Goal: Task Accomplishment & Management: Use online tool/utility

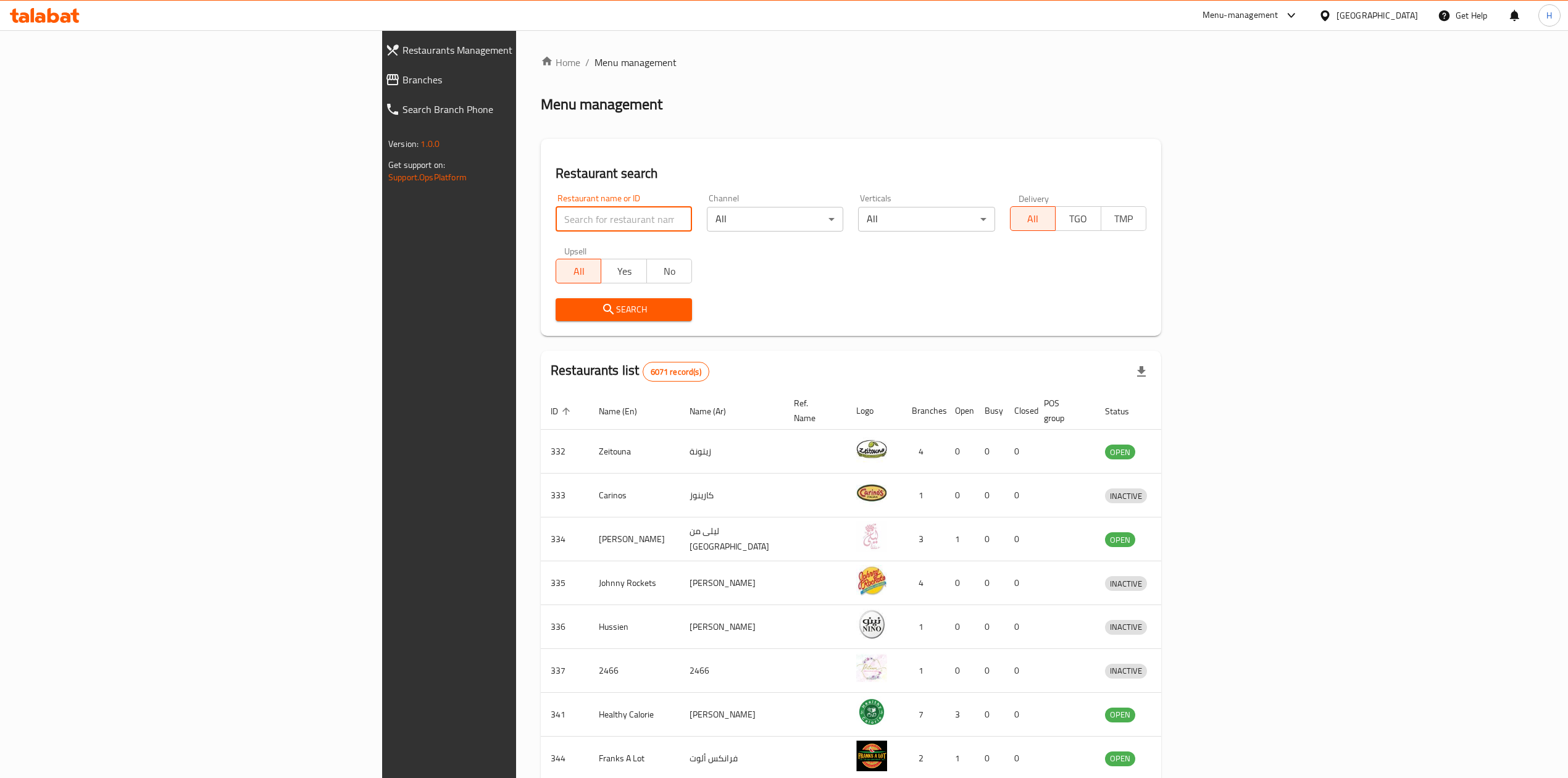
click at [555, 230] on input "search" at bounding box center [624, 218] width 137 height 25
drag, startPoint x: 325, startPoint y: 227, endPoint x: 105, endPoint y: 230, distance: 220.0
click at [382, 230] on div "Restaurants Management Branches Search Branch Phone Version: 1.0.0 Get support …" at bounding box center [784, 482] width 803 height 904
click button "Search" at bounding box center [624, 309] width 137 height 23
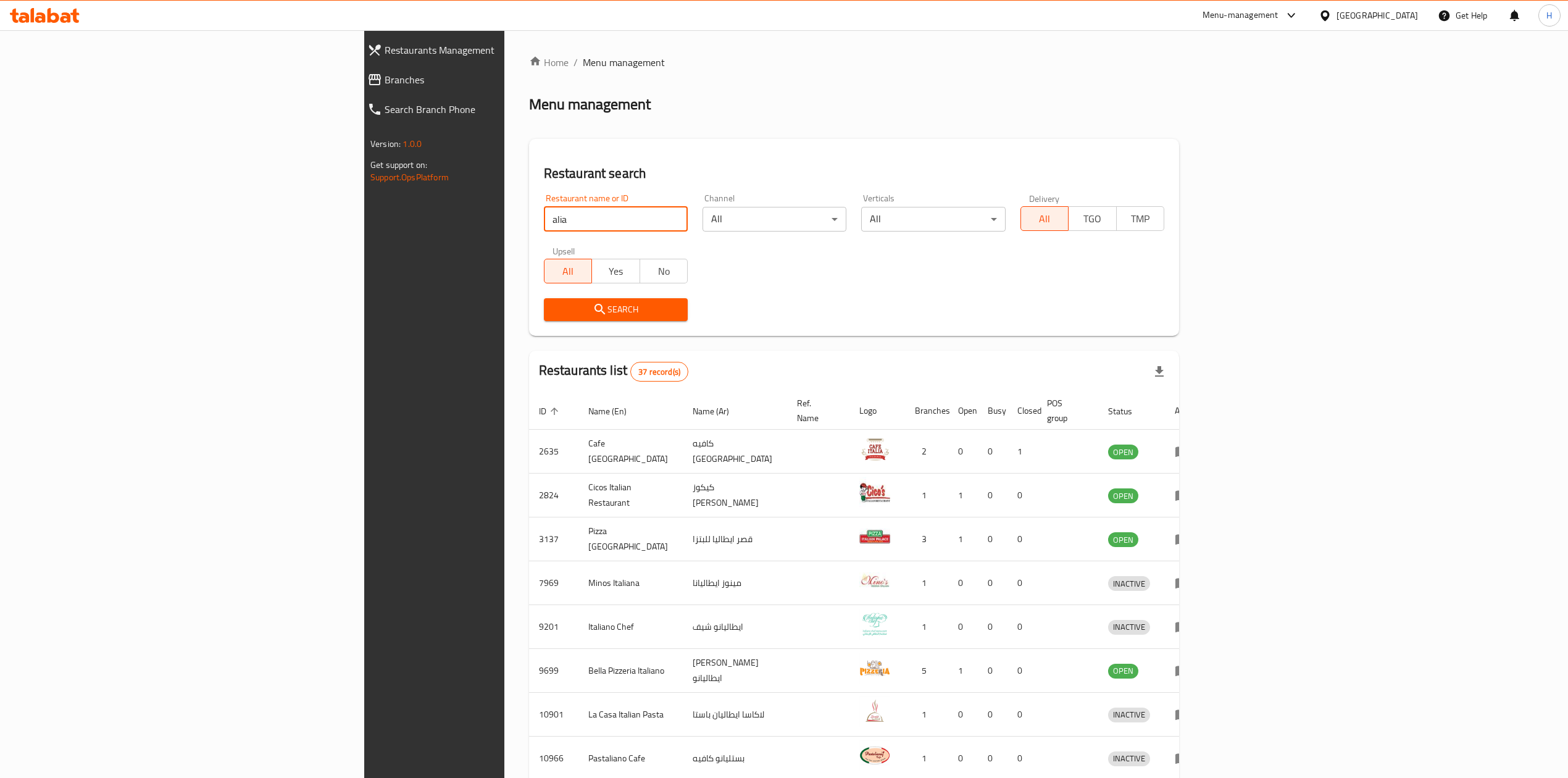
scroll to position [41, 0]
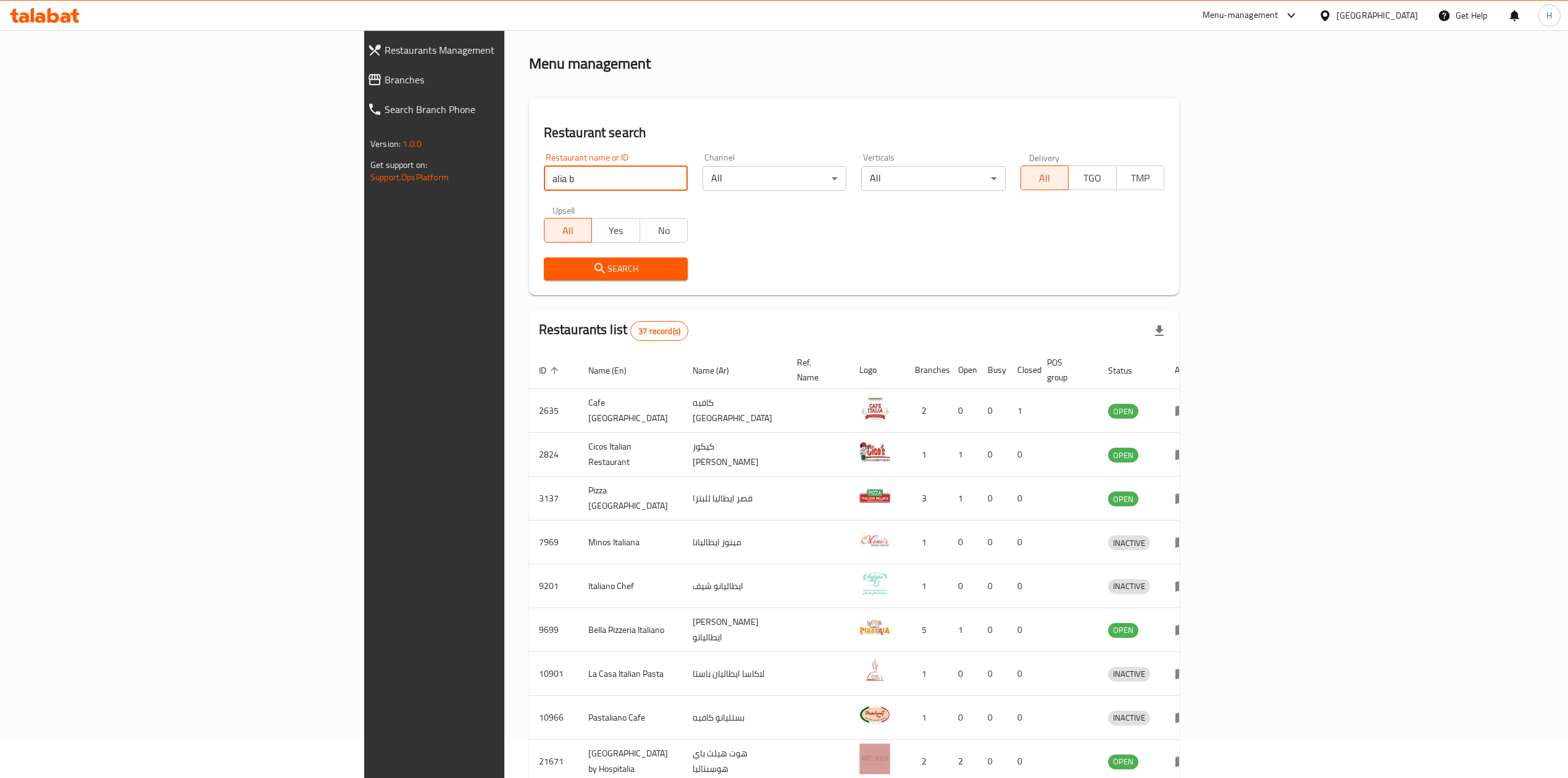
click button "Search" at bounding box center [616, 268] width 144 height 23
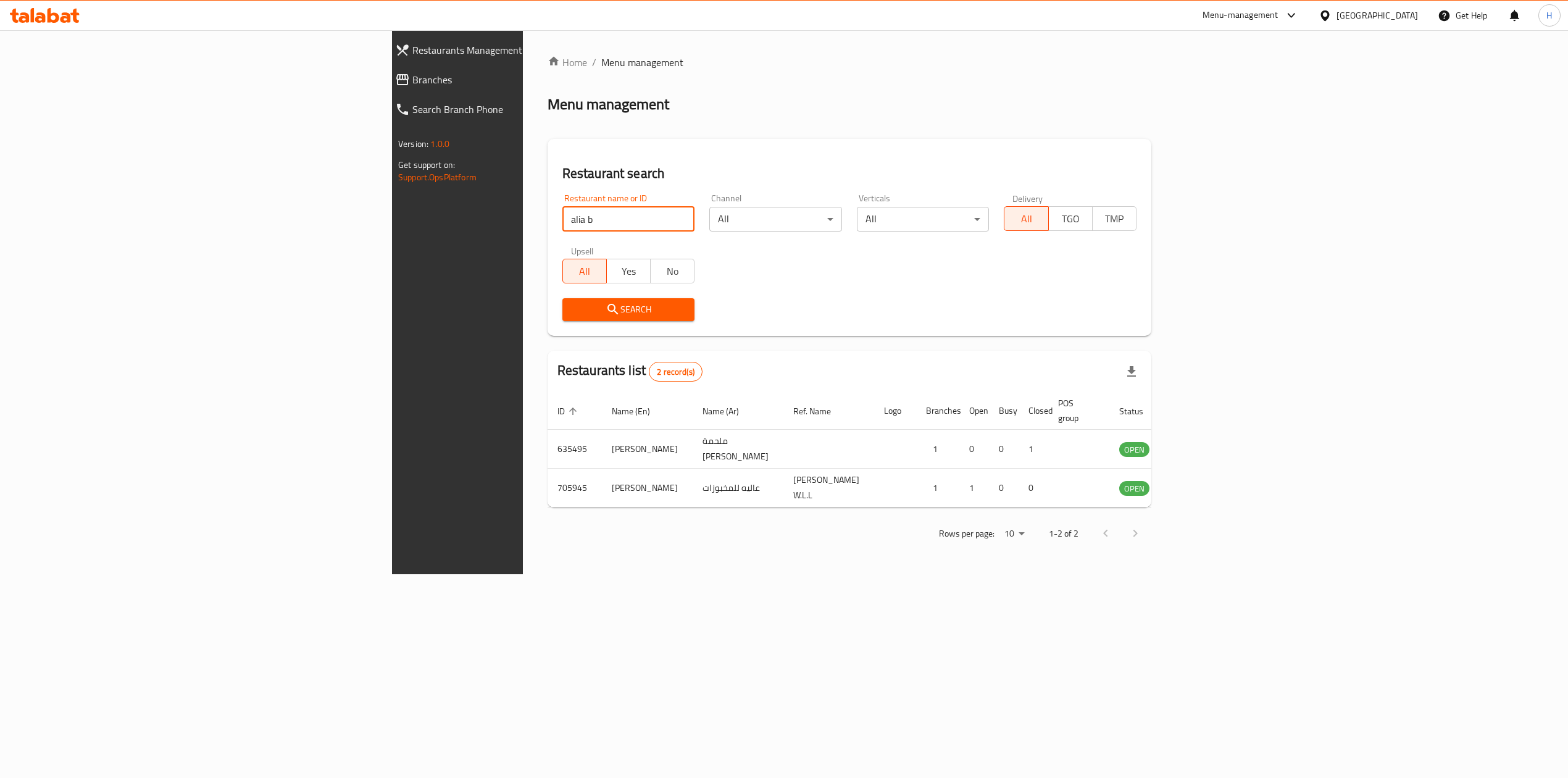
scroll to position [0, 0]
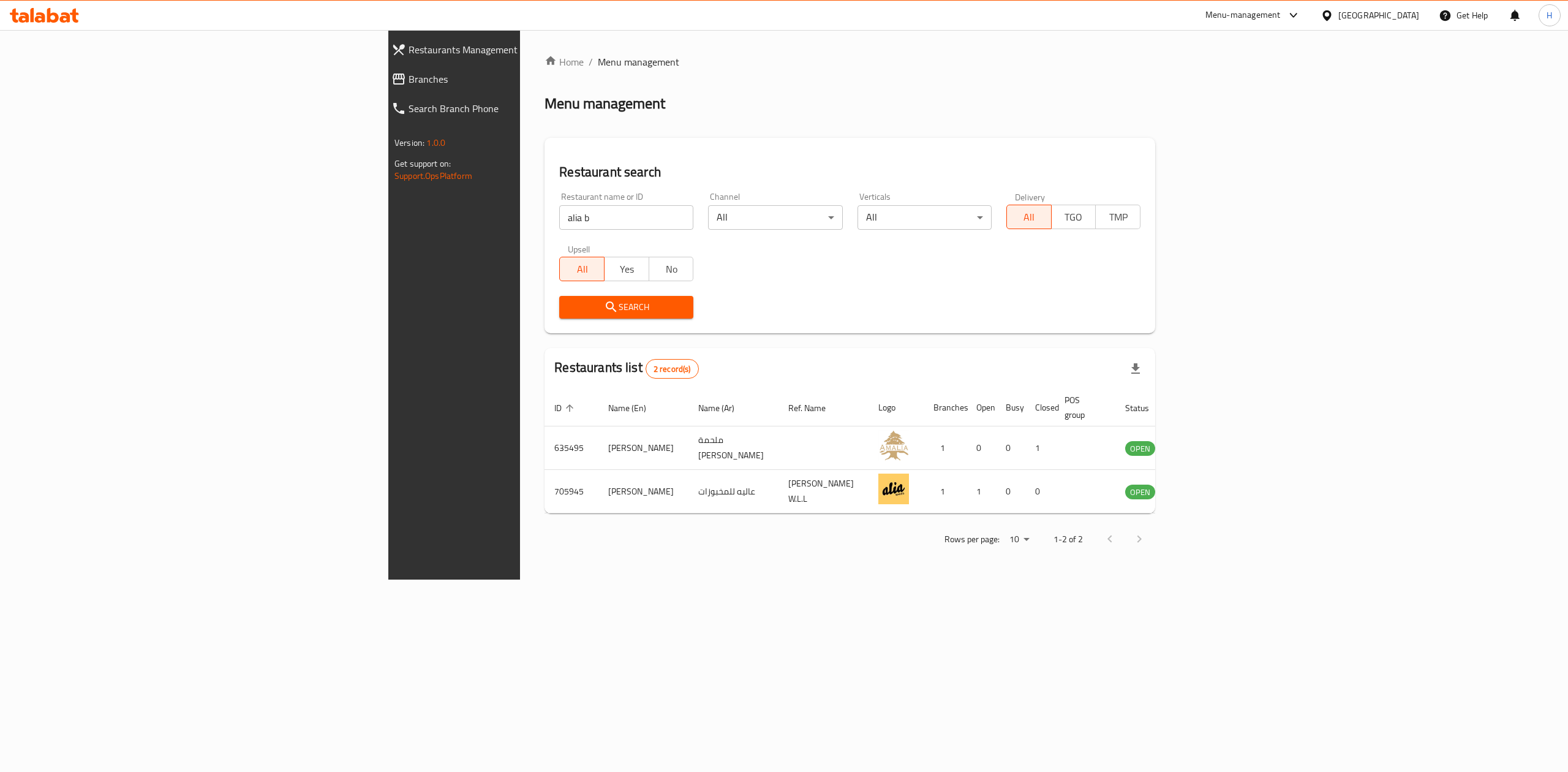
drag, startPoint x: 427, startPoint y: 223, endPoint x: 0, endPoint y: 220, distance: 427.0
click at [388, 220] on div "Restaurants Management Branches Search Branch Phone Version: 1.0.0 Get support …" at bounding box center [784, 305] width 792 height 550
type input "gancha"
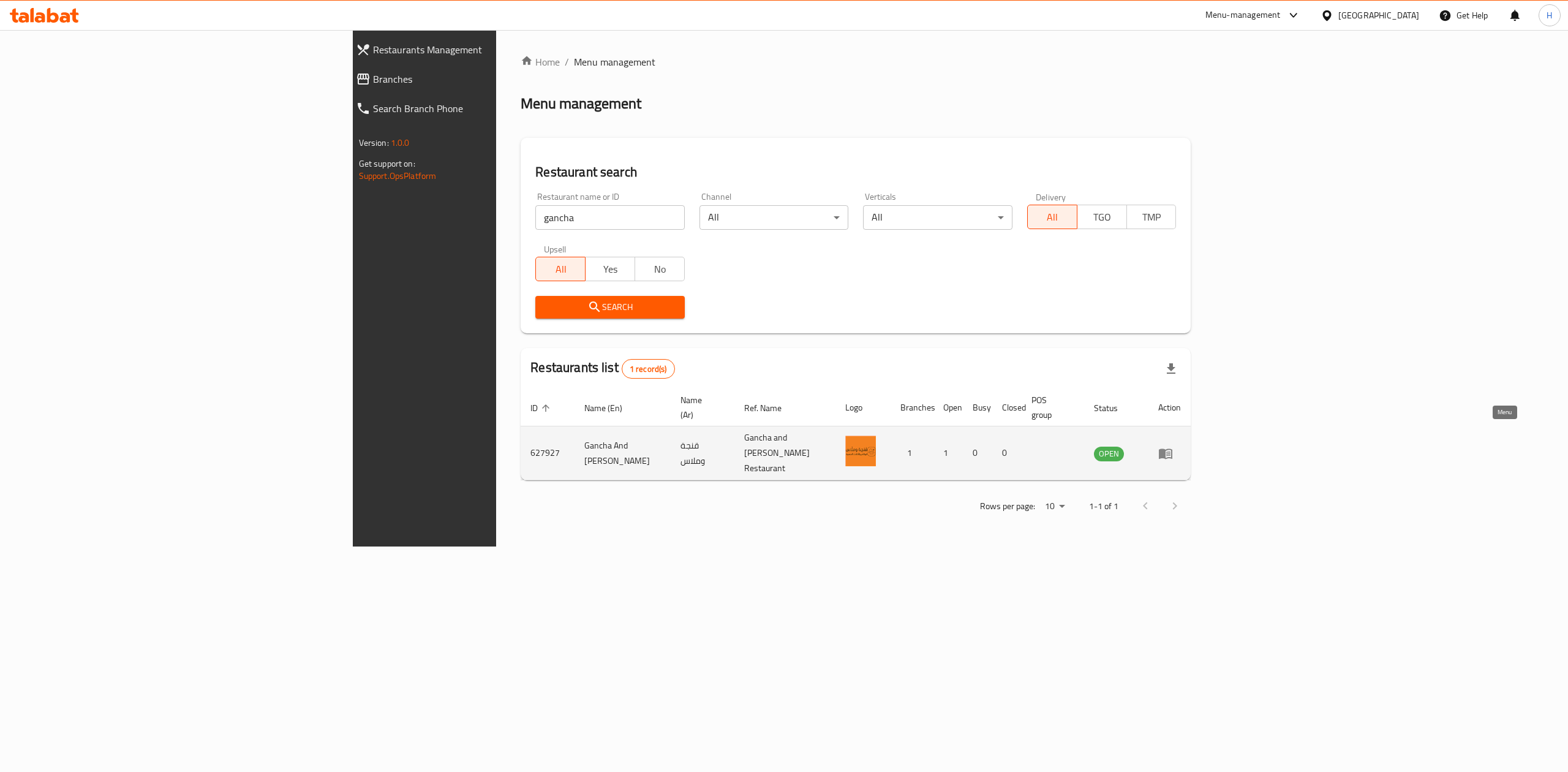
click at [1172, 448] on icon "enhanced table" at bounding box center [1165, 453] width 13 height 10
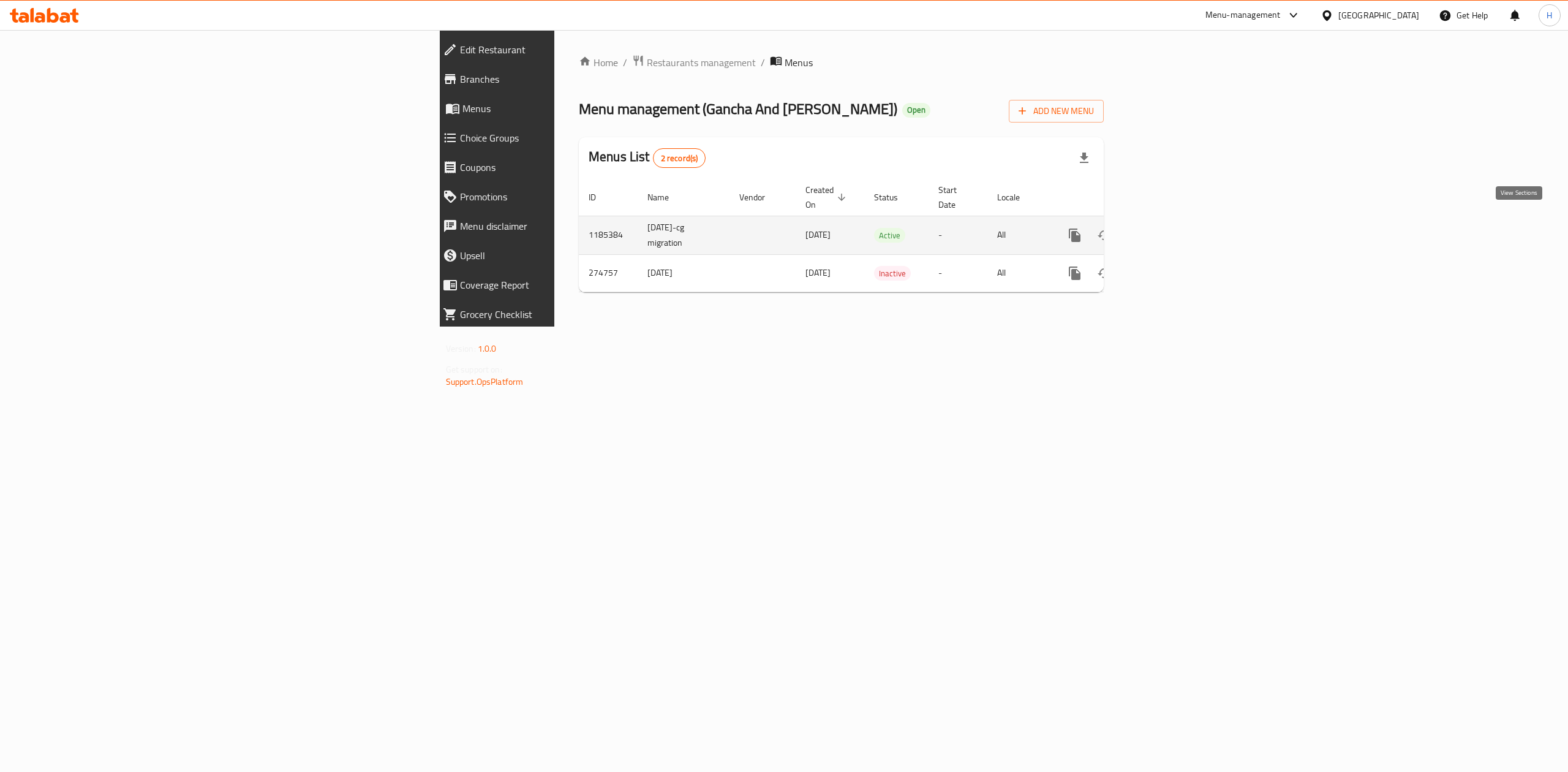
click at [1171, 229] on icon "enhanced table" at bounding box center [1163, 235] width 15 height 15
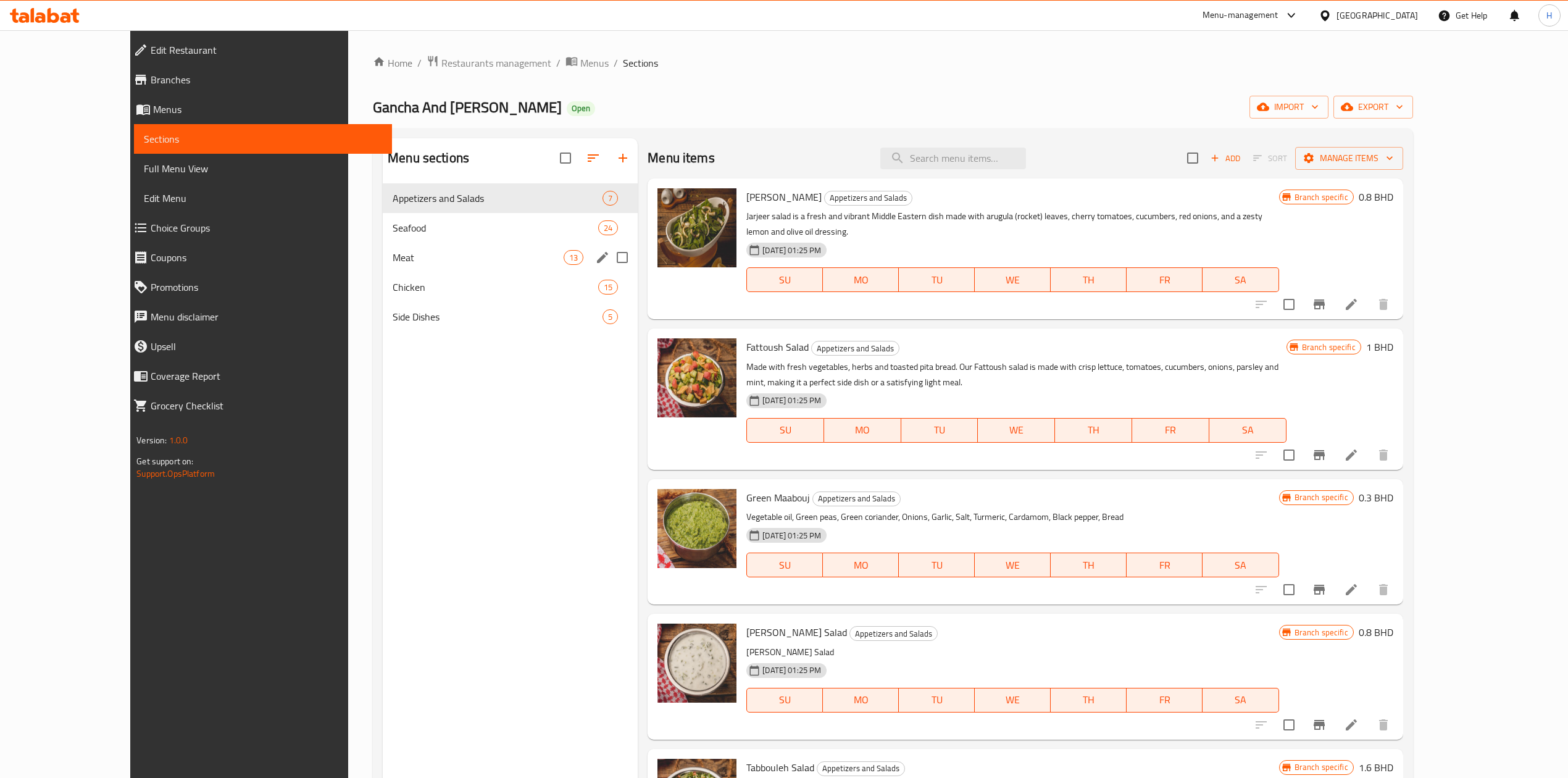
drag, startPoint x: 359, startPoint y: 242, endPoint x: 369, endPoint y: 267, distance: 26.9
click at [383, 242] on div "Meat 13" at bounding box center [510, 257] width 255 height 30
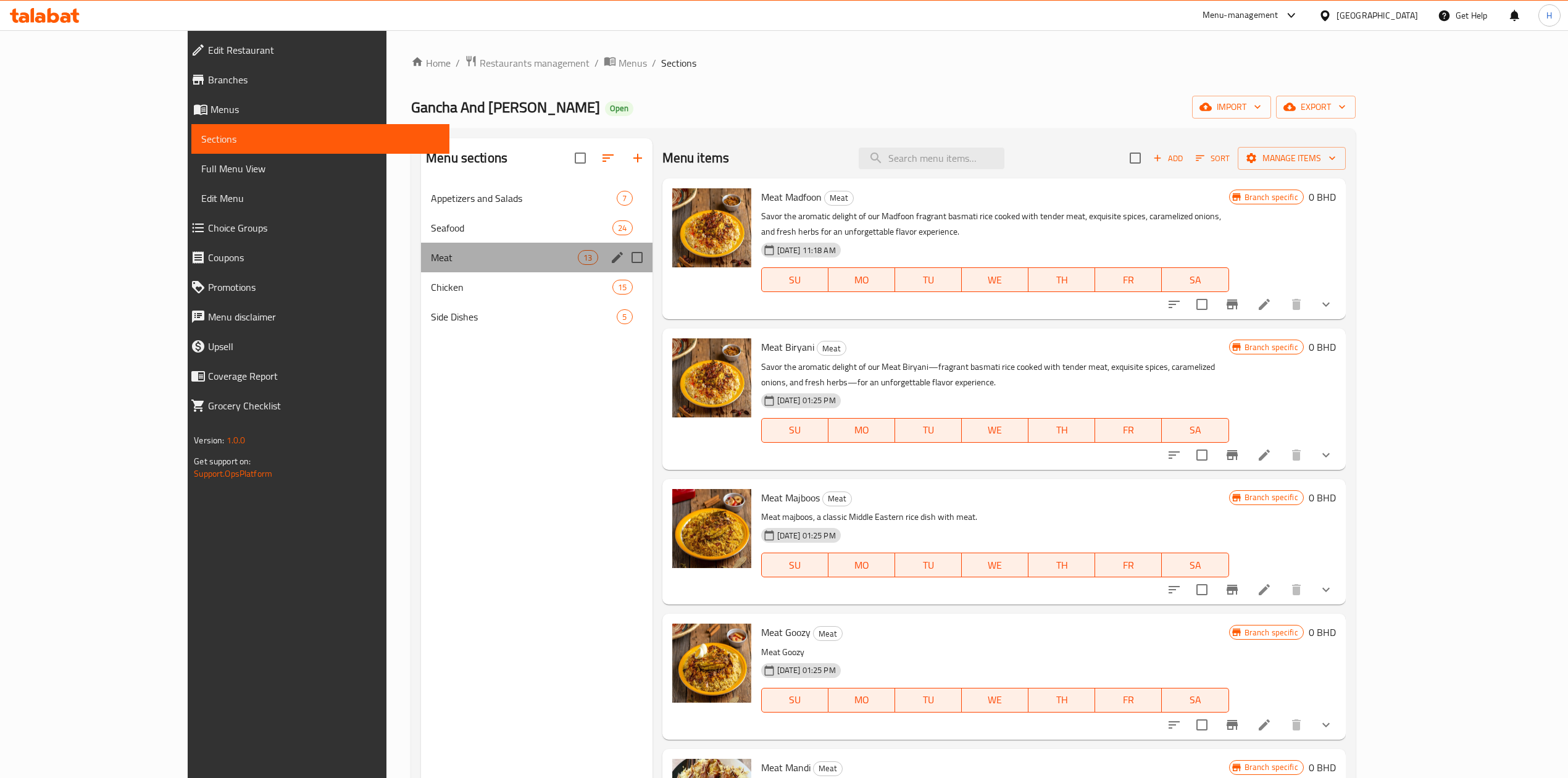
click at [421, 267] on div "Meat 13" at bounding box center [536, 257] width 231 height 30
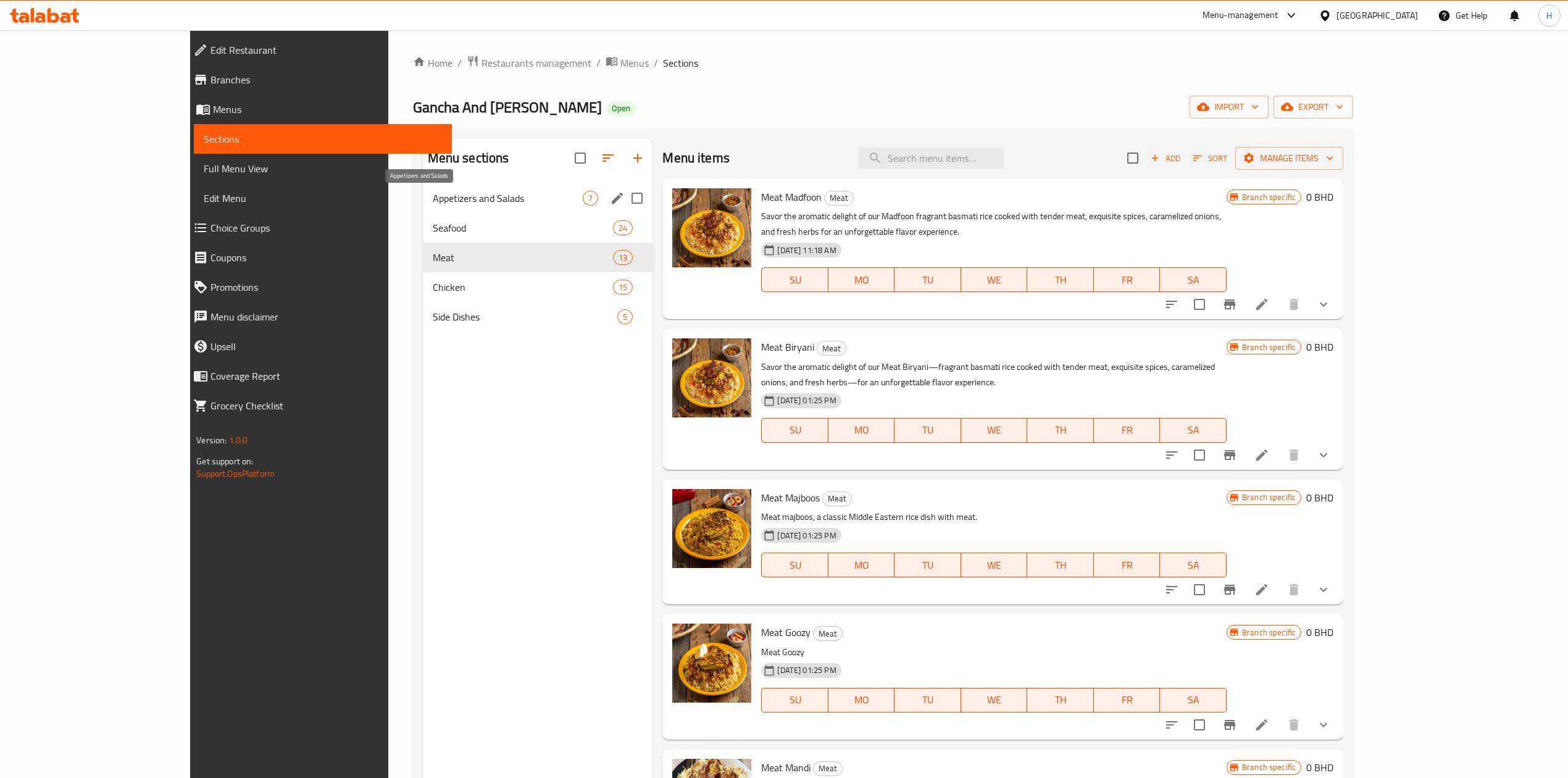
click at [433, 205] on span "Appetizers and Salads" at bounding box center [508, 198] width 151 height 15
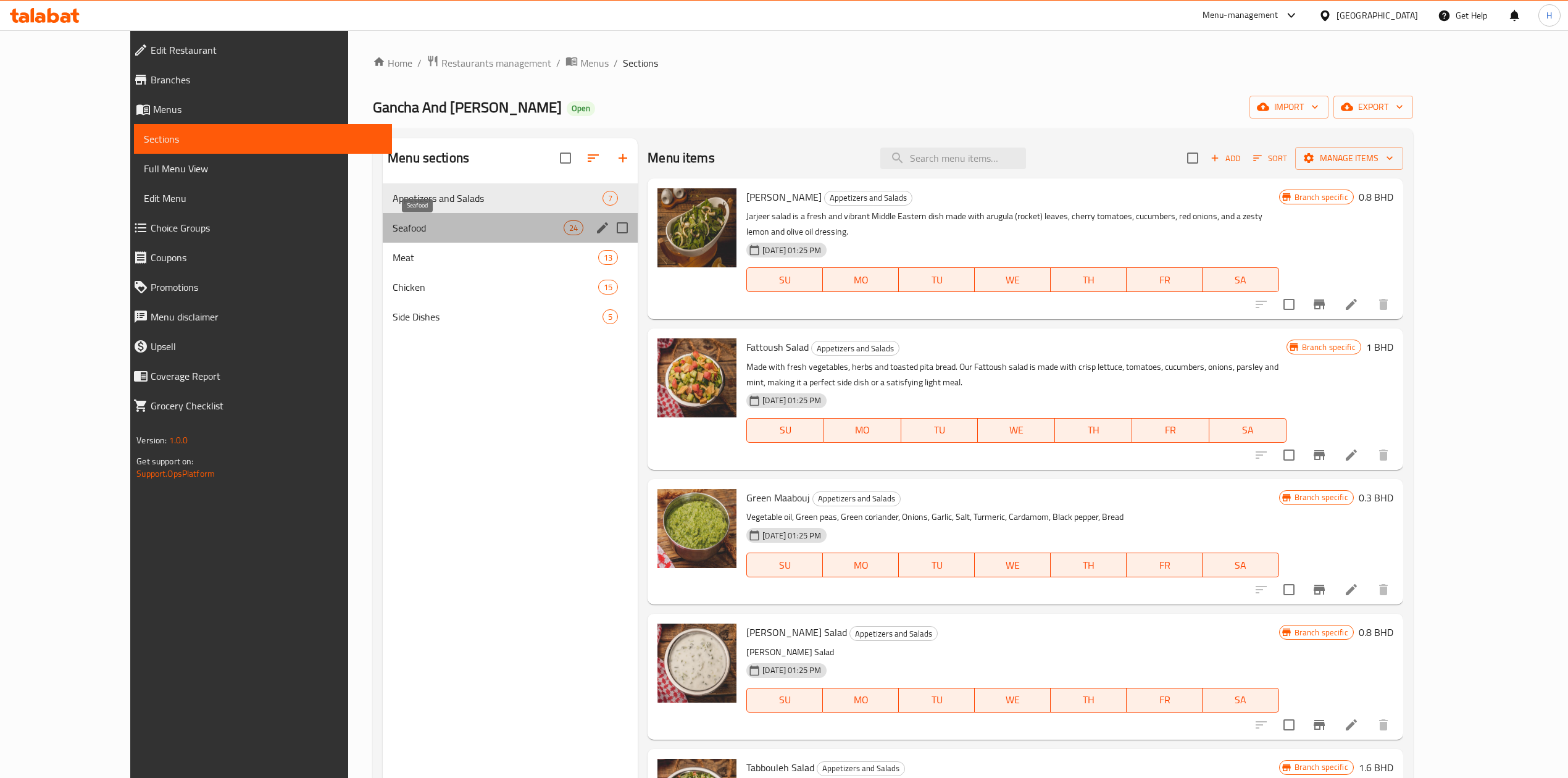
click at [406, 228] on span "Seafood" at bounding box center [478, 228] width 171 height 15
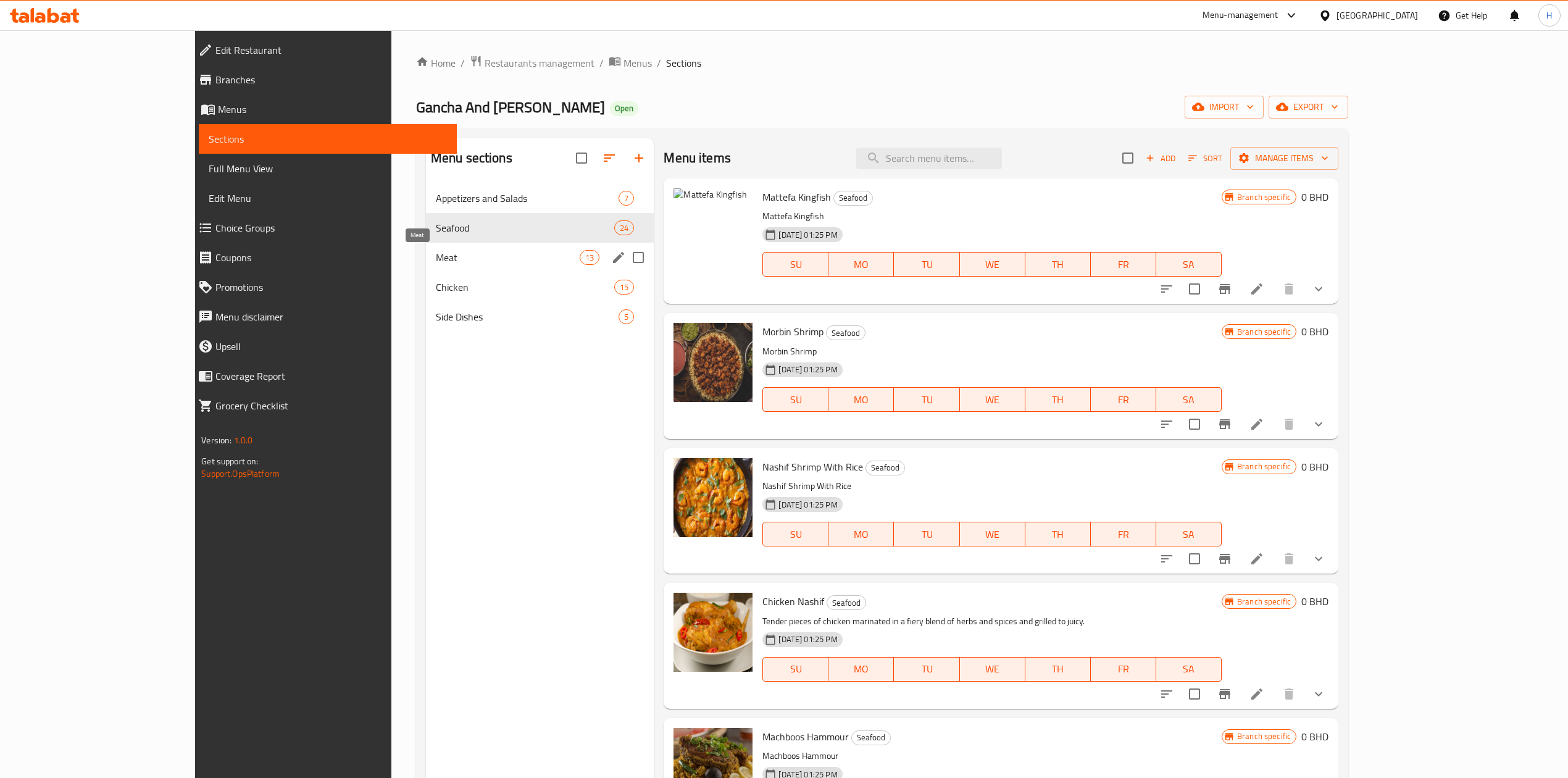
click at [436, 261] on span "Meat" at bounding box center [507, 257] width 144 height 15
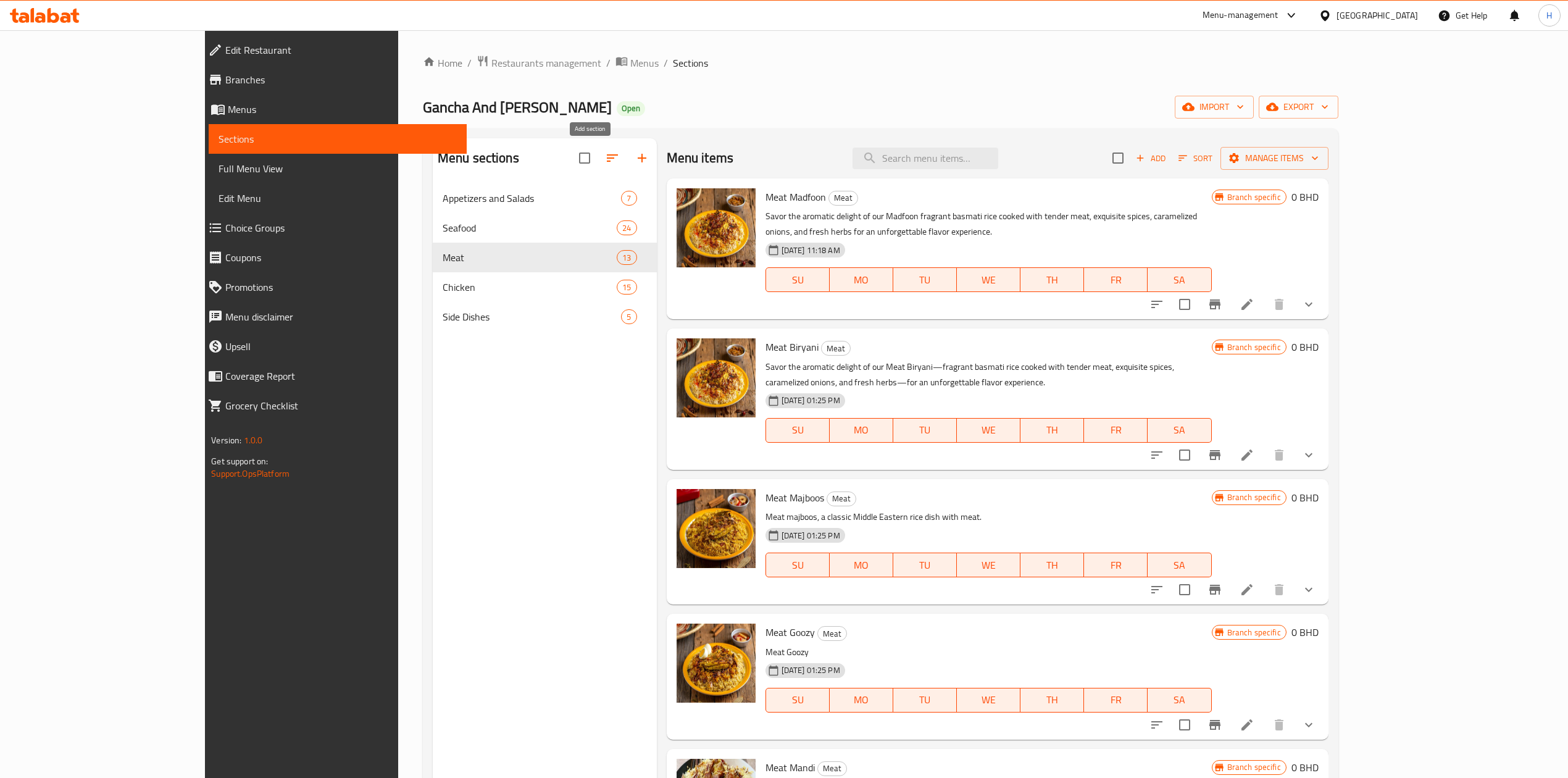
click at [627, 161] on button "button" at bounding box center [642, 158] width 30 height 30
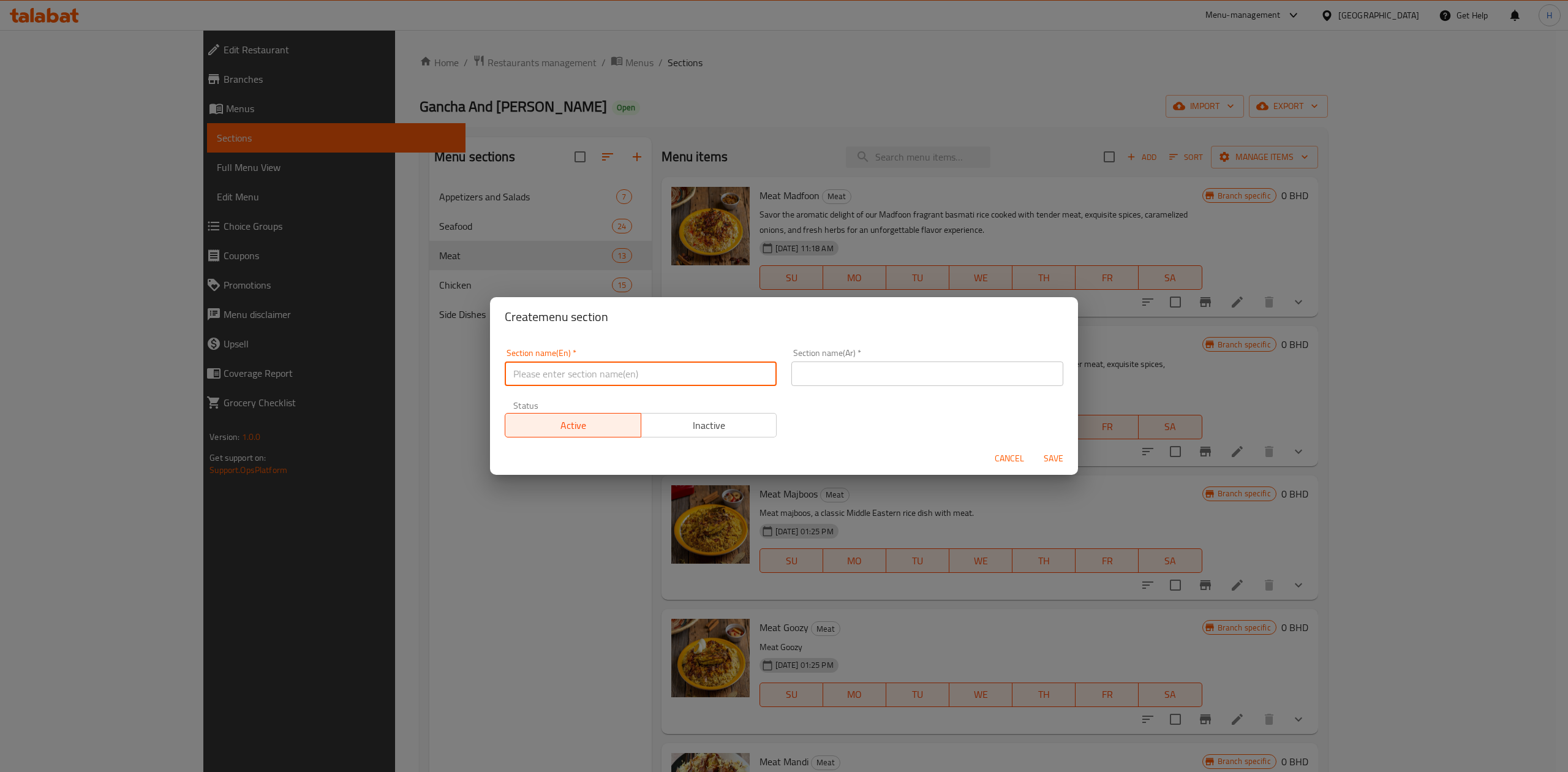
click at [766, 366] on input "text" at bounding box center [641, 373] width 272 height 24
type input "Bacha"
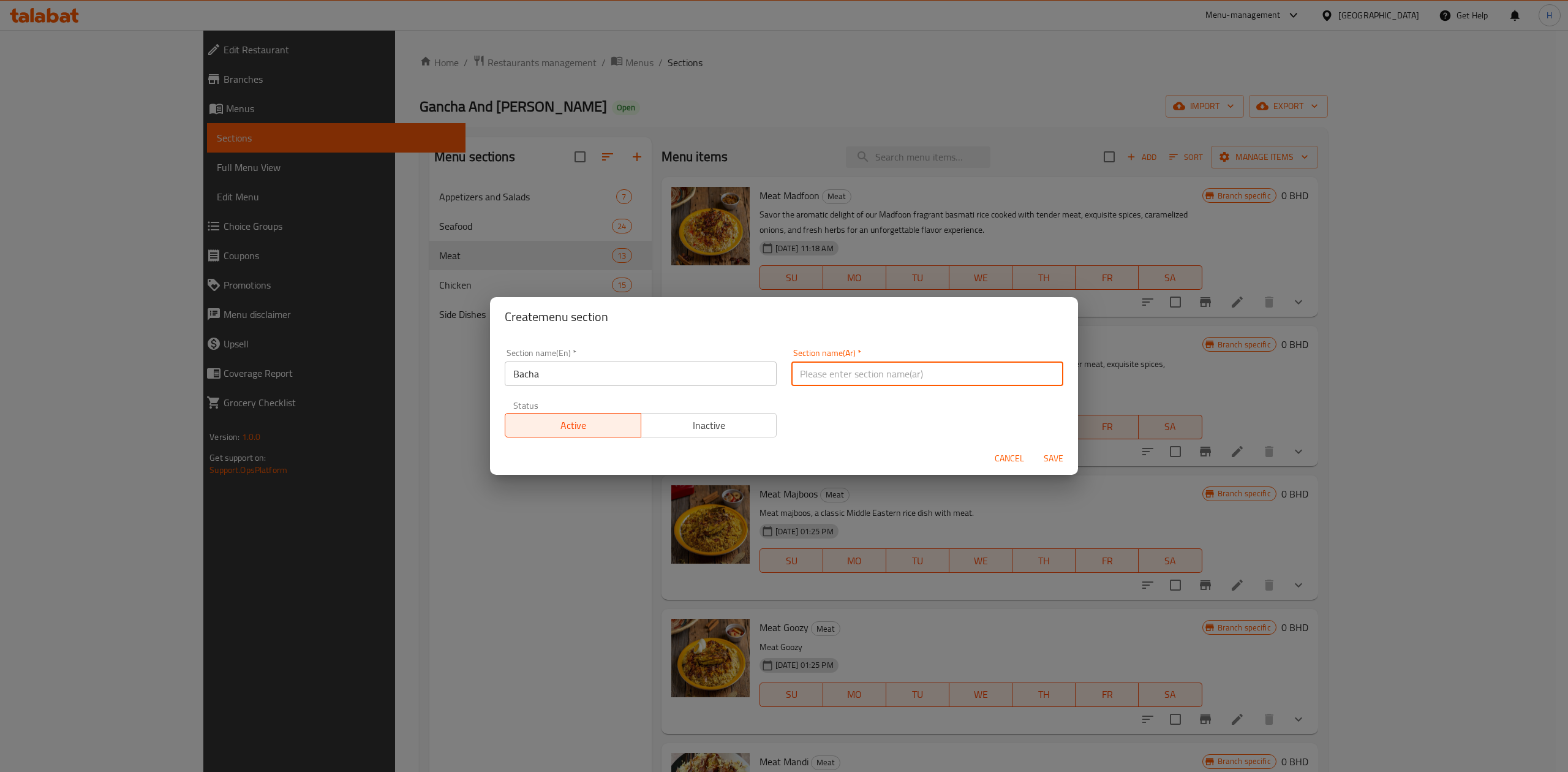
click at [895, 368] on input "text" at bounding box center [927, 373] width 272 height 24
type input "باجه"
click at [1055, 451] on span "Save" at bounding box center [1053, 459] width 29 height 15
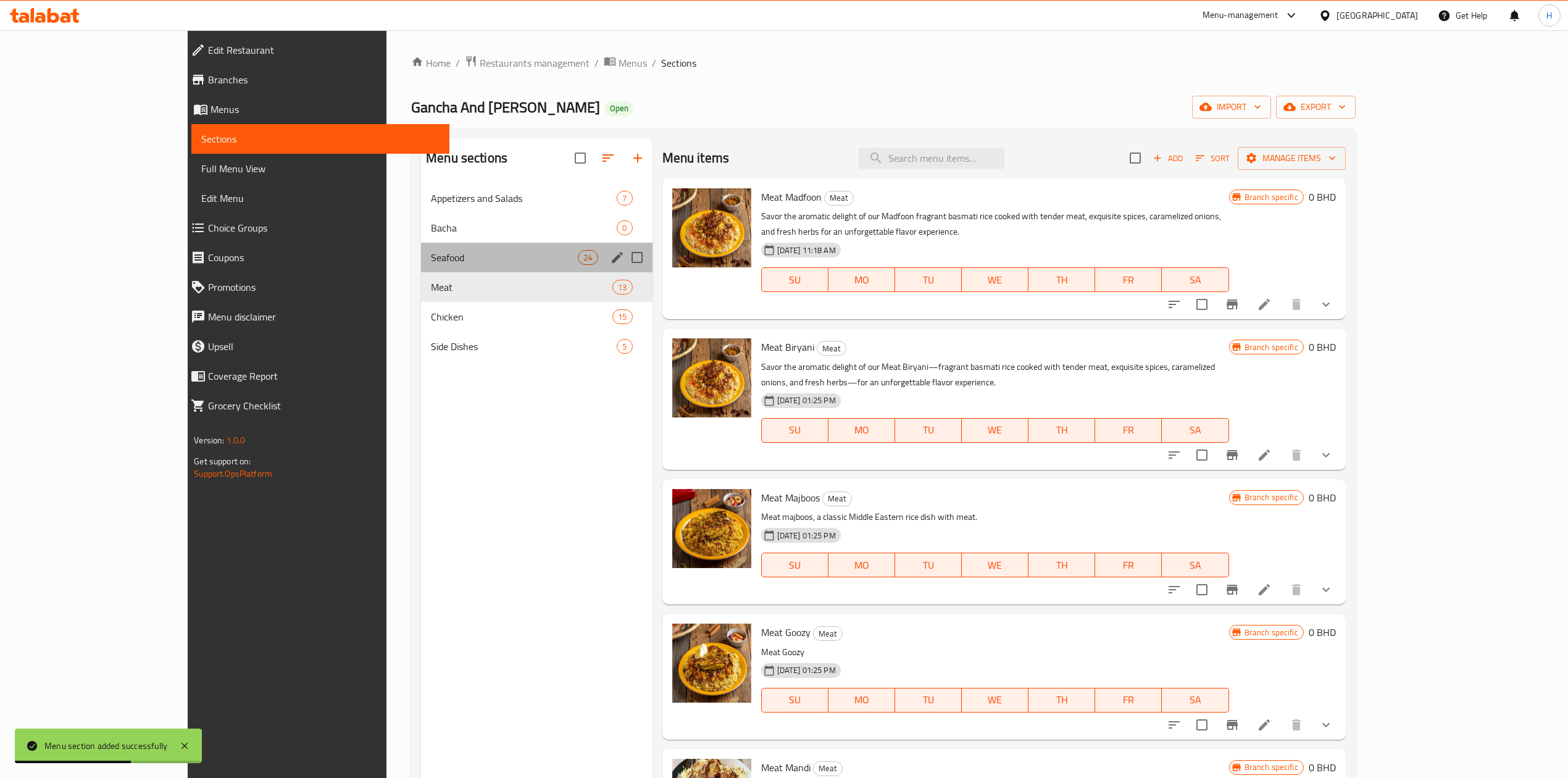
click at [433, 245] on div "Seafood 24" at bounding box center [536, 257] width 231 height 30
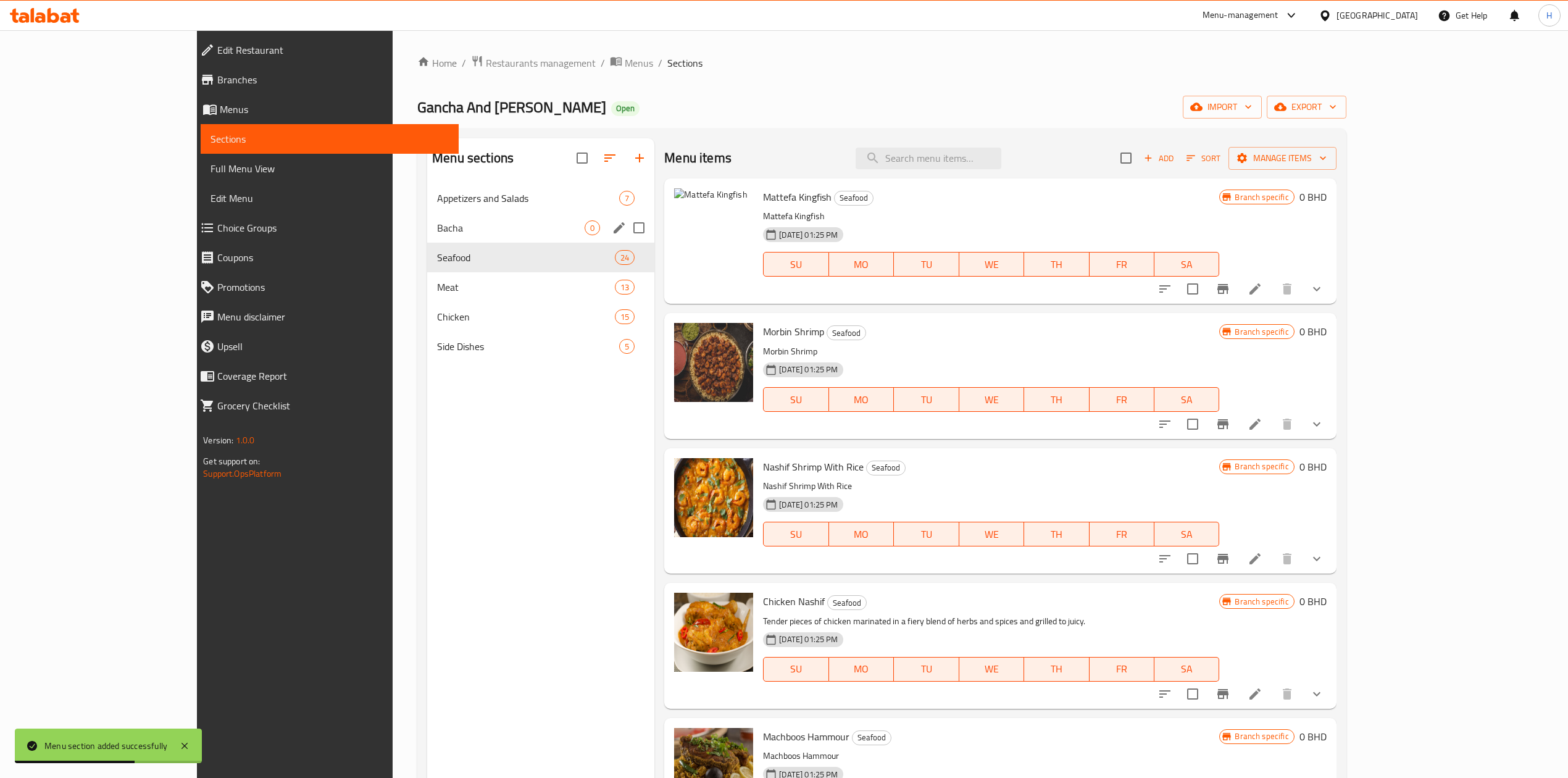
click at [427, 213] on div "Bacha 0" at bounding box center [541, 228] width 227 height 30
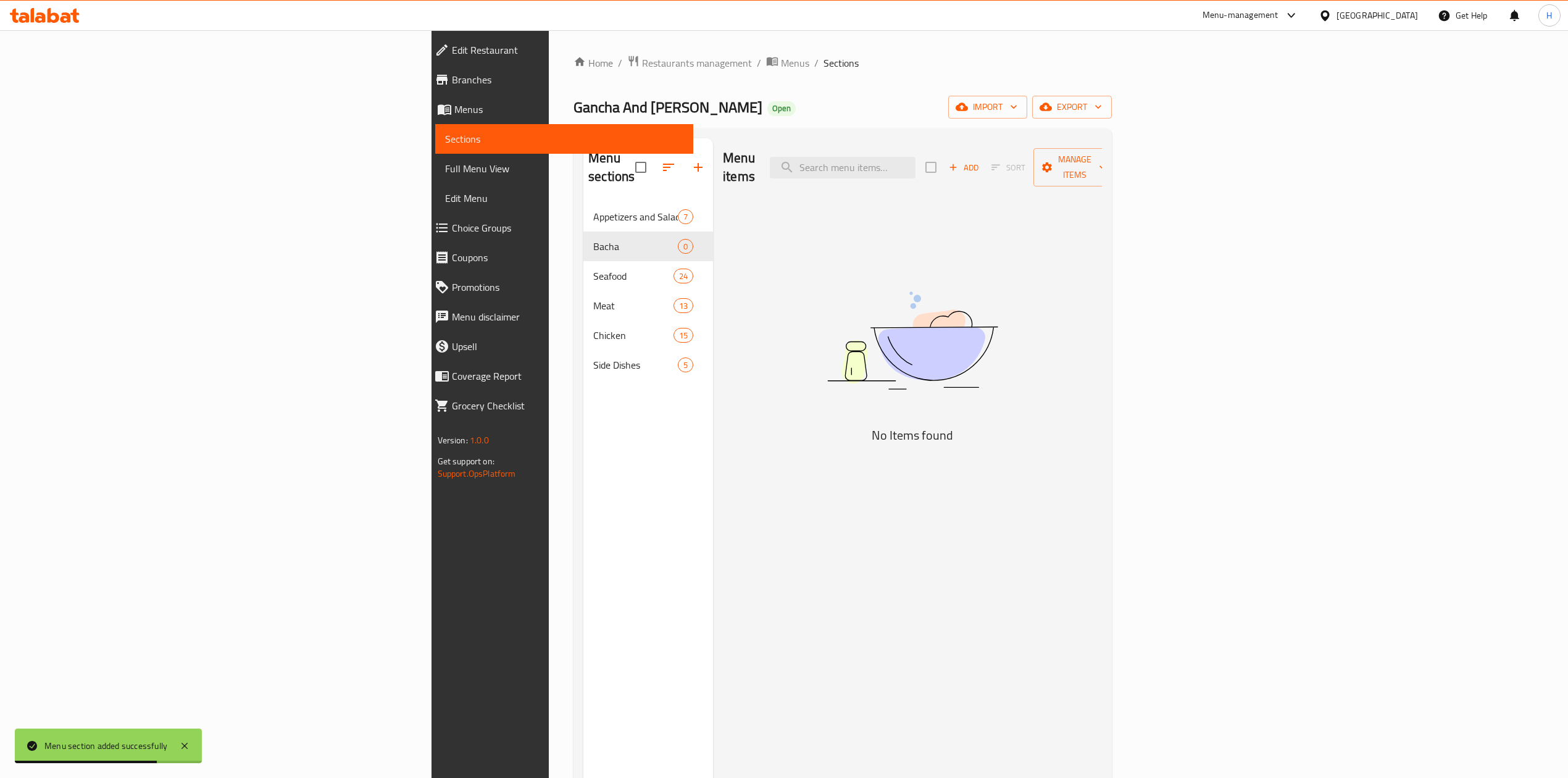
click at [980, 161] on span "Add" at bounding box center [963, 168] width 33 height 14
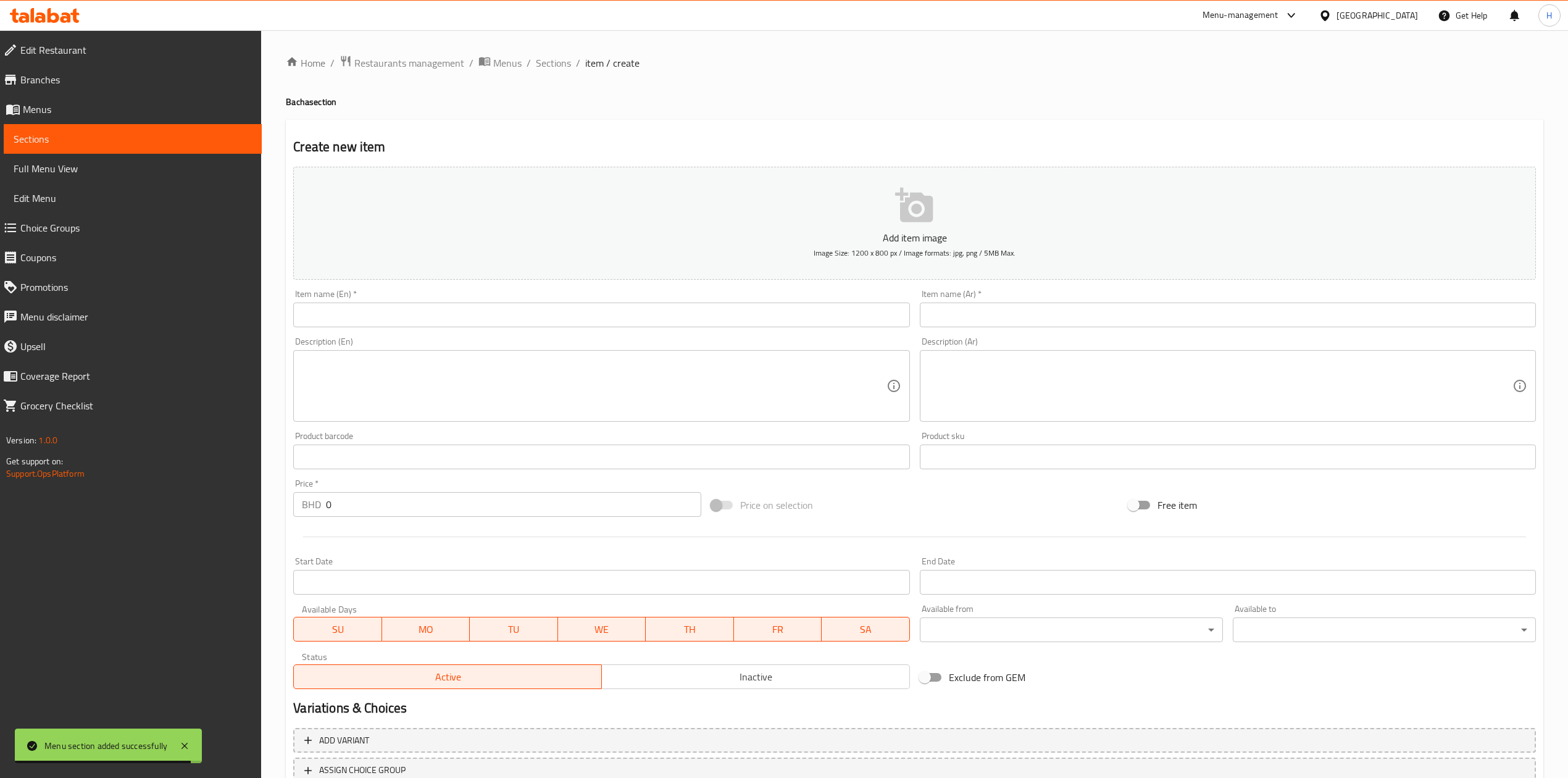
click at [1016, 309] on input "text" at bounding box center [1228, 314] width 616 height 25
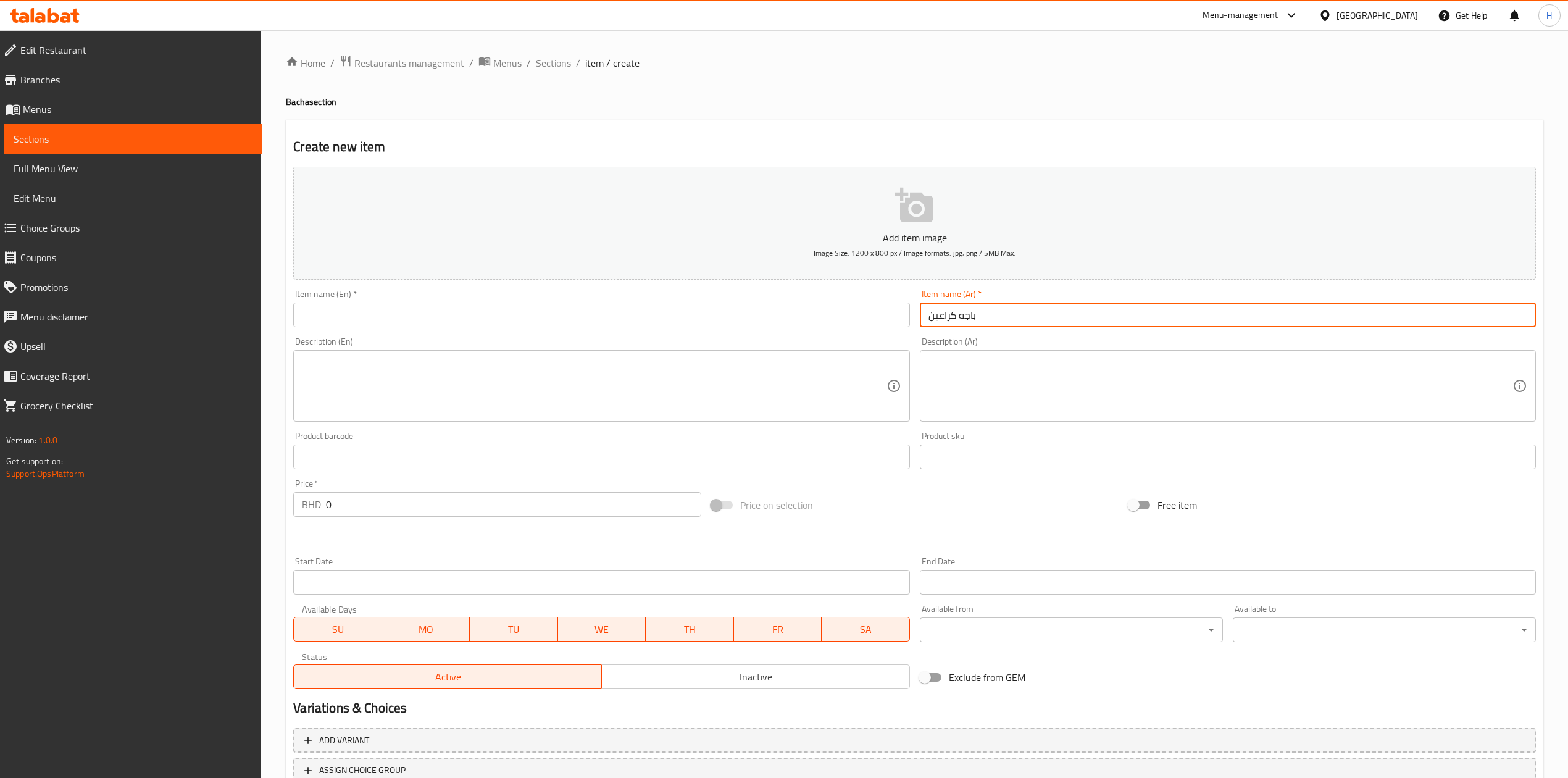
type input "باجه كراعين"
click at [887, 316] on input "text" at bounding box center [601, 314] width 616 height 25
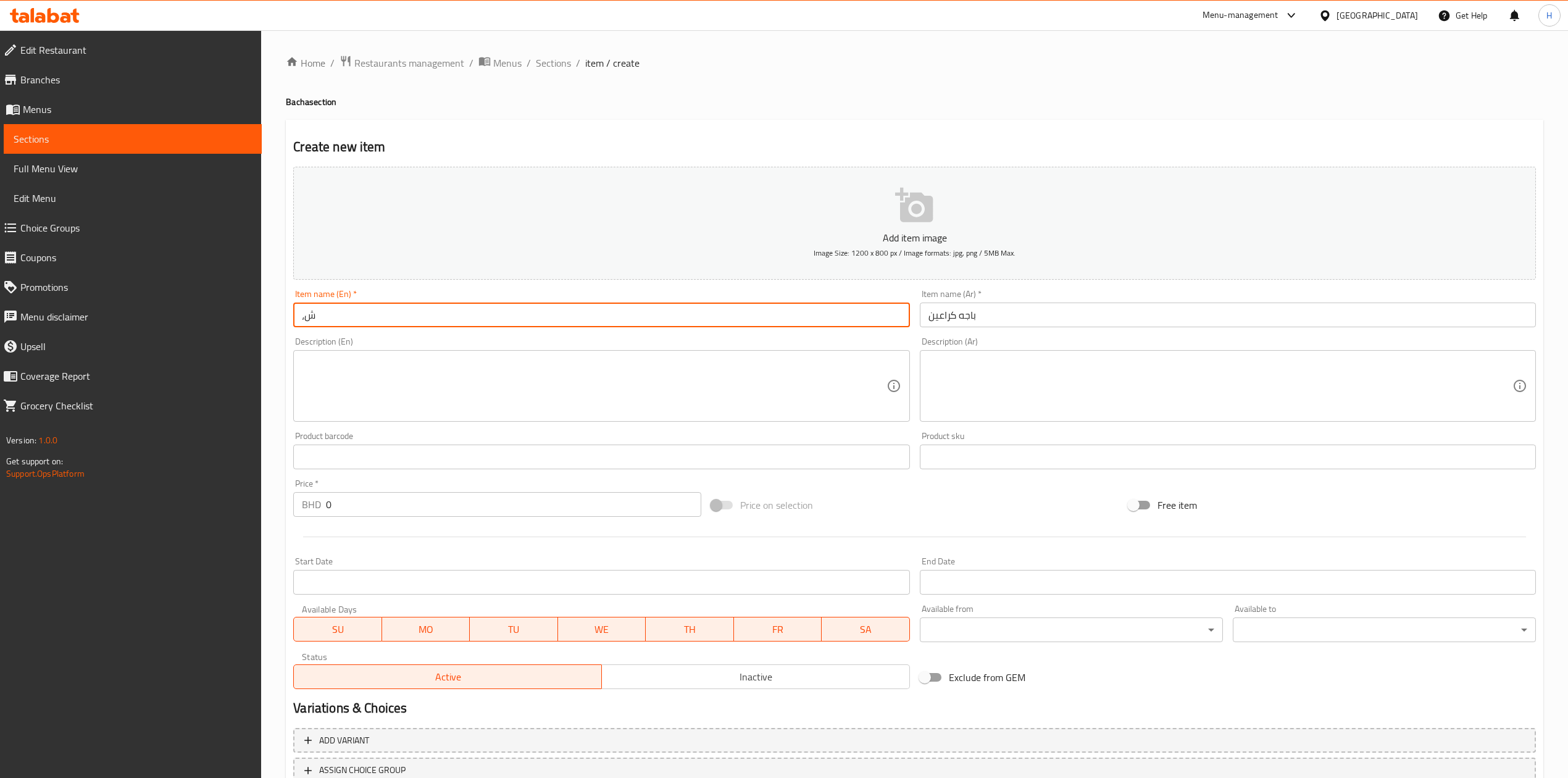
type input "،"
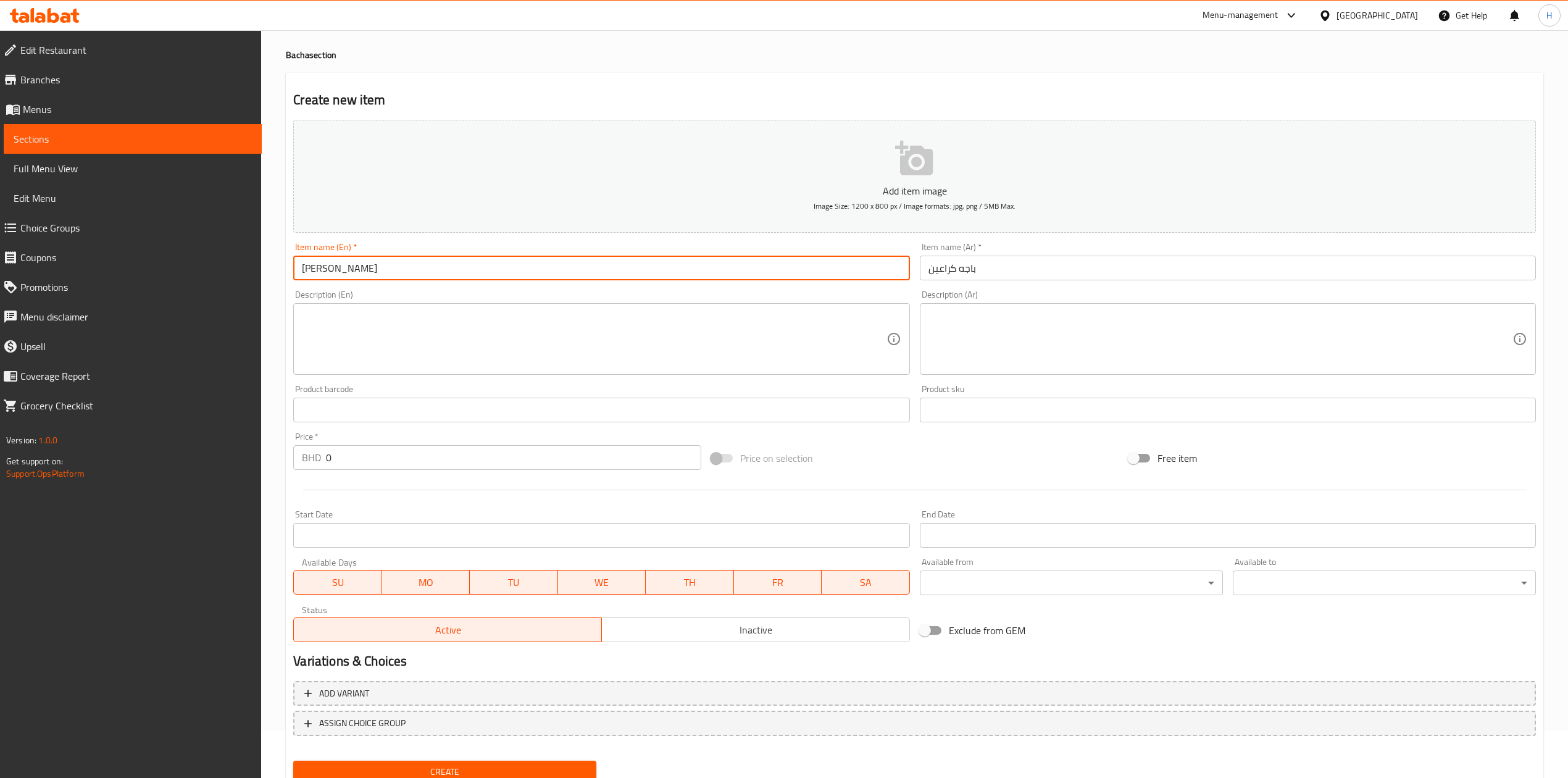
scroll to position [94, 0]
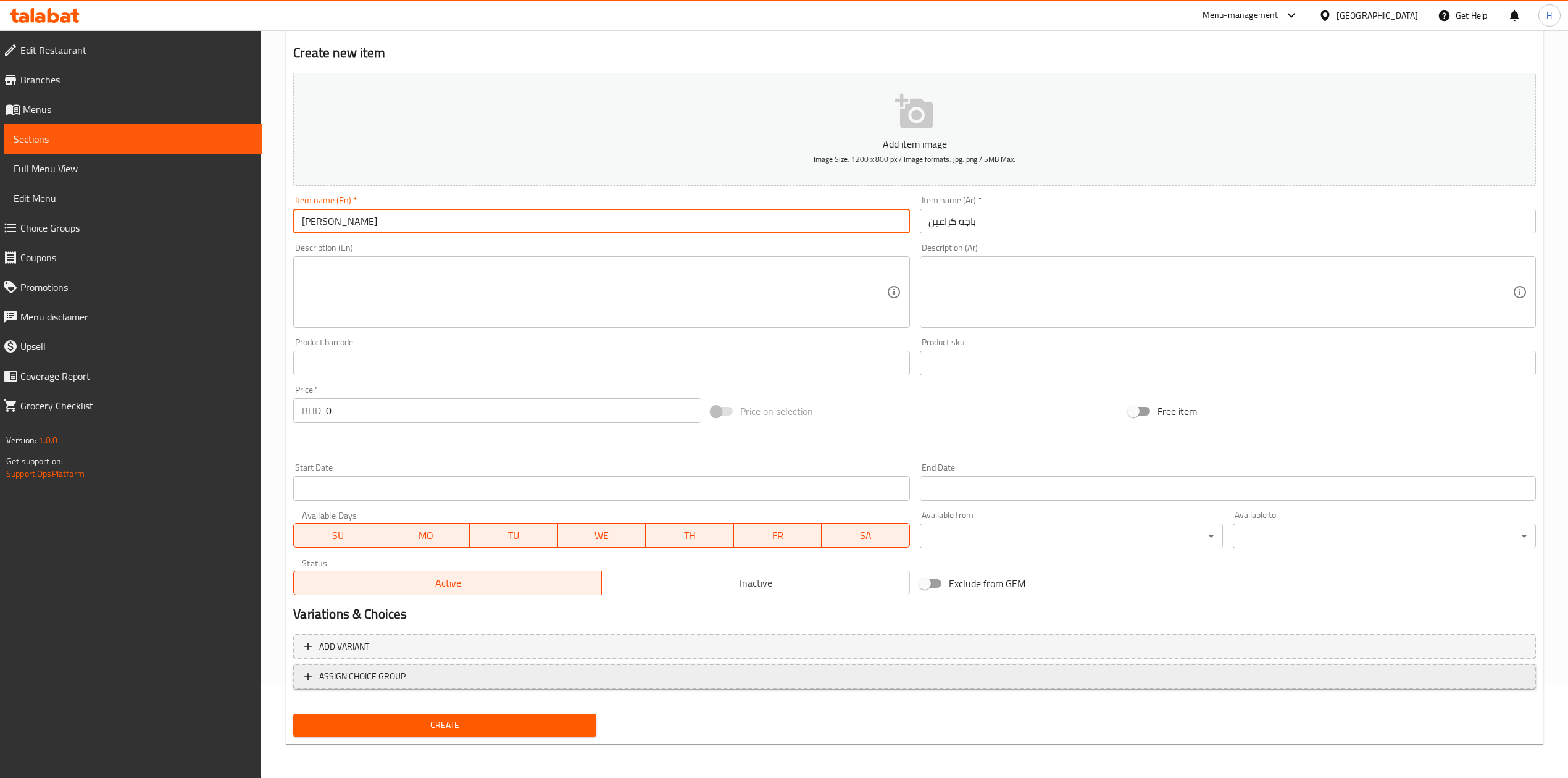
type input "[PERSON_NAME]"
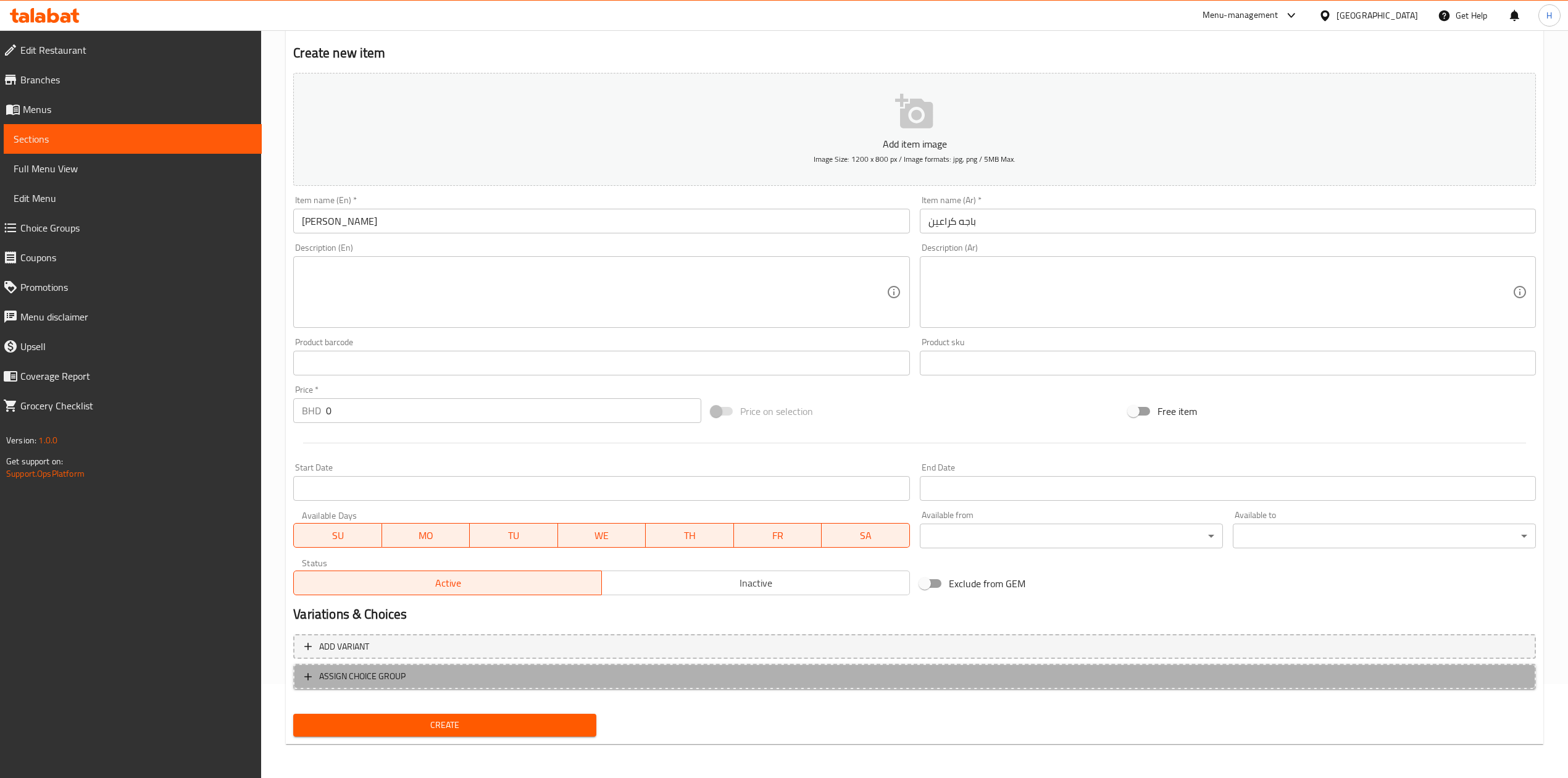
click at [394, 679] on span "ASSIGN CHOICE GROUP" at bounding box center [362, 677] width 87 height 16
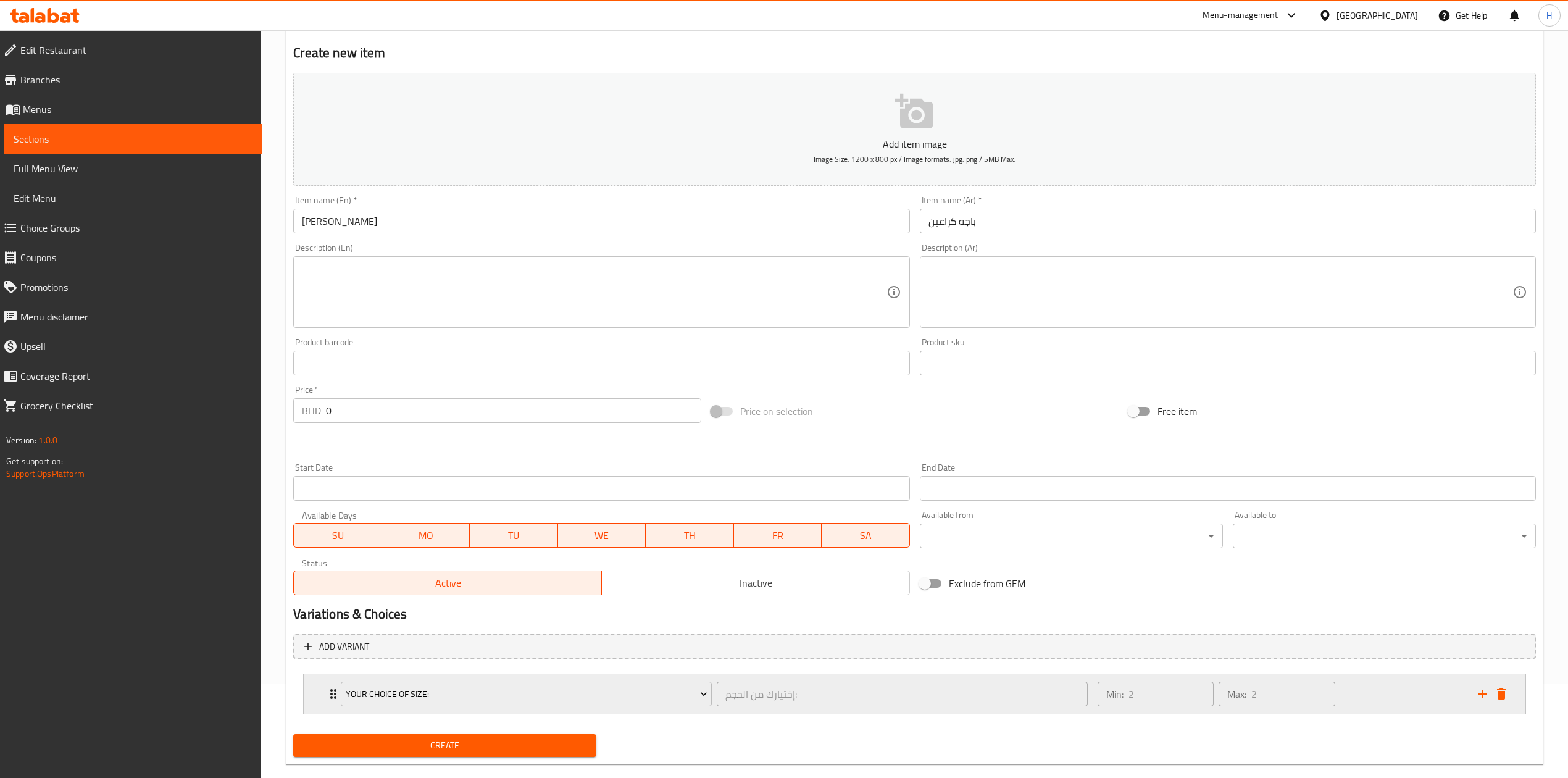
click at [1403, 682] on div "Min: 2 ​ Max: 2 ​" at bounding box center [1280, 693] width 381 height 39
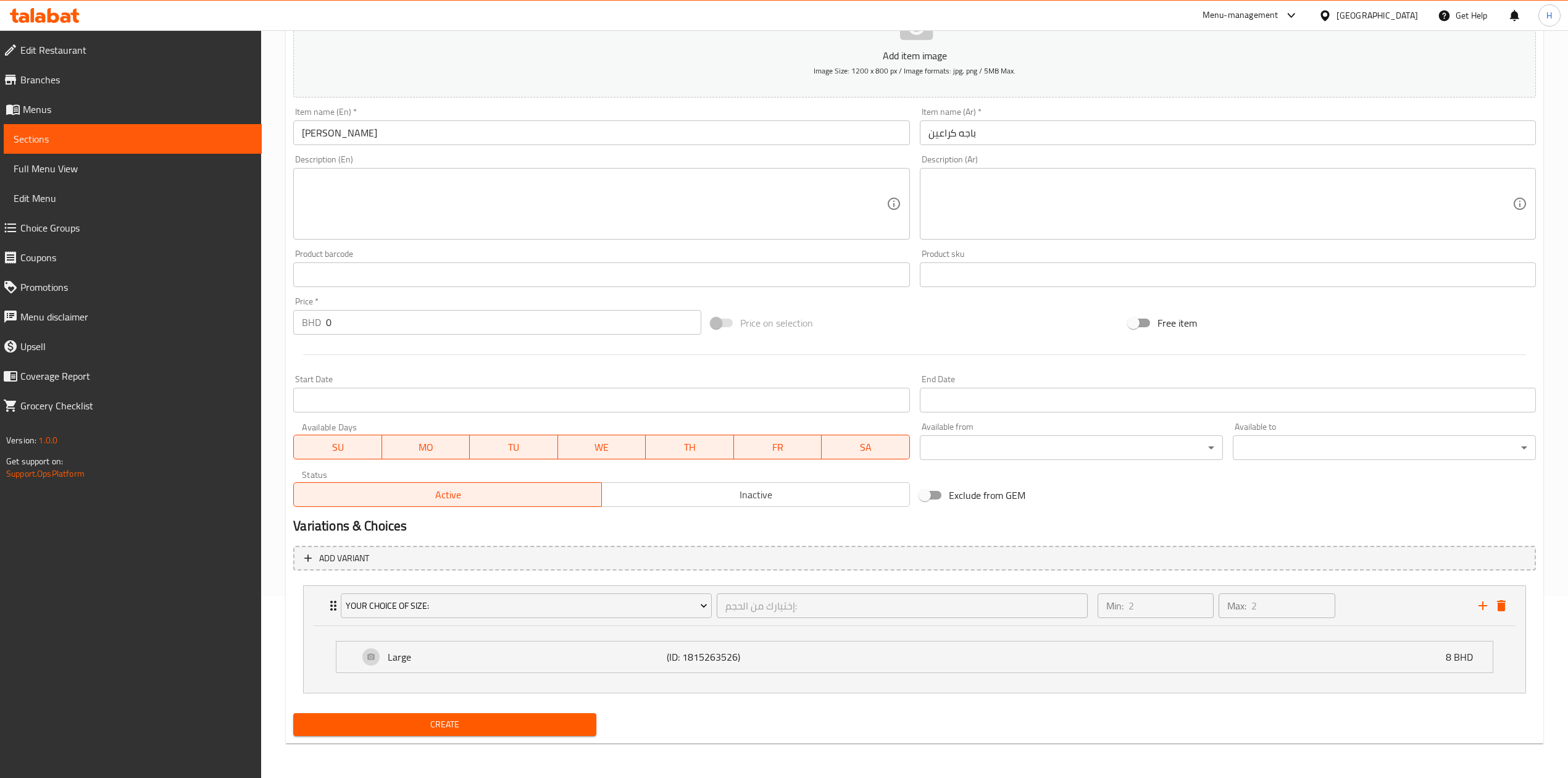
scroll to position [183, 0]
click at [605, 645] on div "Large (ID: 1815263526) 8 BHD" at bounding box center [918, 657] width 1119 height 31
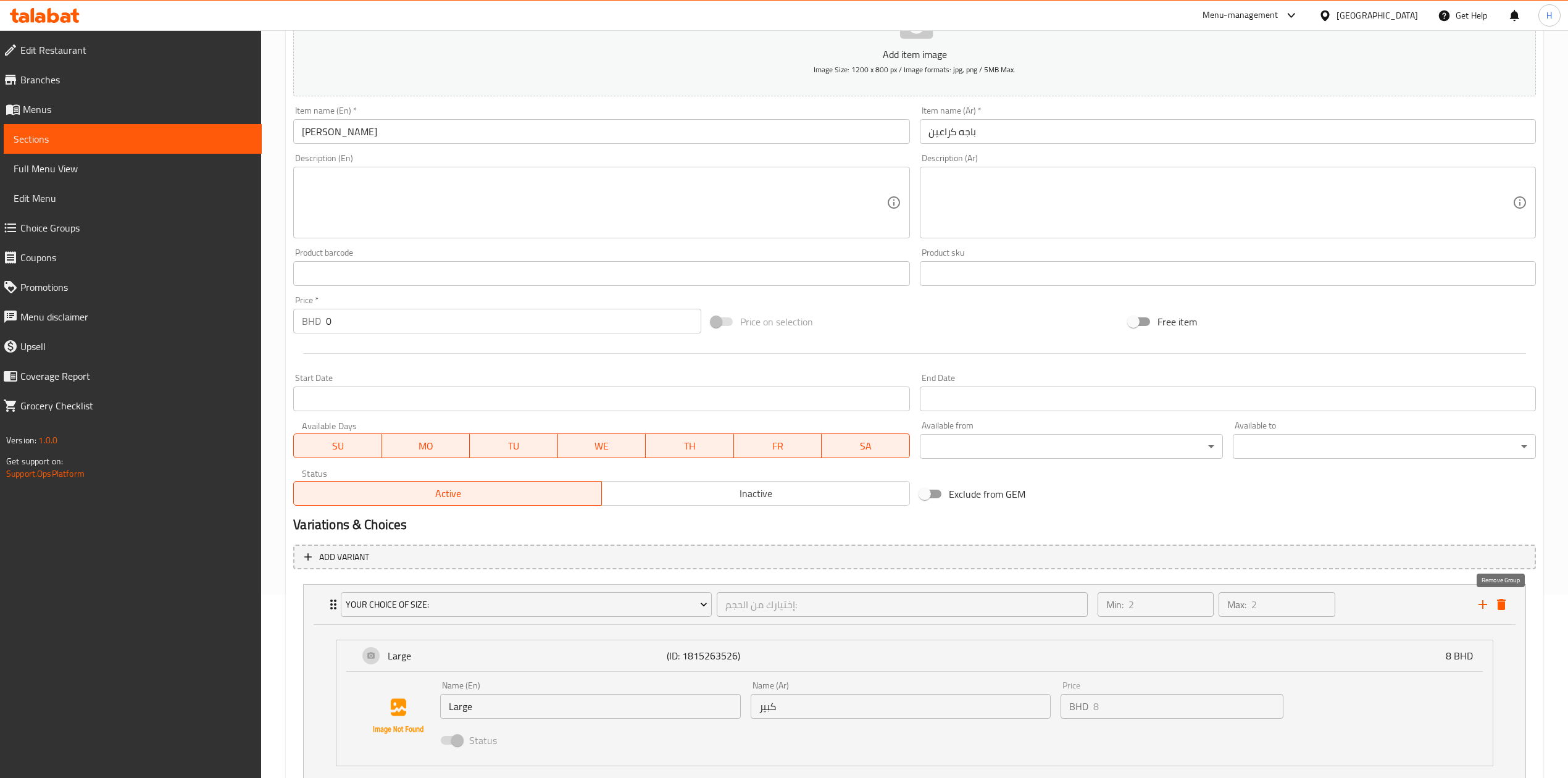
click at [1491, 610] on div "Your Choice Of Size: إختيارك من الحجم: ​ Min: 2 ​ Max: 2 ​ Large (ID: 181526352…" at bounding box center [914, 685] width 1242 height 212
click at [1502, 596] on icon "delete" at bounding box center [1501, 603] width 15 height 15
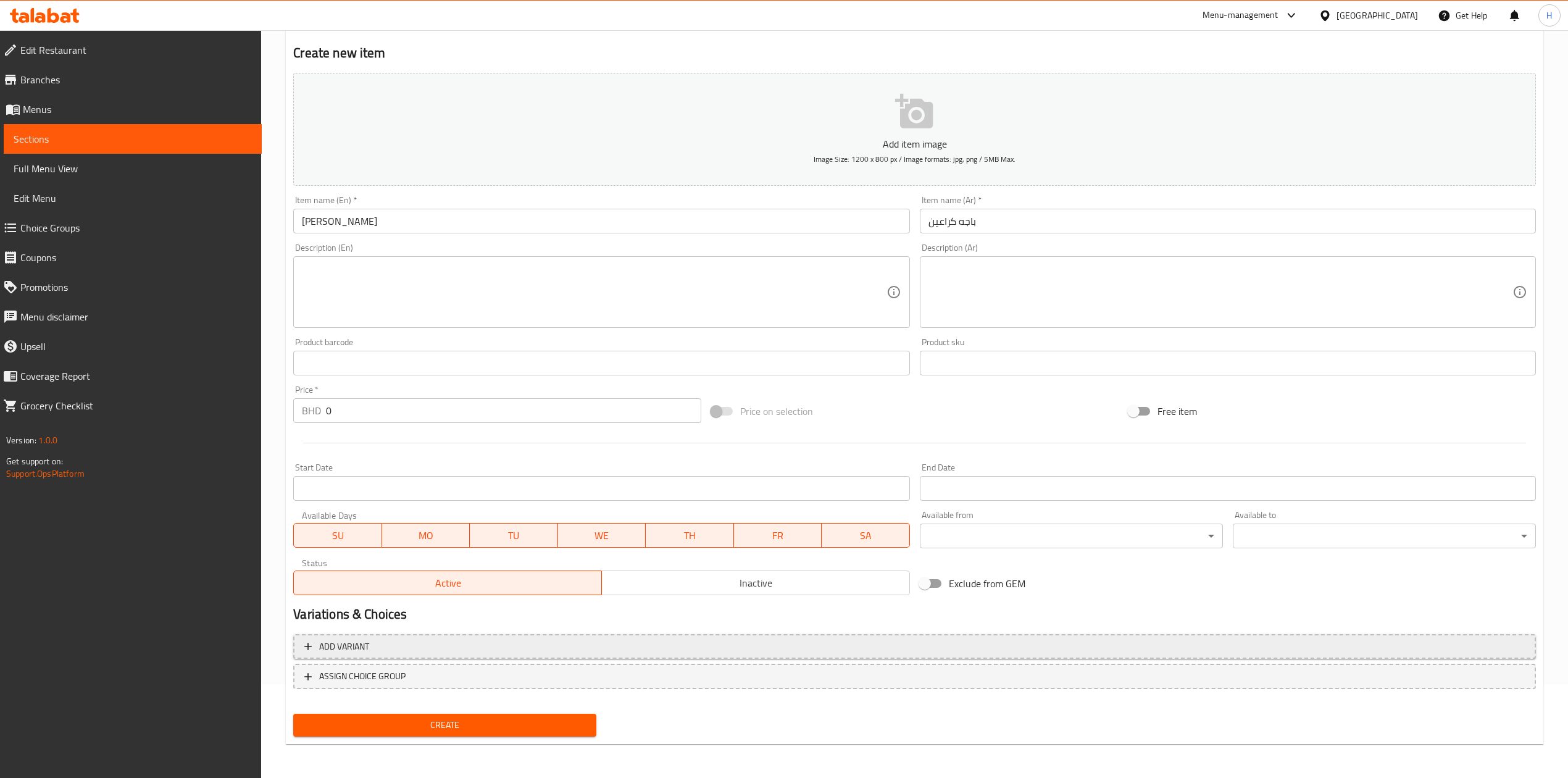
click at [526, 650] on span "Add variant" at bounding box center [915, 647] width 1221 height 16
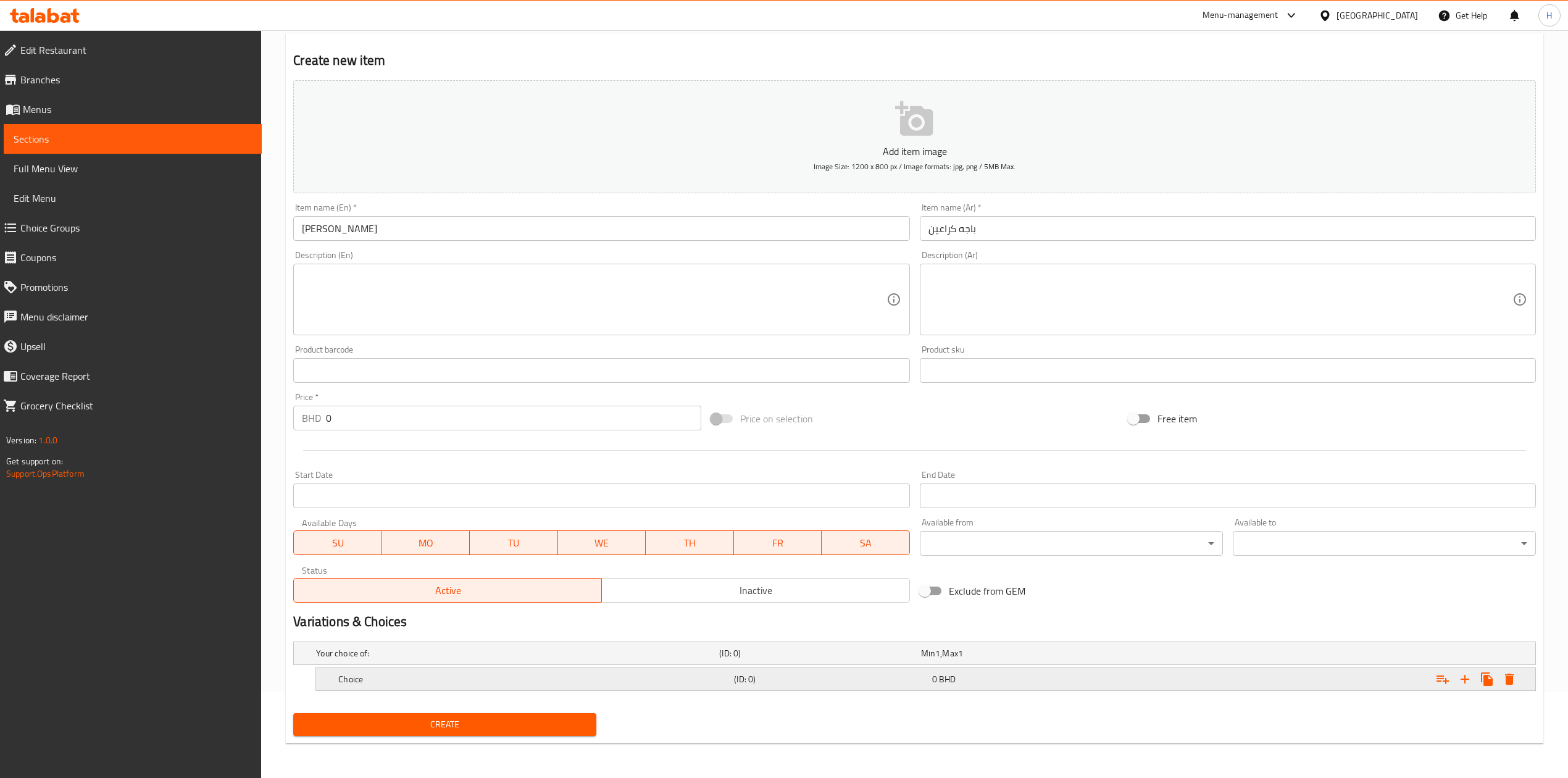
click at [545, 673] on h5 "Choice" at bounding box center [533, 679] width 390 height 13
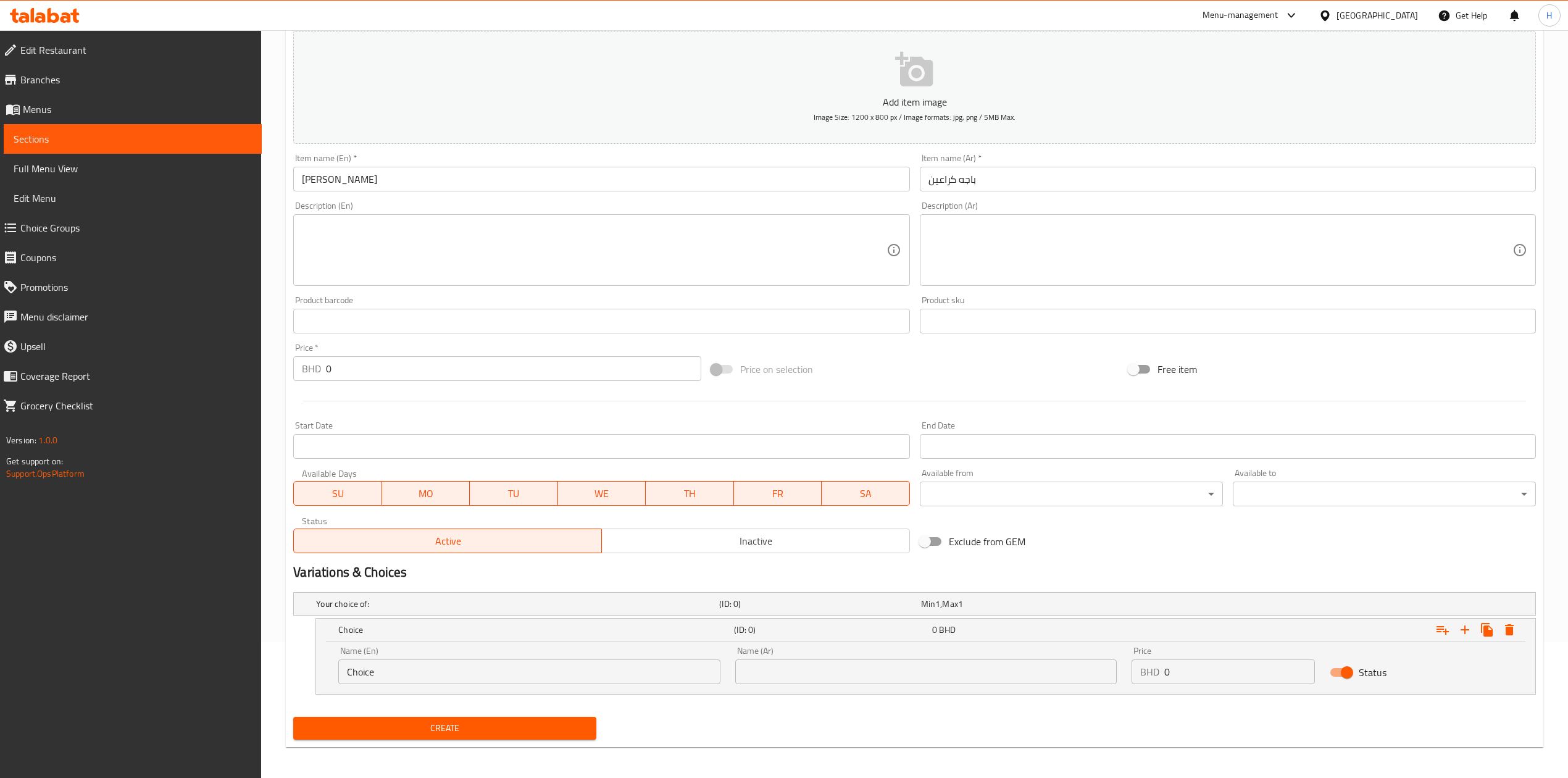
scroll to position [140, 0]
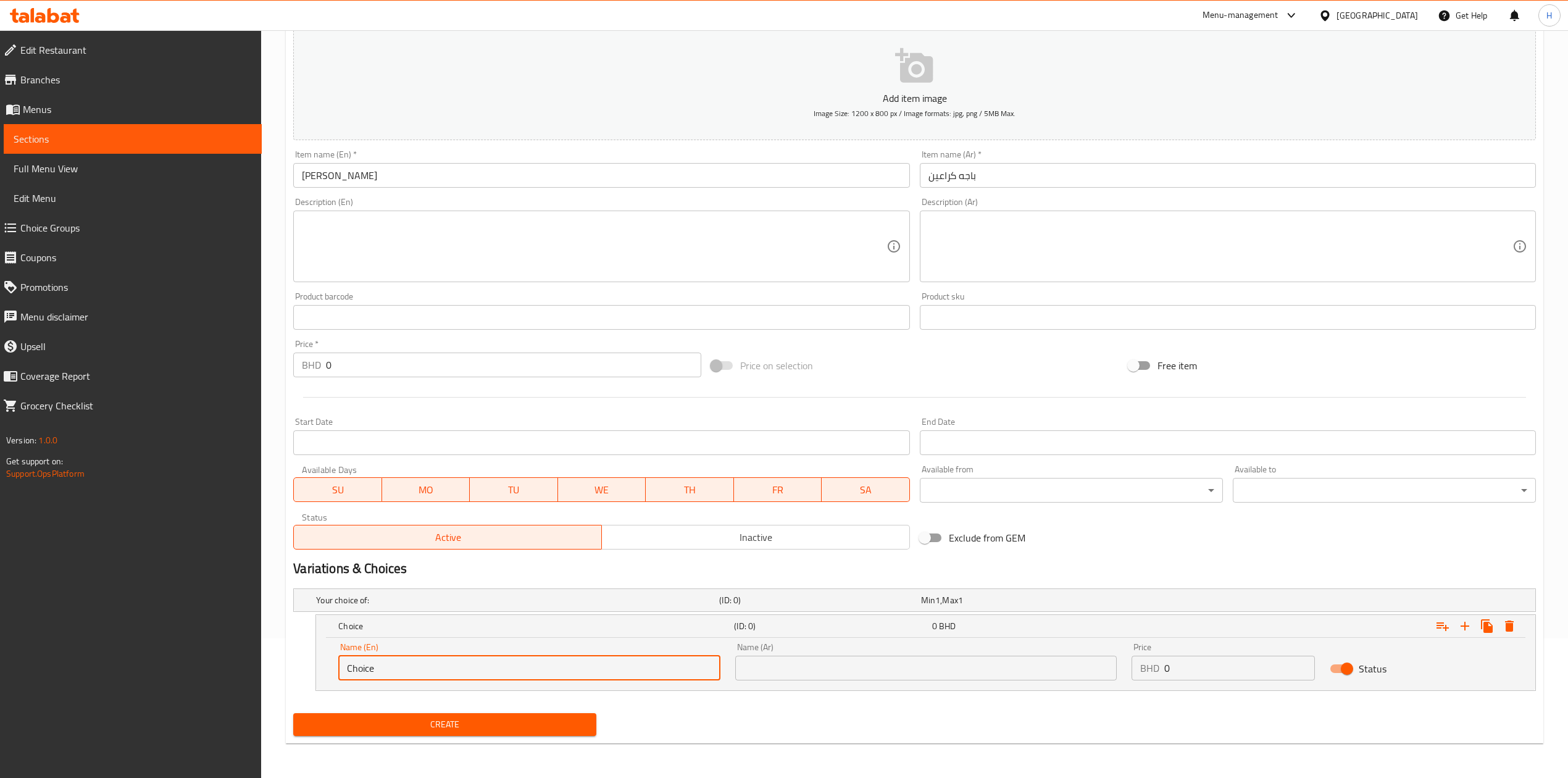
drag, startPoint x: 645, startPoint y: 674, endPoint x: 161, endPoint y: 672, distance: 484.0
click at [171, 672] on div "Edit Restaurant Branches Menus Sections Full Menu View Edit Menu Choice Groups …" at bounding box center [784, 334] width 1568 height 887
type input "Small"
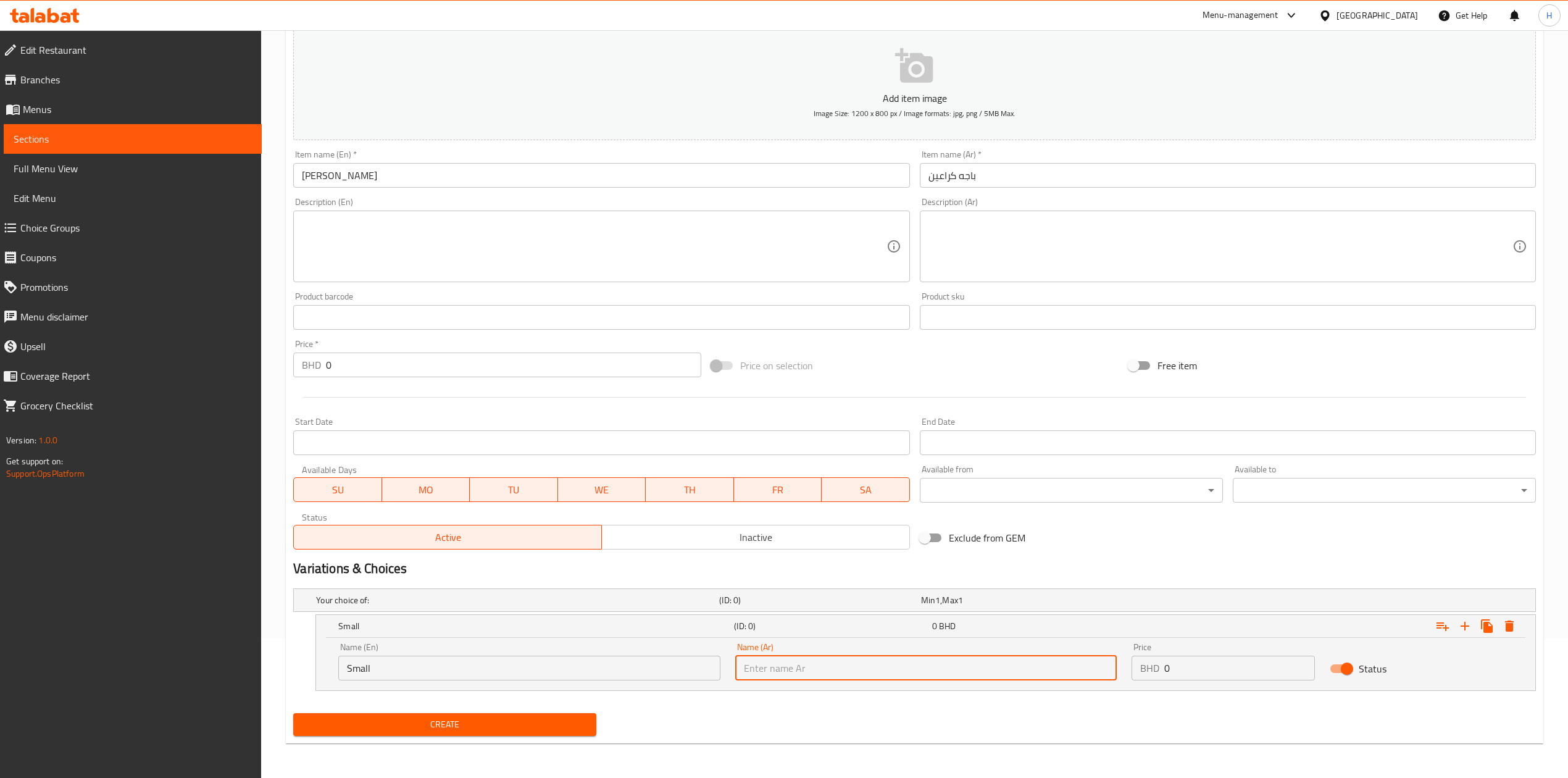
click at [1041, 667] on input "text" at bounding box center [925, 667] width 381 height 25
type input "صغير"
click at [1462, 622] on icon "Expand" at bounding box center [1464, 626] width 15 height 15
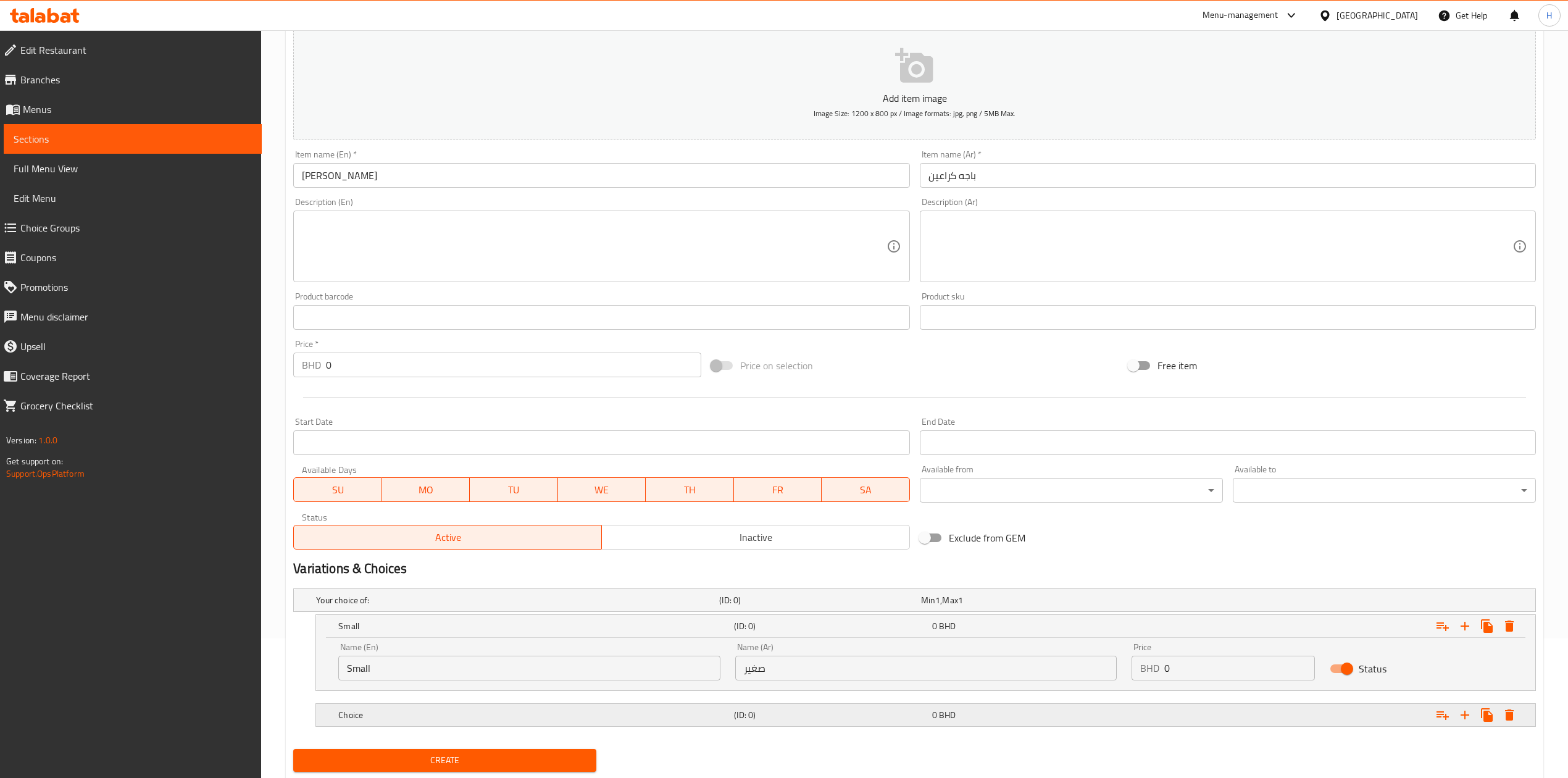
click at [1060, 712] on div "0 BHD" at bounding box center [1028, 715] width 192 height 13
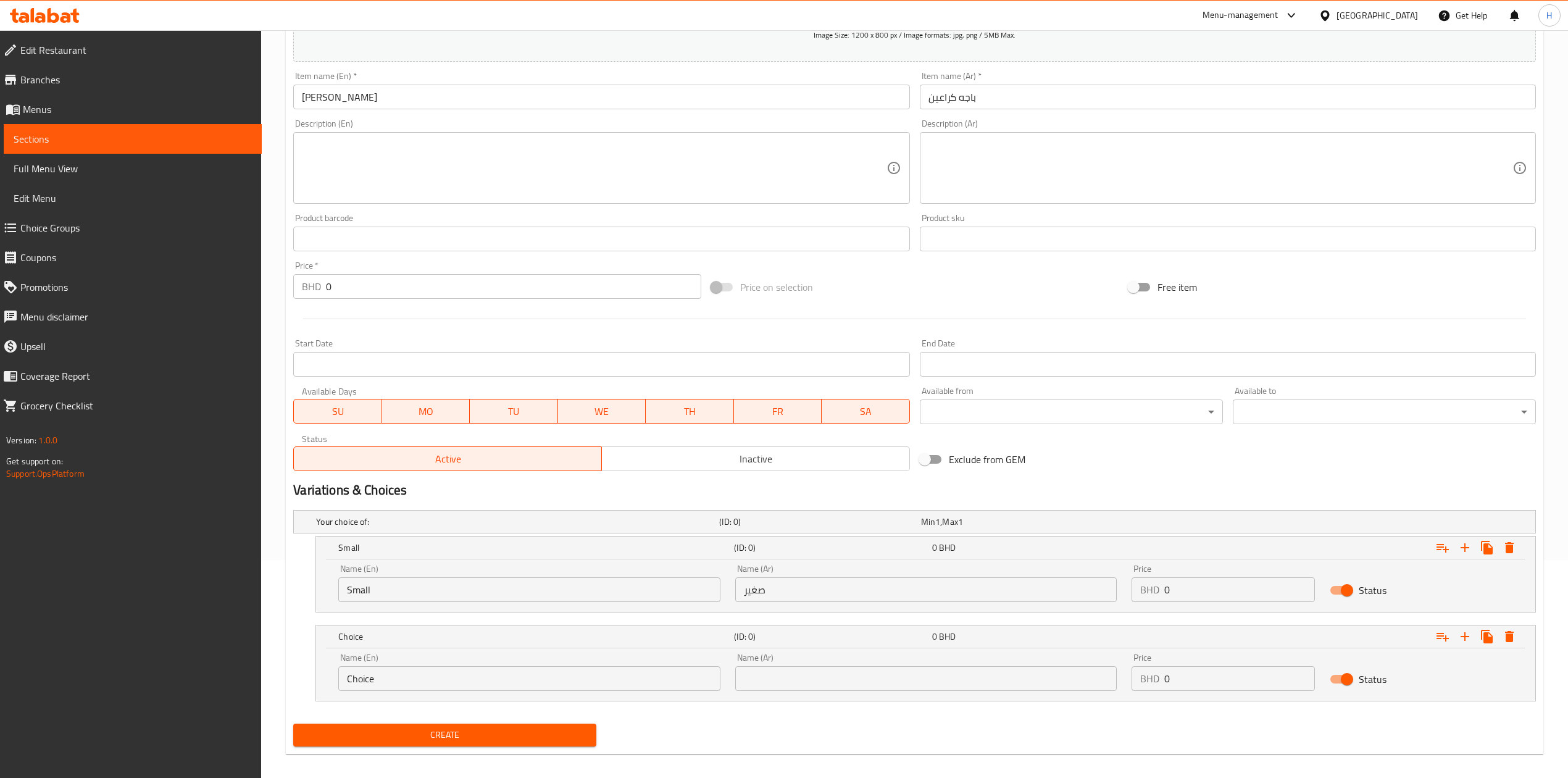
scroll to position [227, 0]
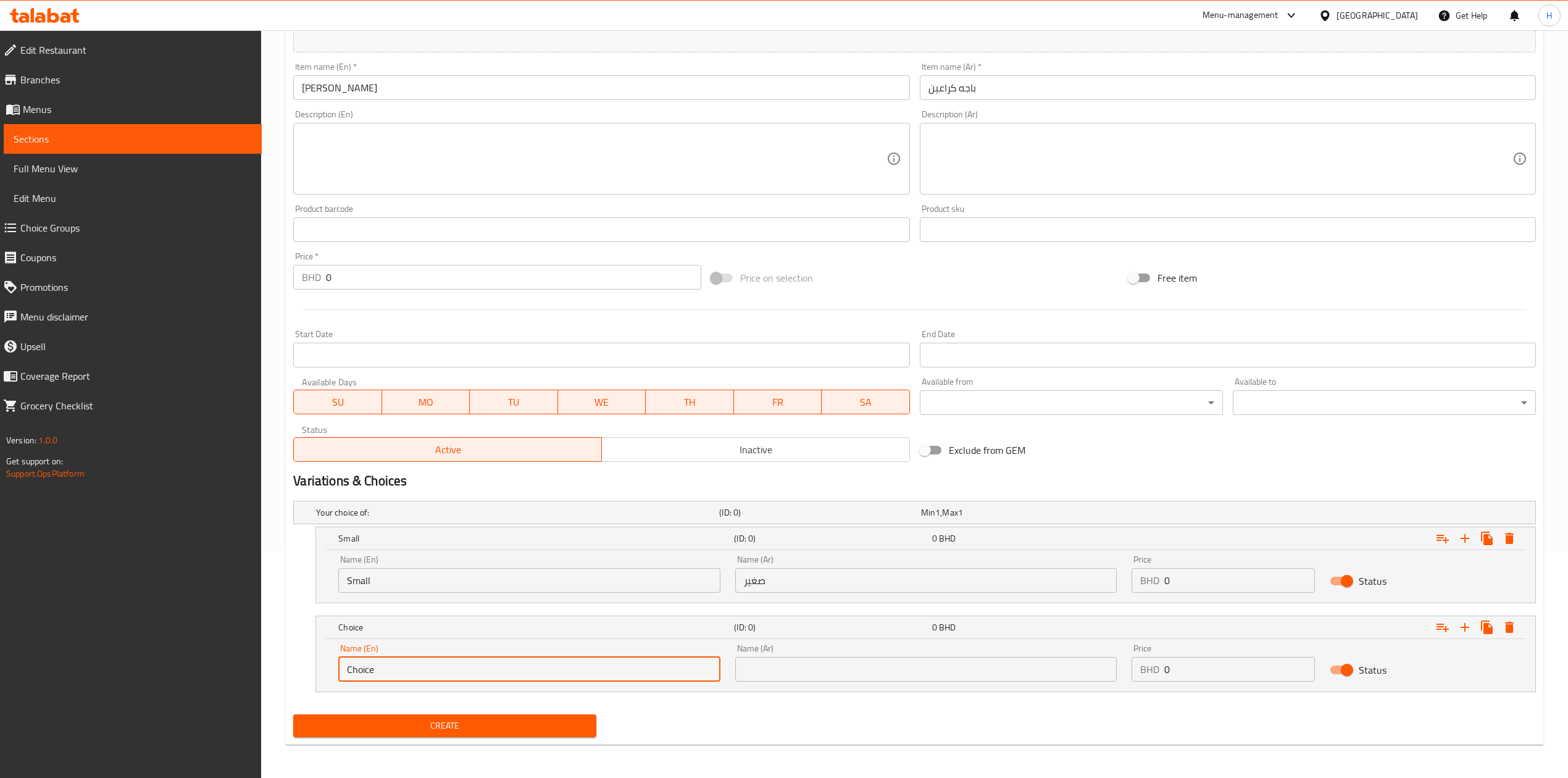
drag, startPoint x: 381, startPoint y: 667, endPoint x: 267, endPoint y: 674, distance: 114.2
click at [267, 674] on div "Home / Restaurants management / Menus / Sections / item / create Bacha section …" at bounding box center [914, 291] width 1307 height 976
type input "Meduim"
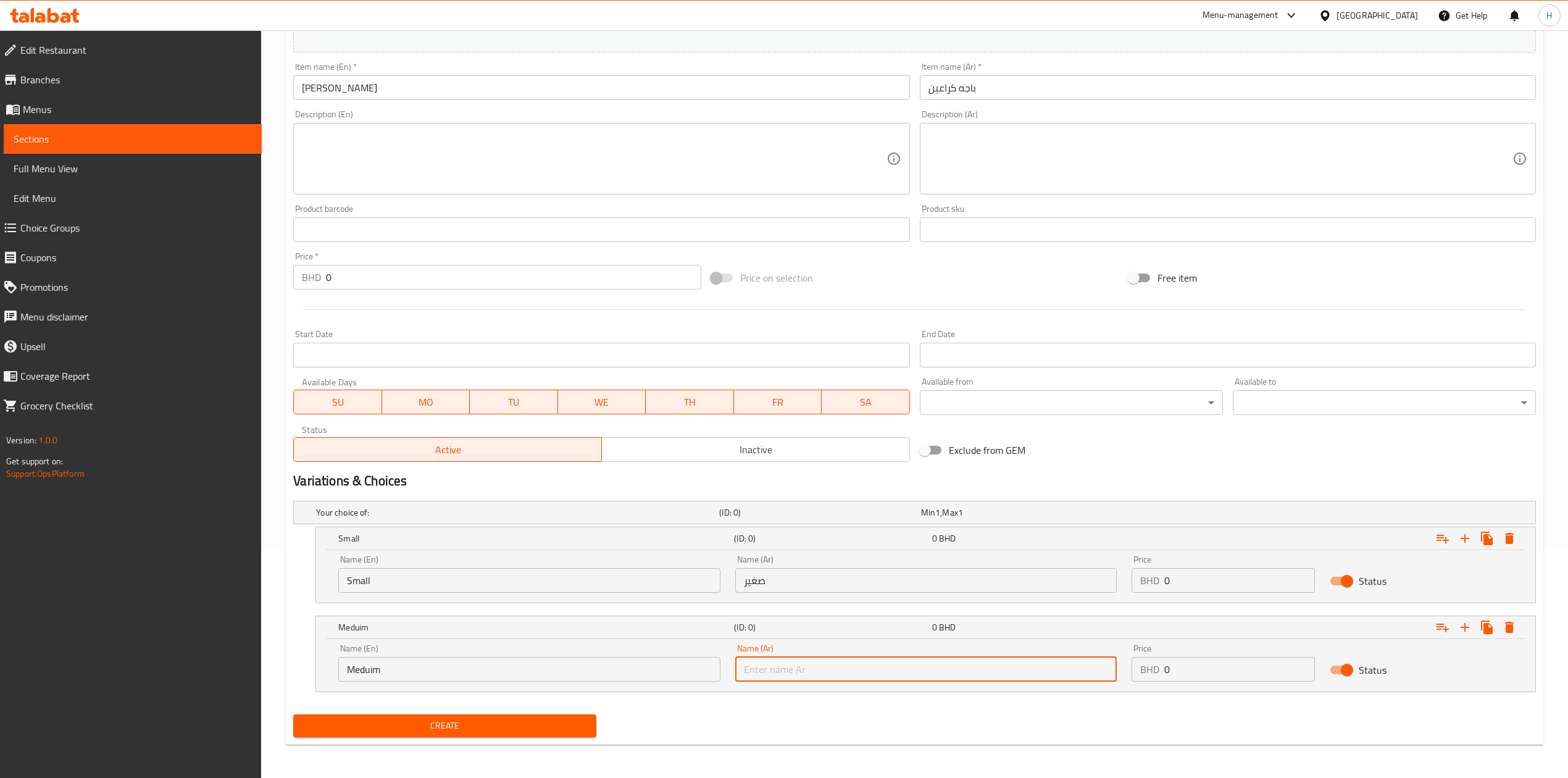
click at [855, 681] on input "text" at bounding box center [925, 669] width 381 height 25
type input "ت"
type input "متوسط"
drag, startPoint x: 1262, startPoint y: 675, endPoint x: 987, endPoint y: 674, distance: 275.0
click at [987, 674] on div "Name (En) Meduim Name (En) Name (Ar) متوسط Name (Ar) Price BHD 0 Price Status" at bounding box center [925, 662] width 1190 height 52
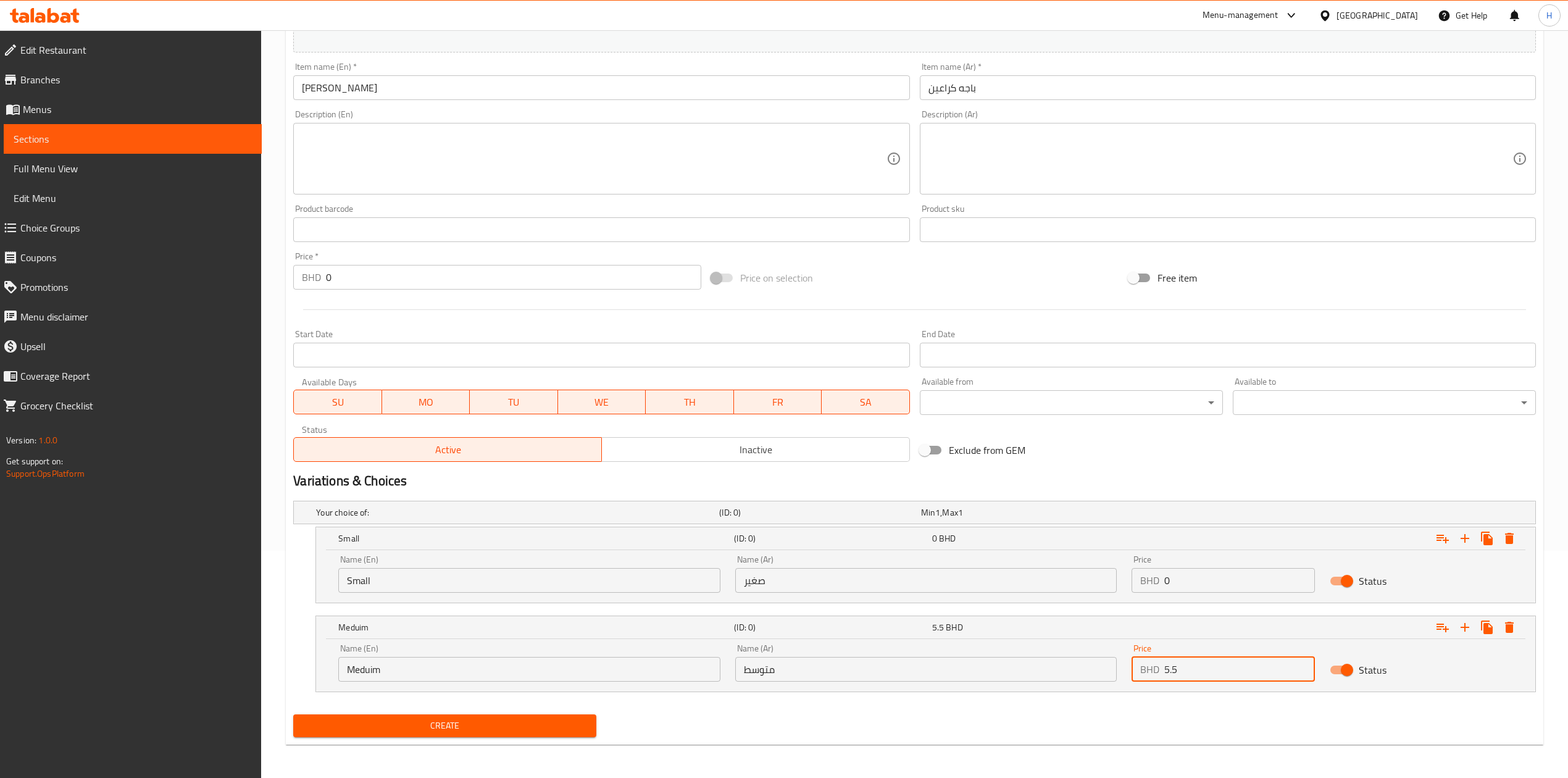
type input "5.5"
drag, startPoint x: 1196, startPoint y: 579, endPoint x: 1008, endPoint y: 584, distance: 188.1
click at [1008, 584] on div "Name (En) Small Name (En) Name (Ar) صغير Name (Ar) Price BHD 0 Price Status" at bounding box center [925, 574] width 1190 height 52
type input "3.2"
click at [455, 734] on span "Create" at bounding box center [445, 726] width 283 height 16
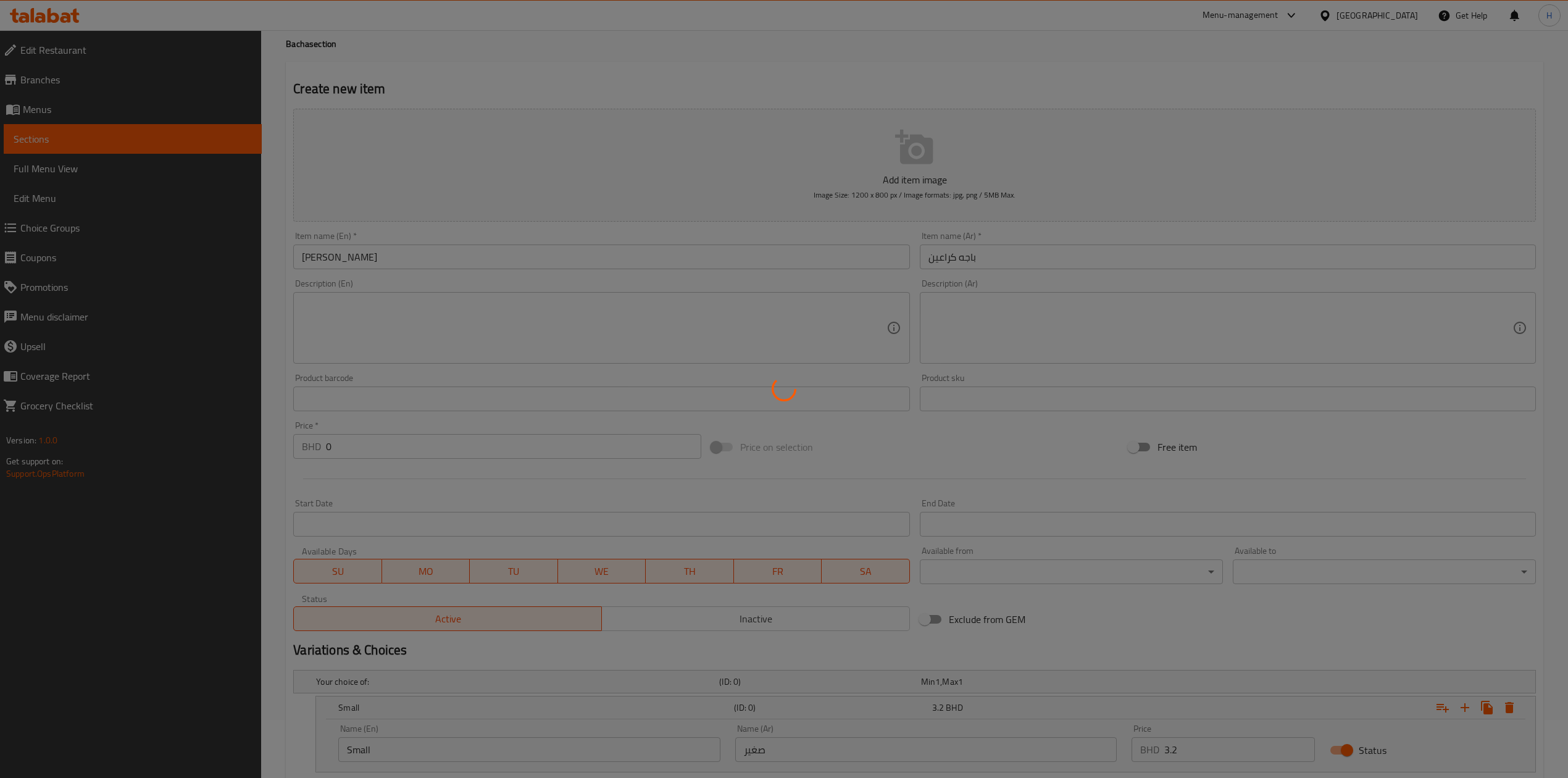
scroll to position [0, 0]
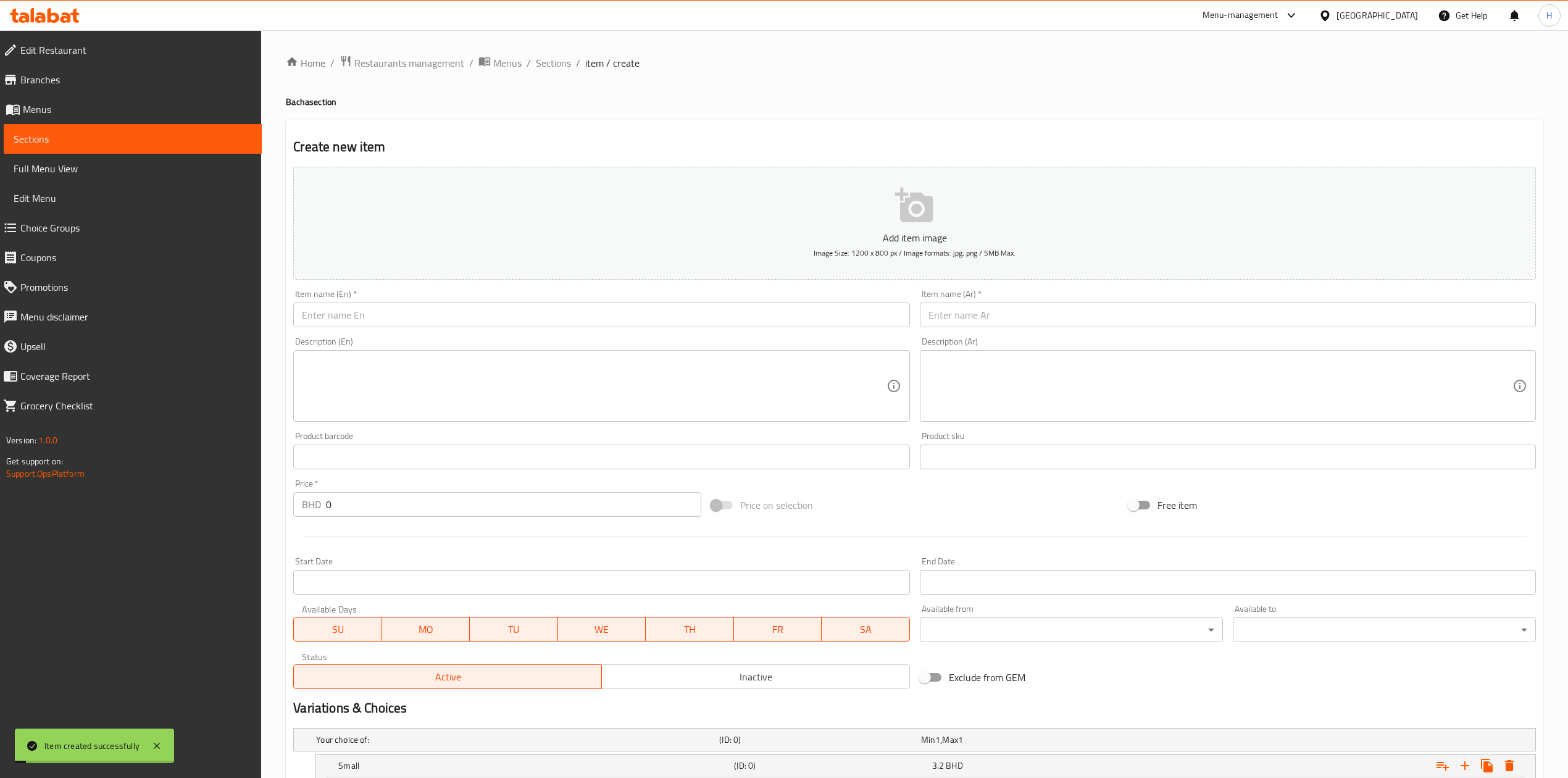
click at [1023, 314] on input "text" at bounding box center [1228, 314] width 616 height 25
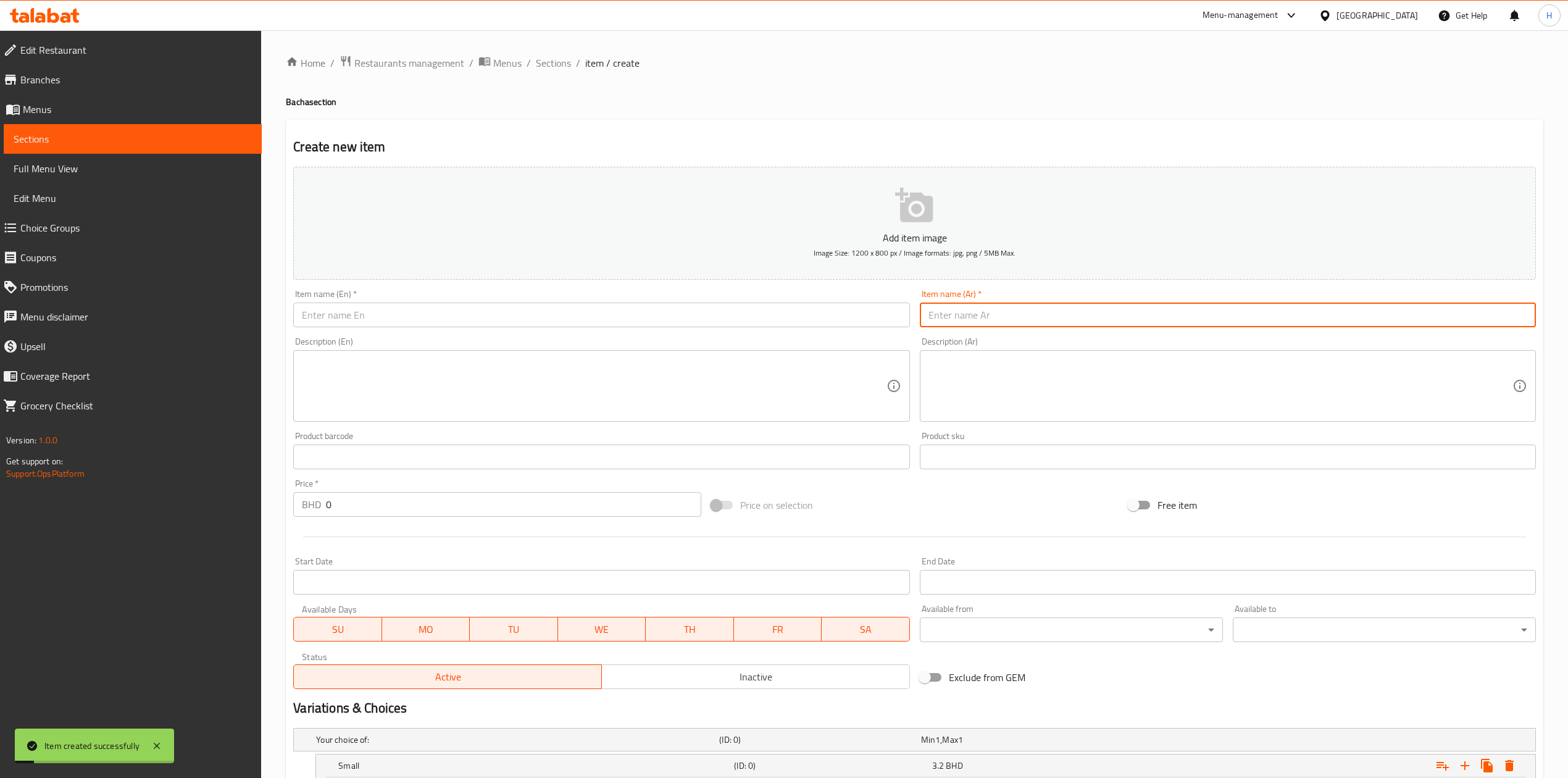
paste input "باجة مخ:"
click at [959, 316] on input "باجة مخ:" at bounding box center [1228, 314] width 616 height 25
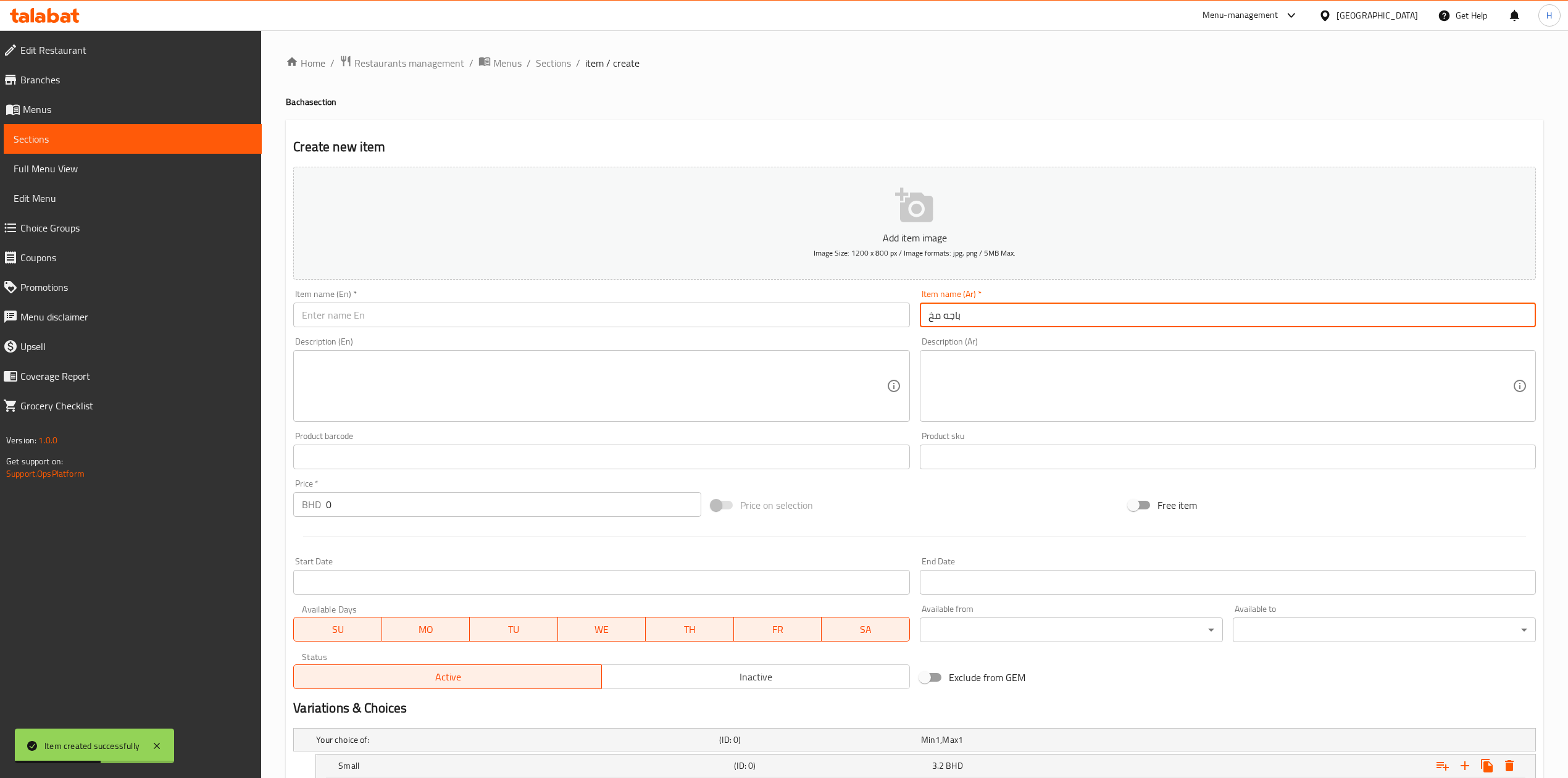
type input "باجه مخ"
click at [775, 326] on input "text" at bounding box center [601, 314] width 616 height 25
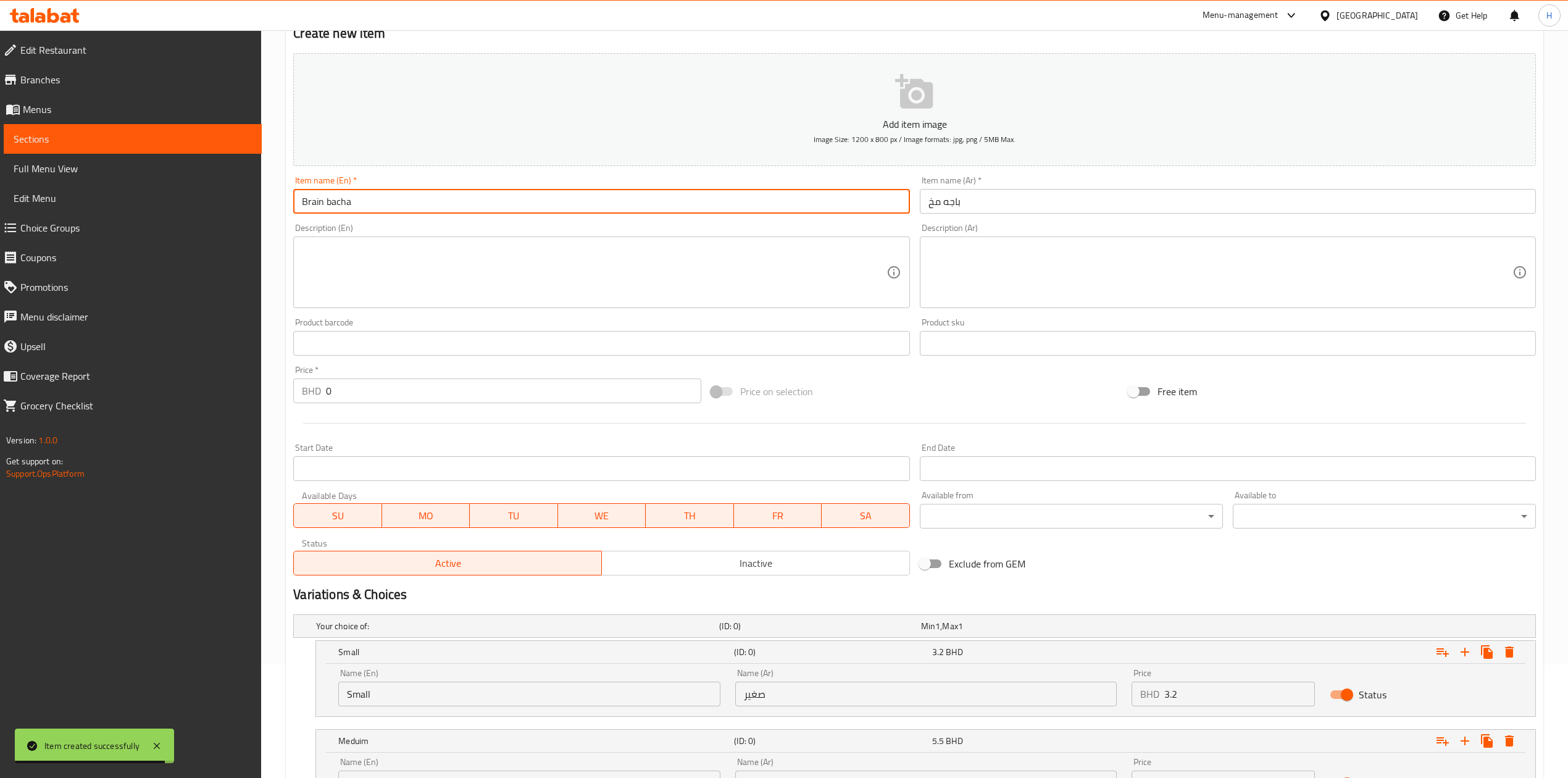
scroll to position [230, 0]
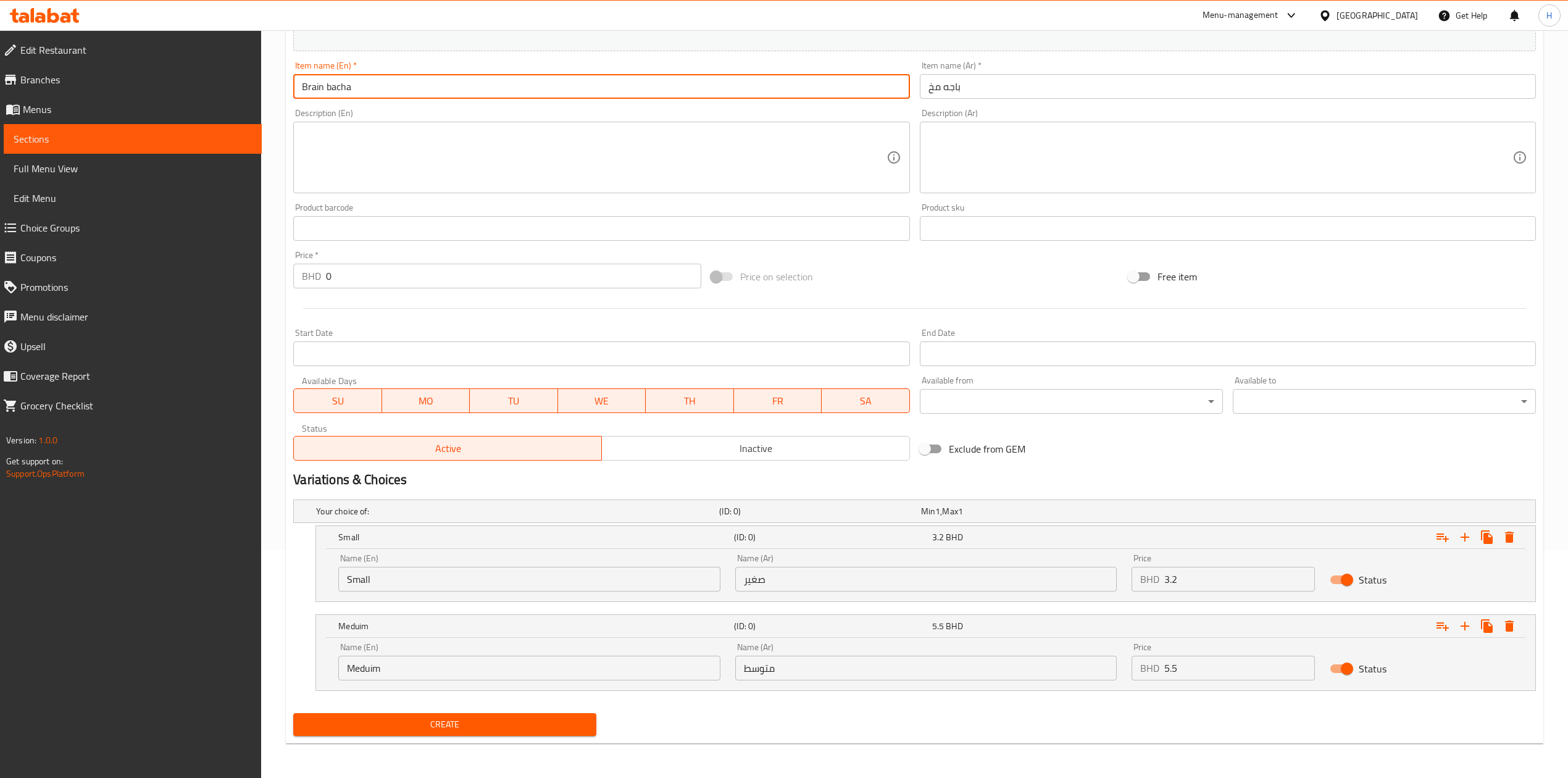
type input "Brain bacha"
click at [556, 583] on input "Small" at bounding box center [529, 579] width 381 height 25
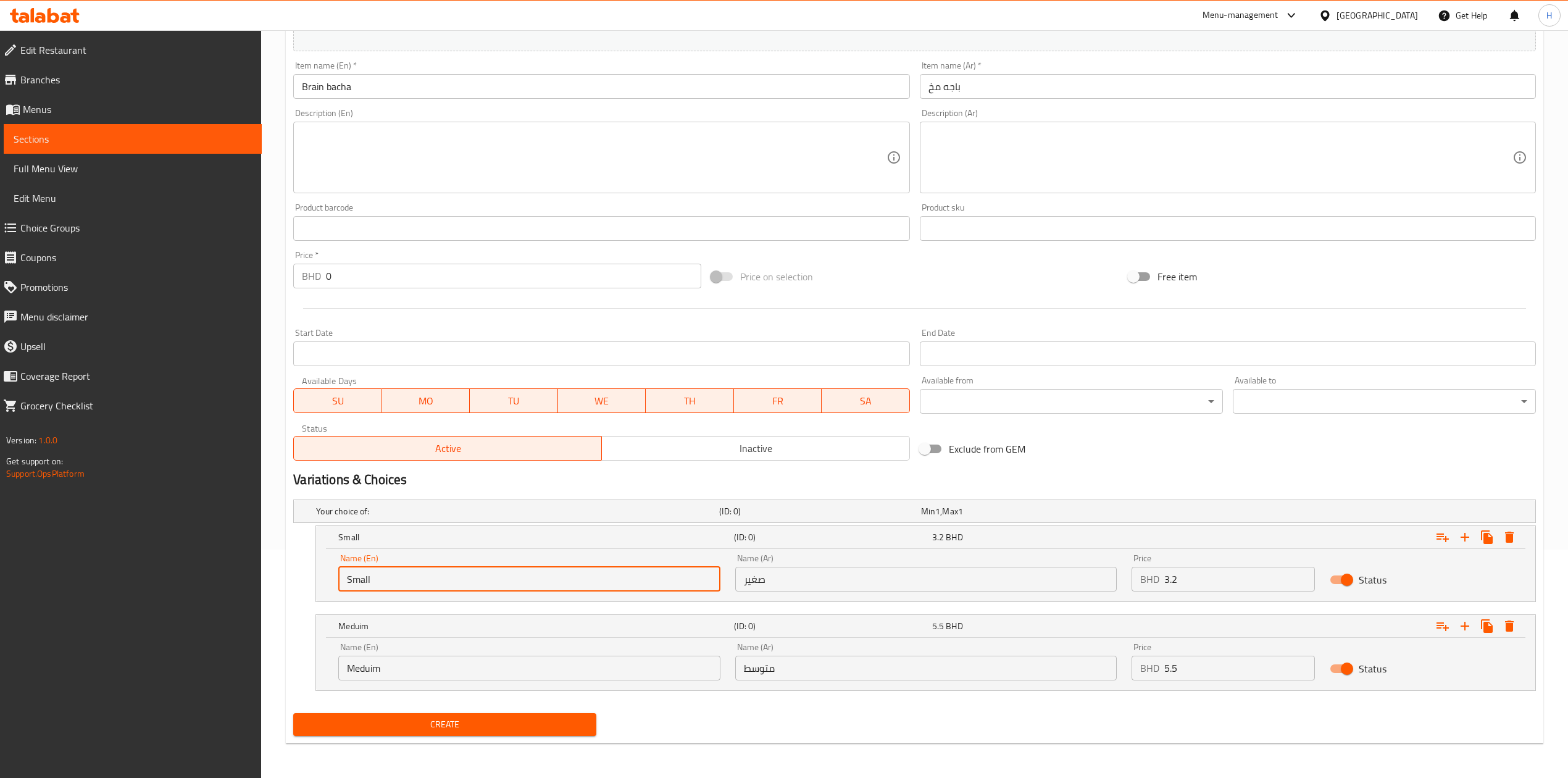
drag, startPoint x: 556, startPoint y: 583, endPoint x: 0, endPoint y: 588, distance: 556.0
click at [0, 588] on div "Edit Restaurant Branches Menus Sections Full Menu View Edit Menu Choice Groups …" at bounding box center [784, 290] width 1568 height 976
type input "Choice"
type input "Small"
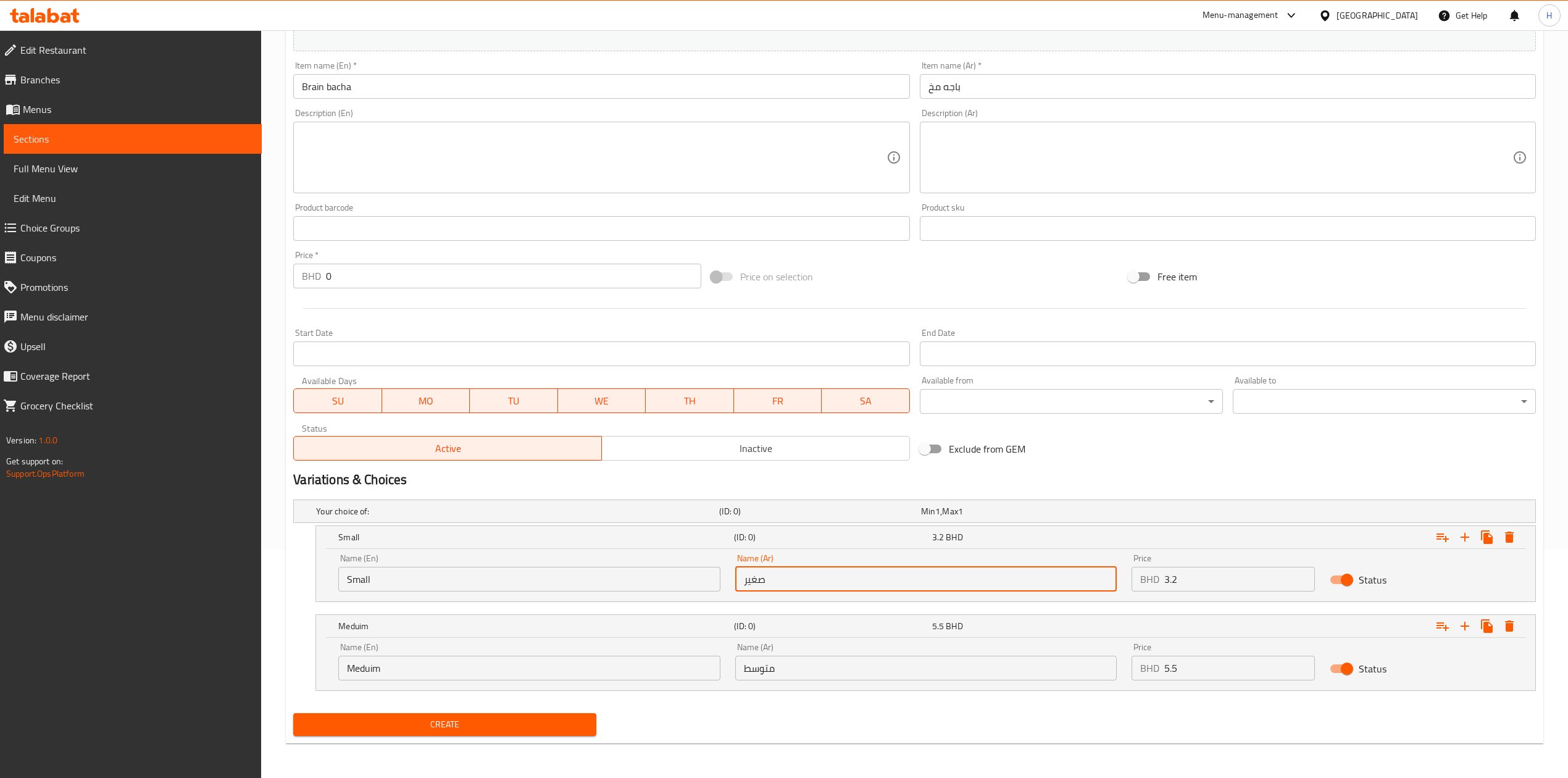
click at [981, 570] on input "صغير" at bounding box center [925, 579] width 381 height 25
type input "صغير"
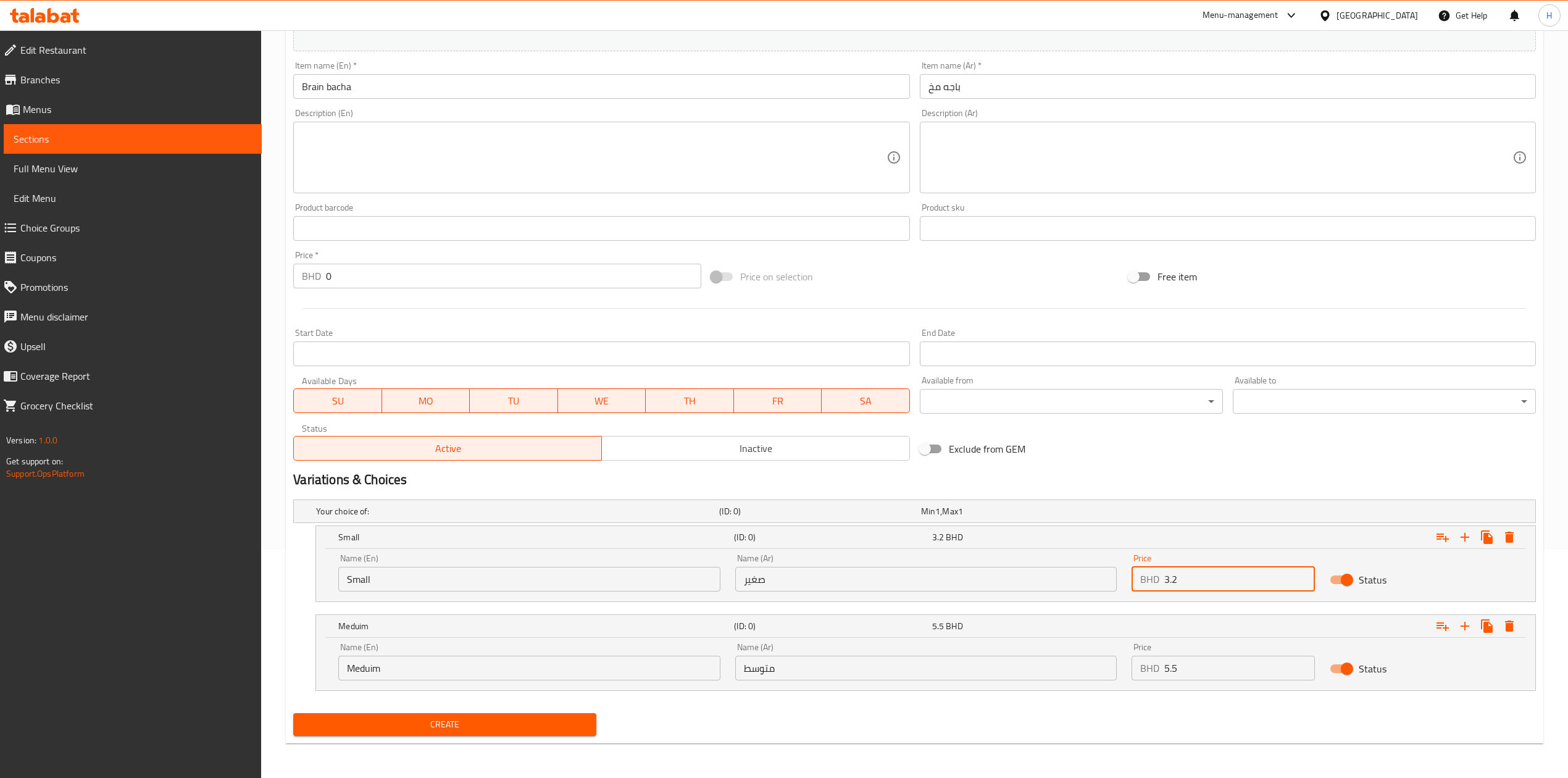
drag, startPoint x: 1218, startPoint y: 579, endPoint x: 1043, endPoint y: 586, distance: 175.1
click at [1043, 586] on div "Name (En) Small Name (En) Name (Ar) صغير Name (Ar) Price BHD 3.2 Price Status" at bounding box center [925, 572] width 1190 height 52
type input "2.3"
click at [396, 665] on input "Meduim" at bounding box center [529, 667] width 381 height 25
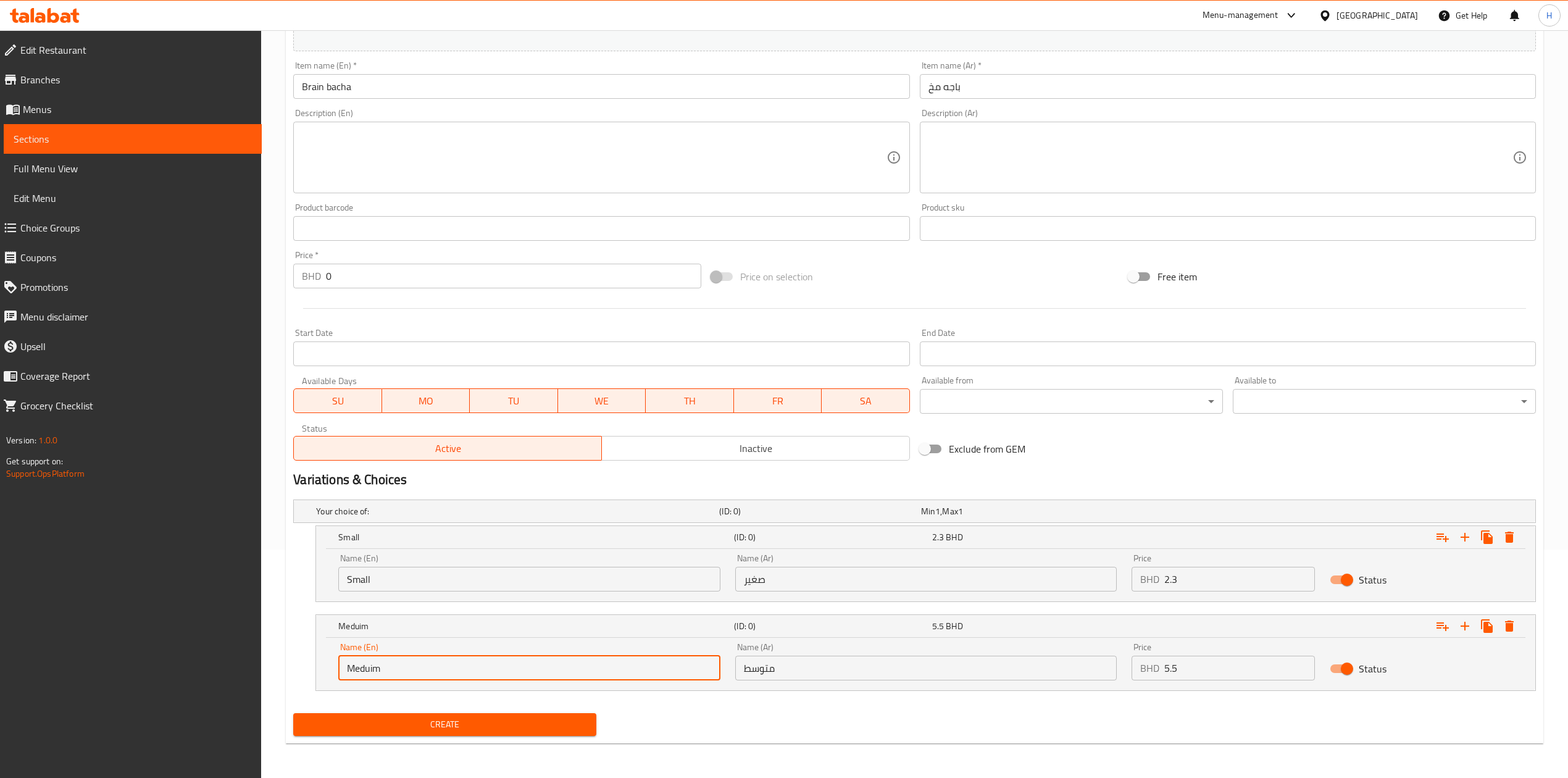
click at [396, 665] on input "Meduim" at bounding box center [529, 667] width 381 height 25
type input "Choice"
click at [396, 665] on input "text" at bounding box center [529, 667] width 381 height 25
type input "Meduim"
click at [930, 680] on div "Name (Ar) متوسط Name (Ar)" at bounding box center [926, 661] width 396 height 52
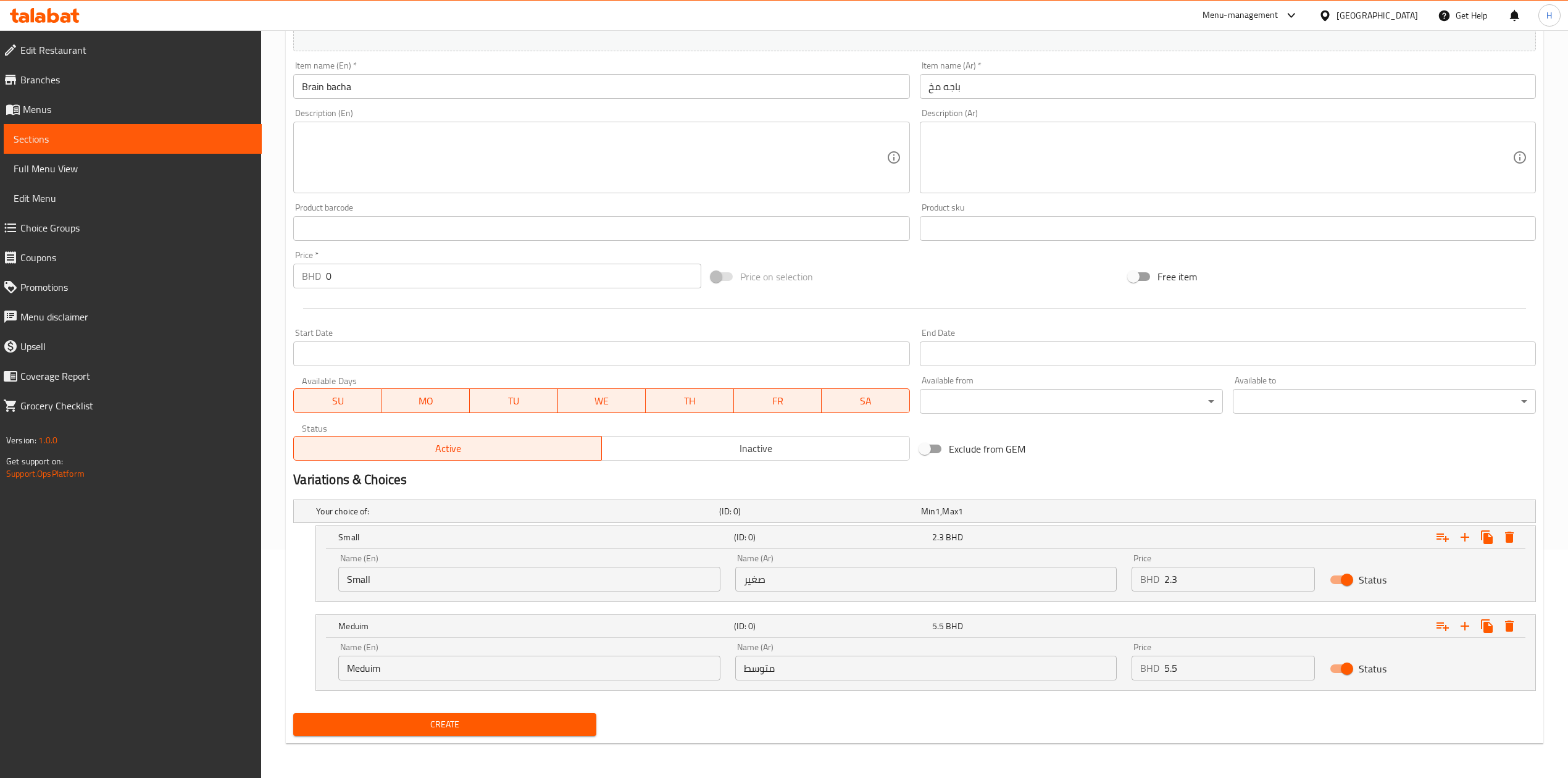
click at [928, 672] on input "متوسط" at bounding box center [925, 667] width 381 height 25
type input "متوسط"
click at [1247, 667] on input "5.5" at bounding box center [1240, 667] width 151 height 25
type input "0"
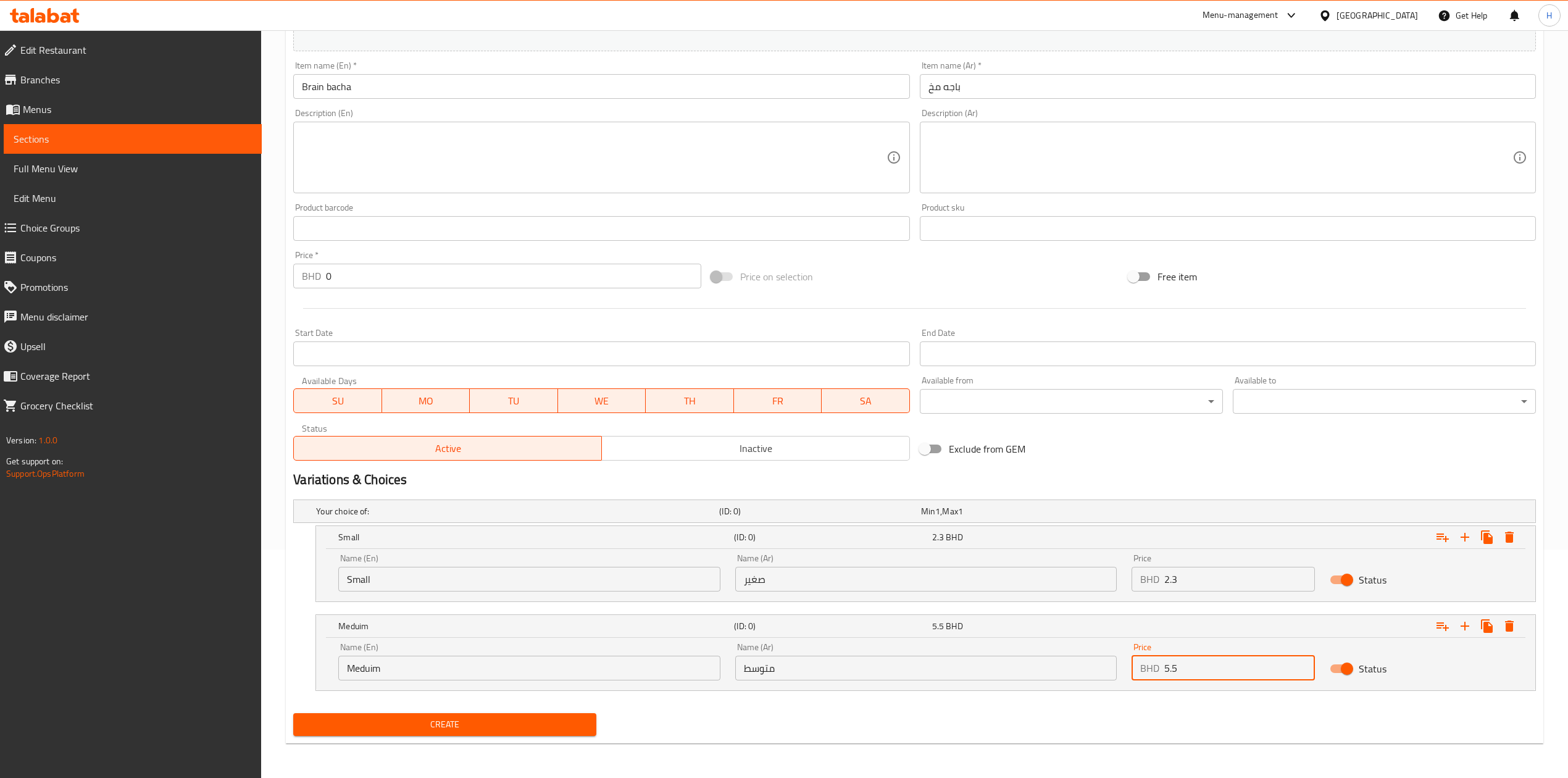
type input "5.5"
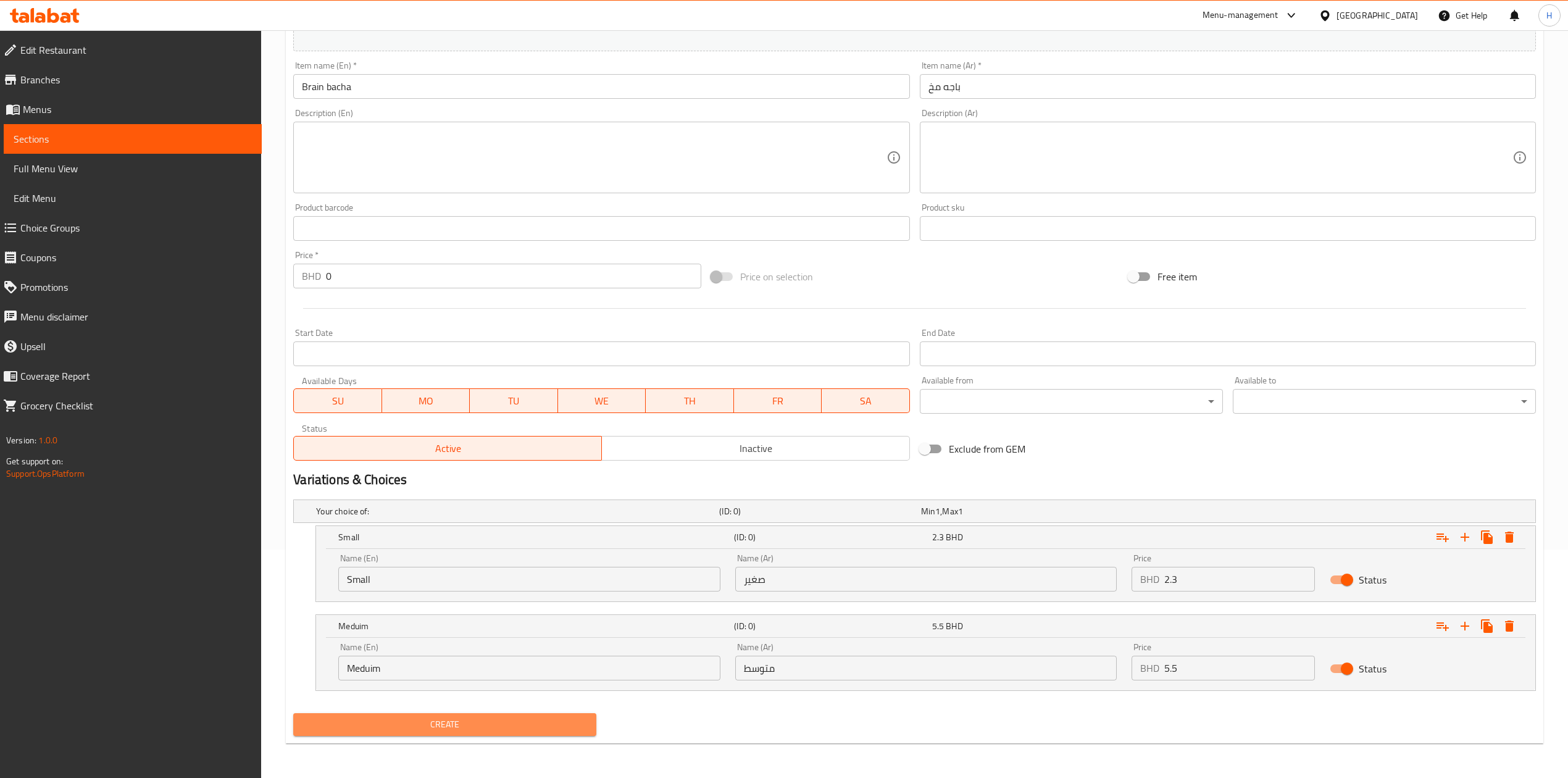
click at [458, 720] on span "Create" at bounding box center [445, 724] width 283 height 16
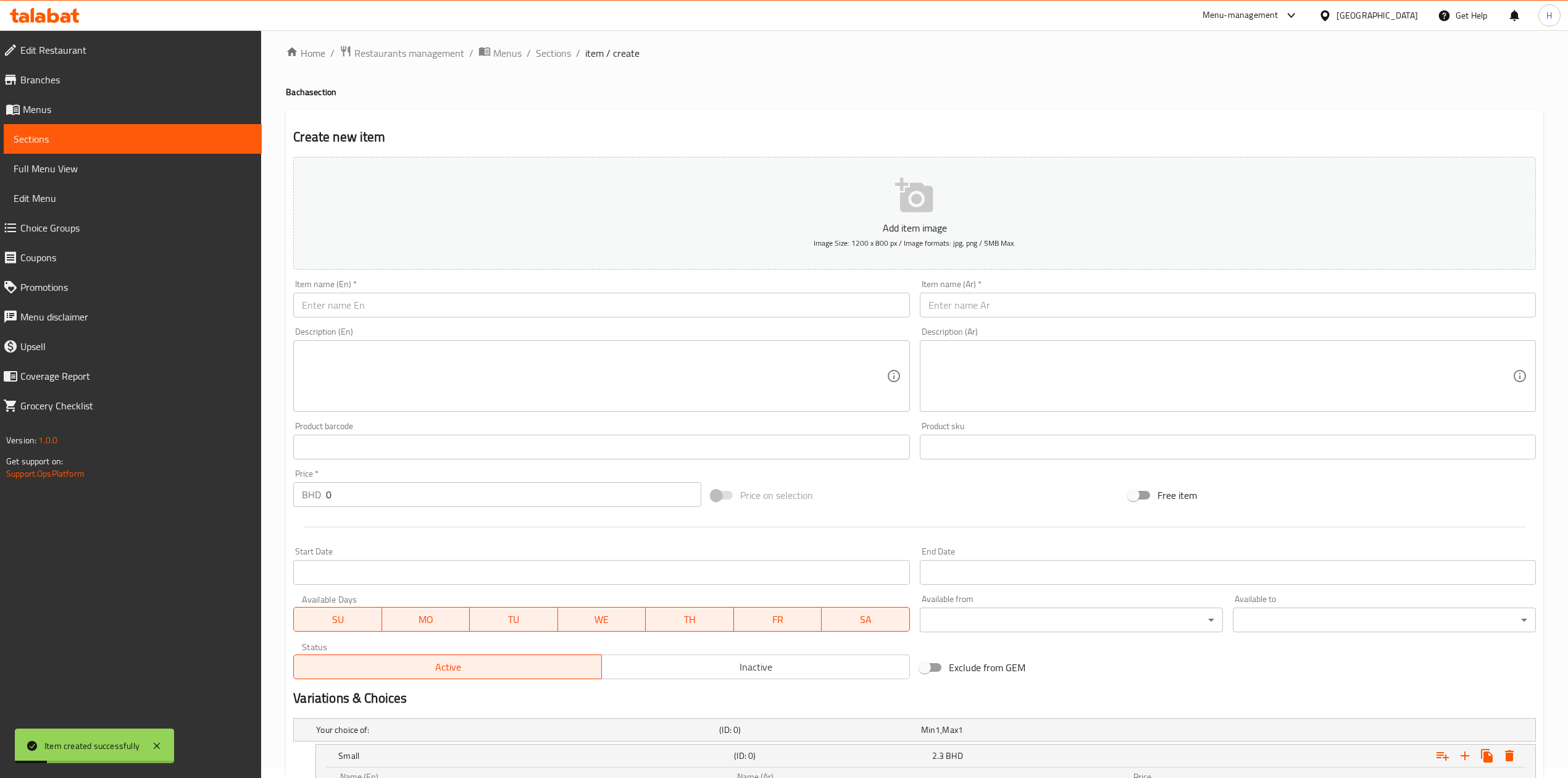
scroll to position [0, 0]
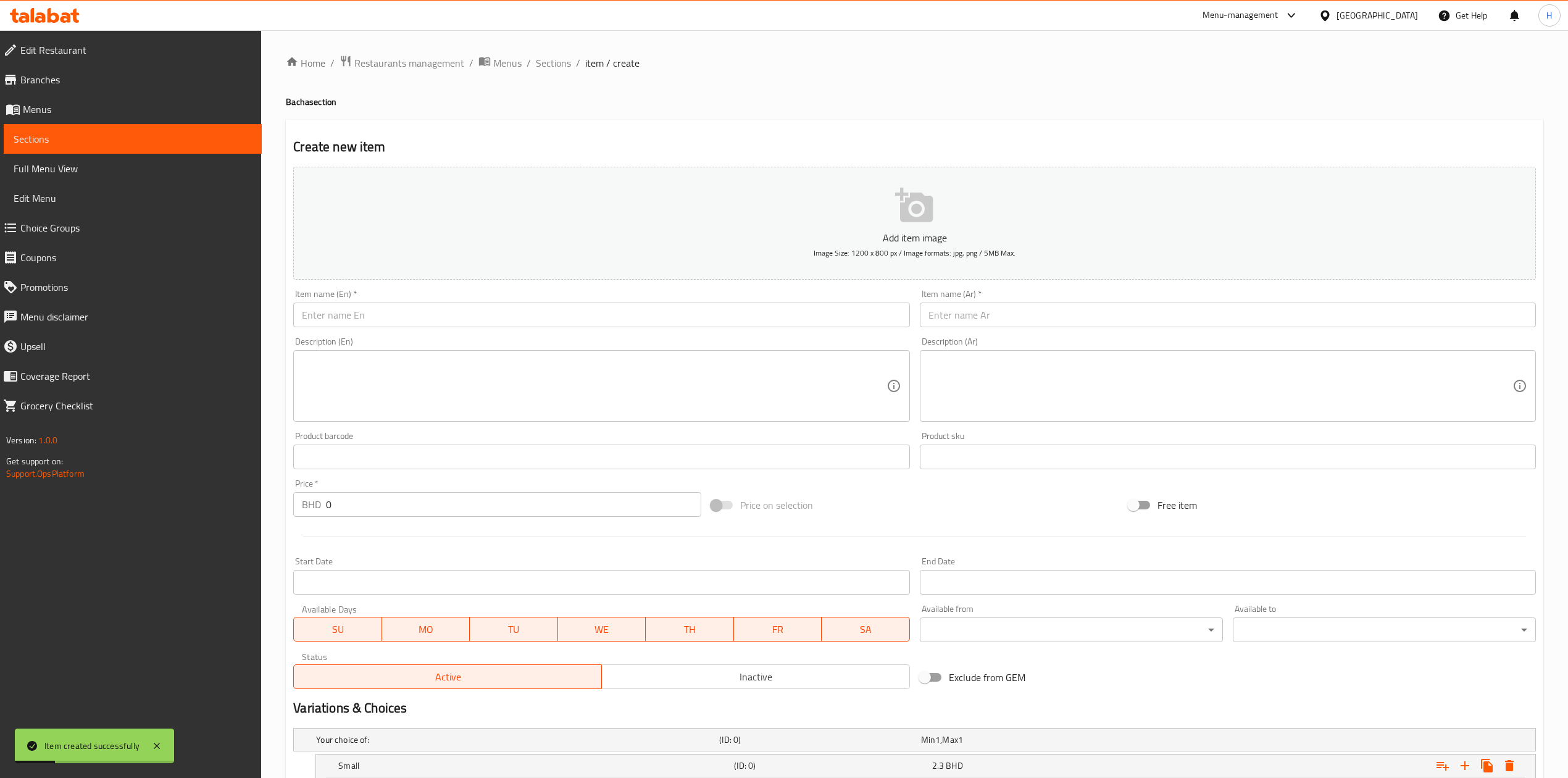
click at [1047, 314] on input "text" at bounding box center [1228, 314] width 616 height 25
paste input "باجة لسان:"
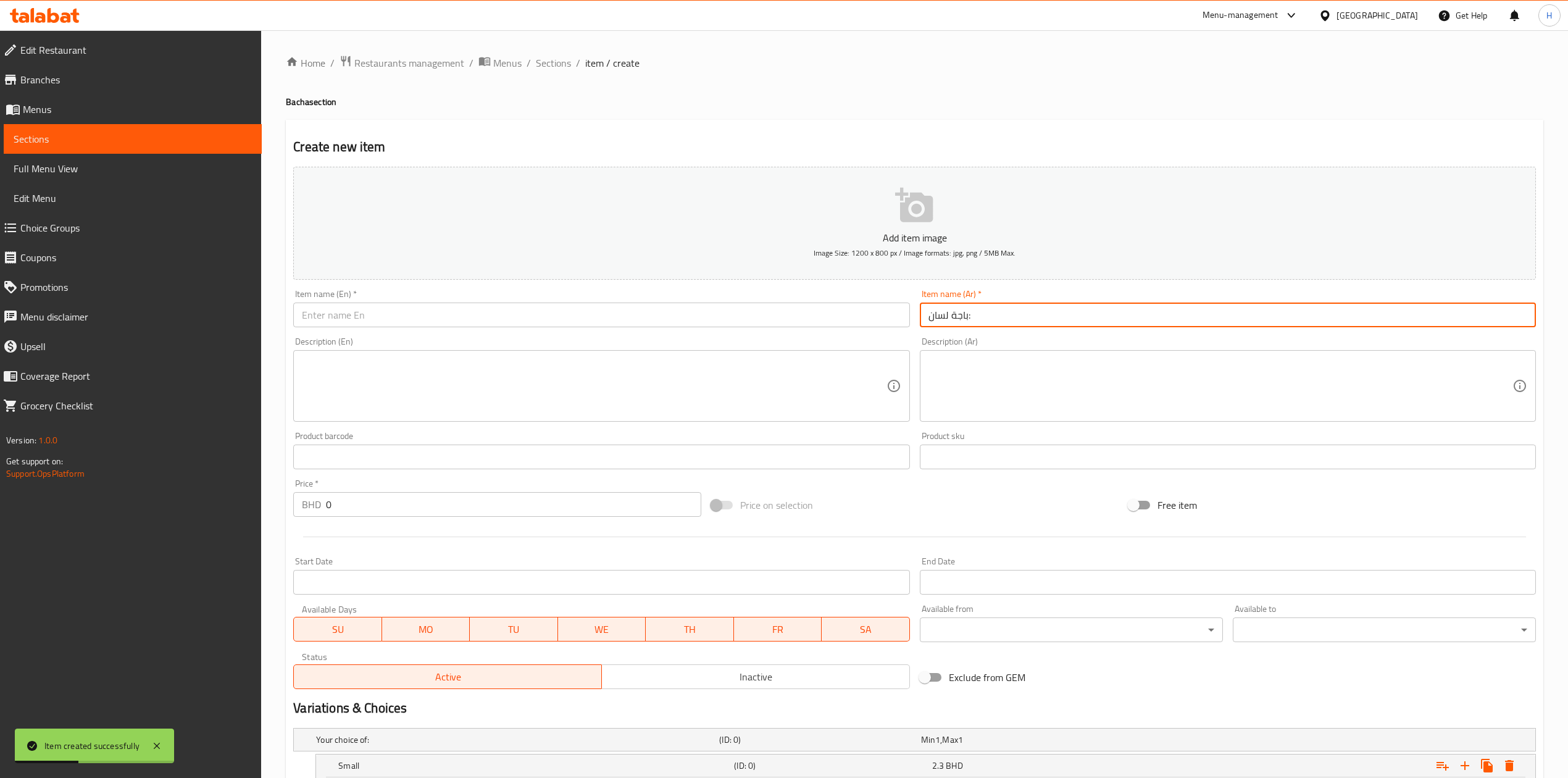
drag, startPoint x: 966, startPoint y: 314, endPoint x: 973, endPoint y: 314, distance: 7.0
click at [973, 314] on input "باجة لسان:" at bounding box center [1228, 314] width 616 height 25
type input "باجة لسان"
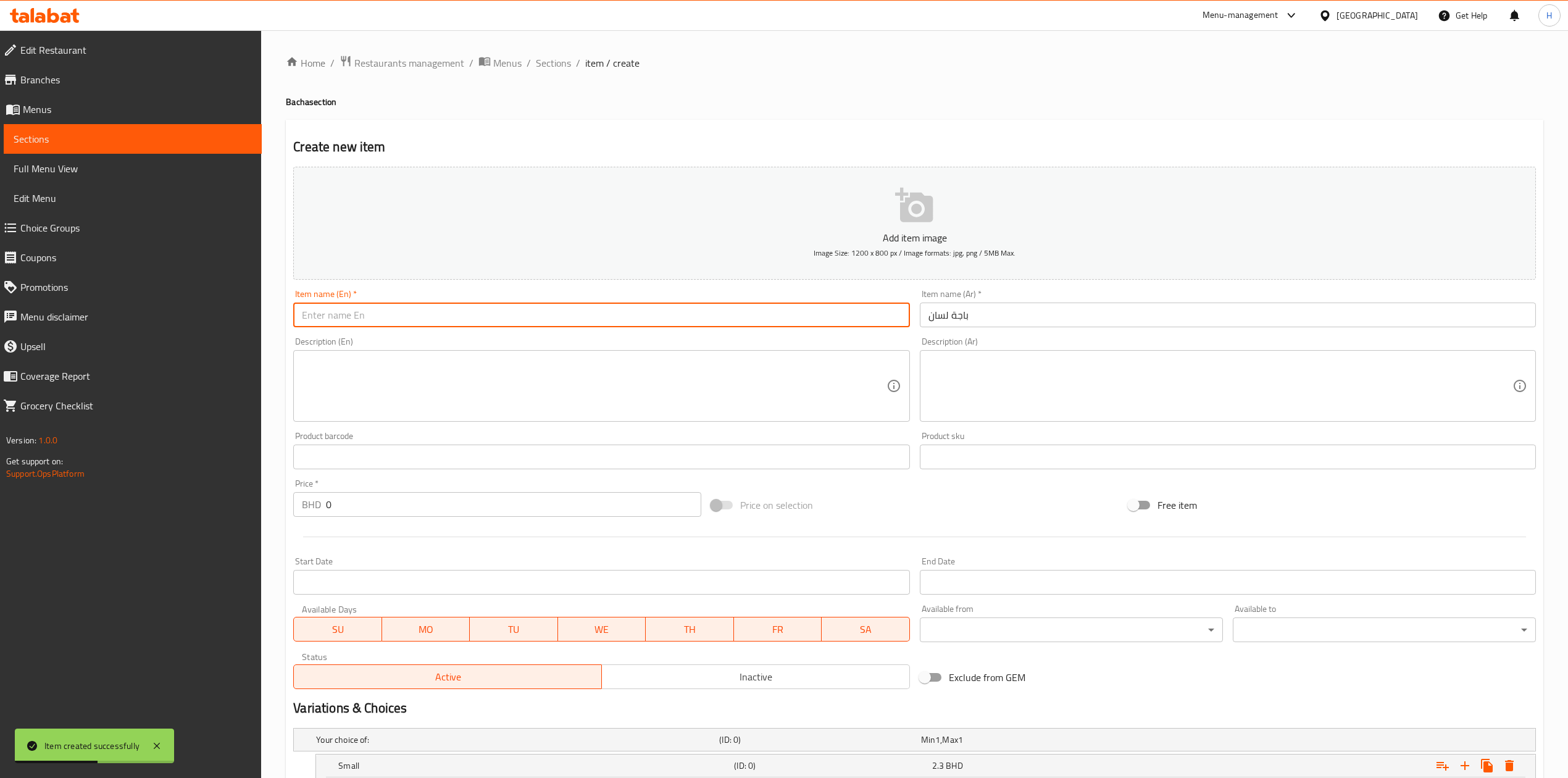
click at [578, 312] on input "text" at bounding box center [601, 314] width 616 height 25
type input "T"
type input "b"
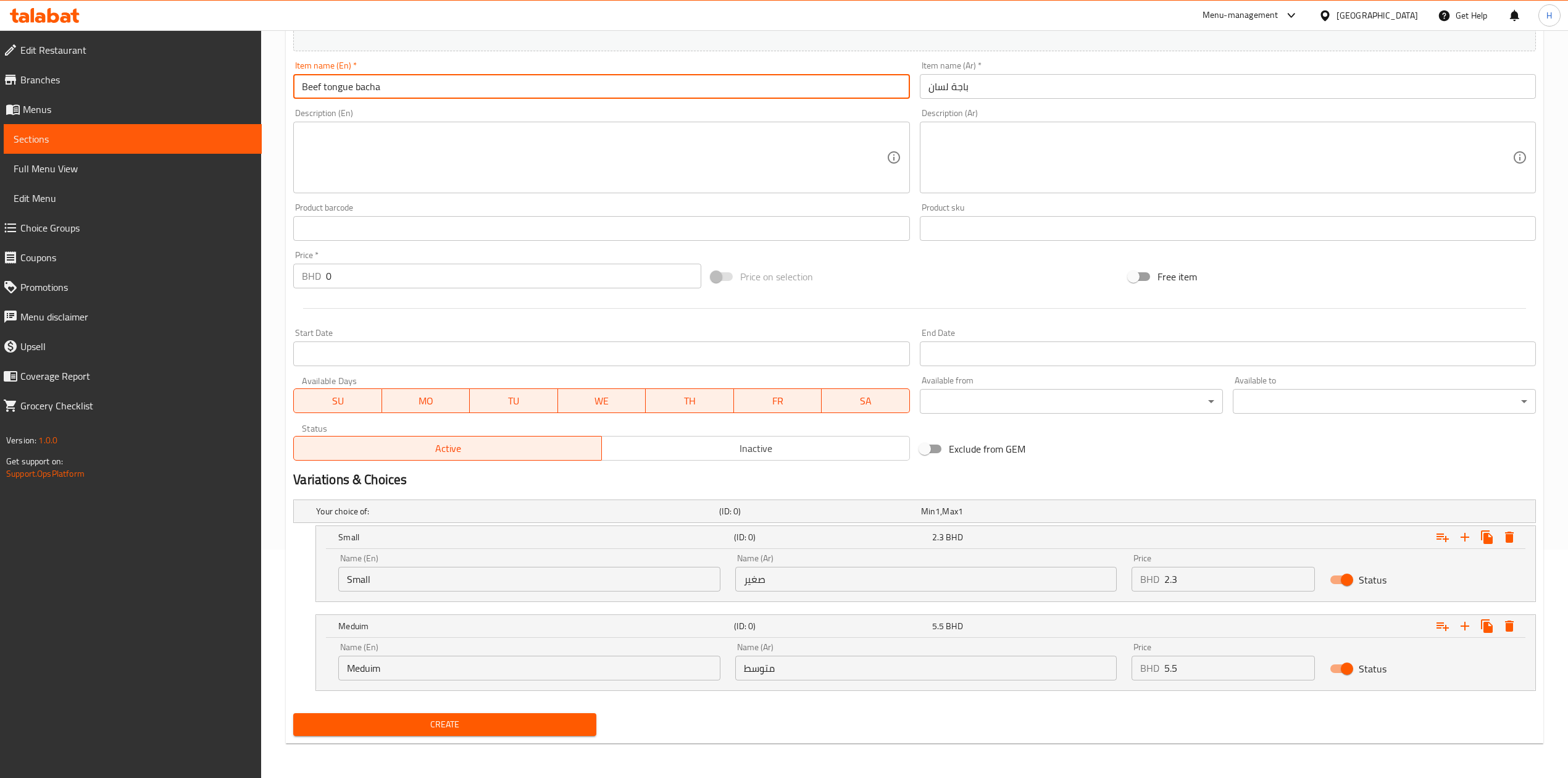
scroll to position [230, 0]
type input "Beef tongue bacha"
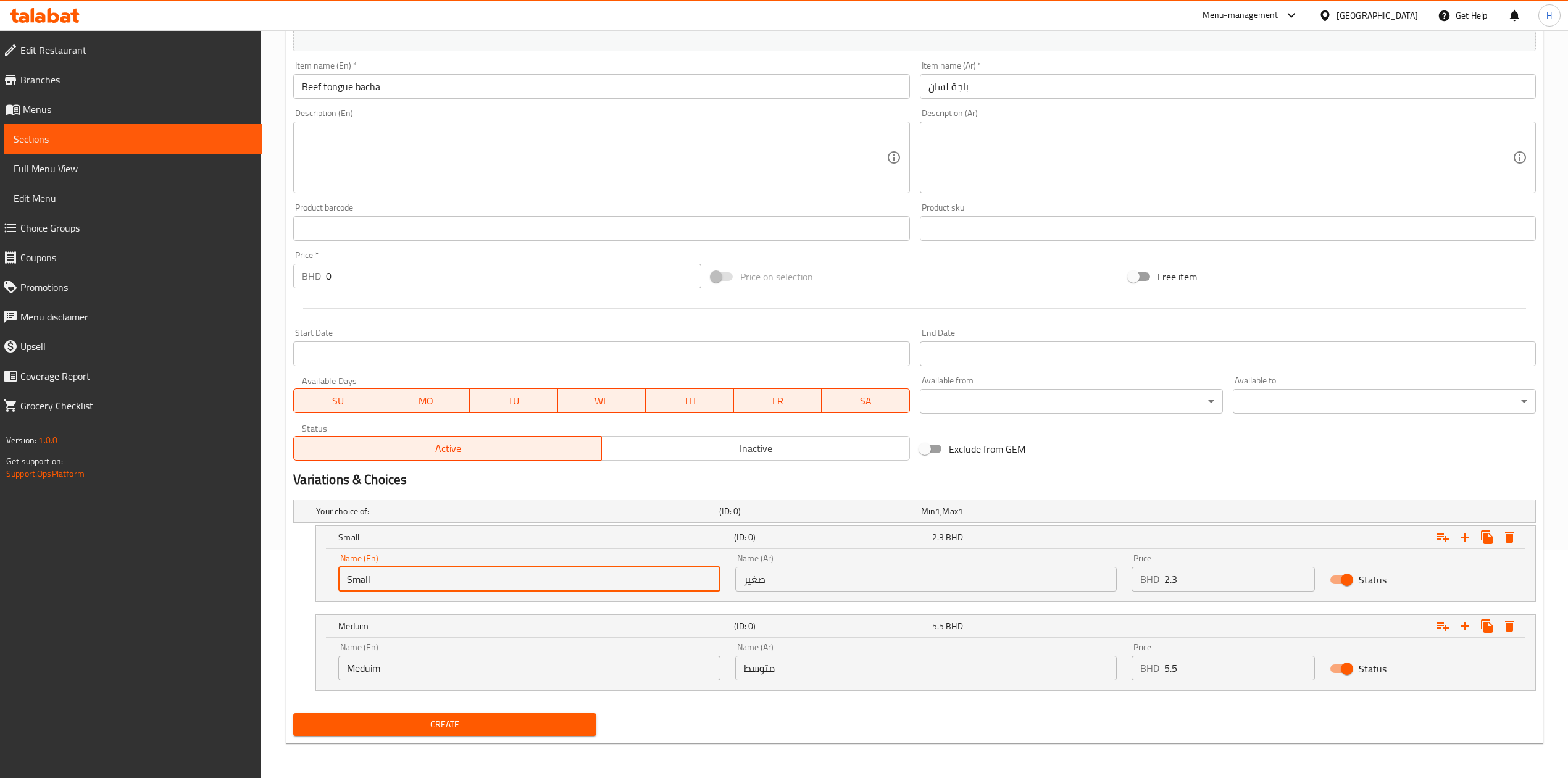
click at [600, 581] on input "Small" at bounding box center [529, 579] width 381 height 25
type input "Choice"
click at [600, 581] on input "text" at bounding box center [529, 579] width 381 height 25
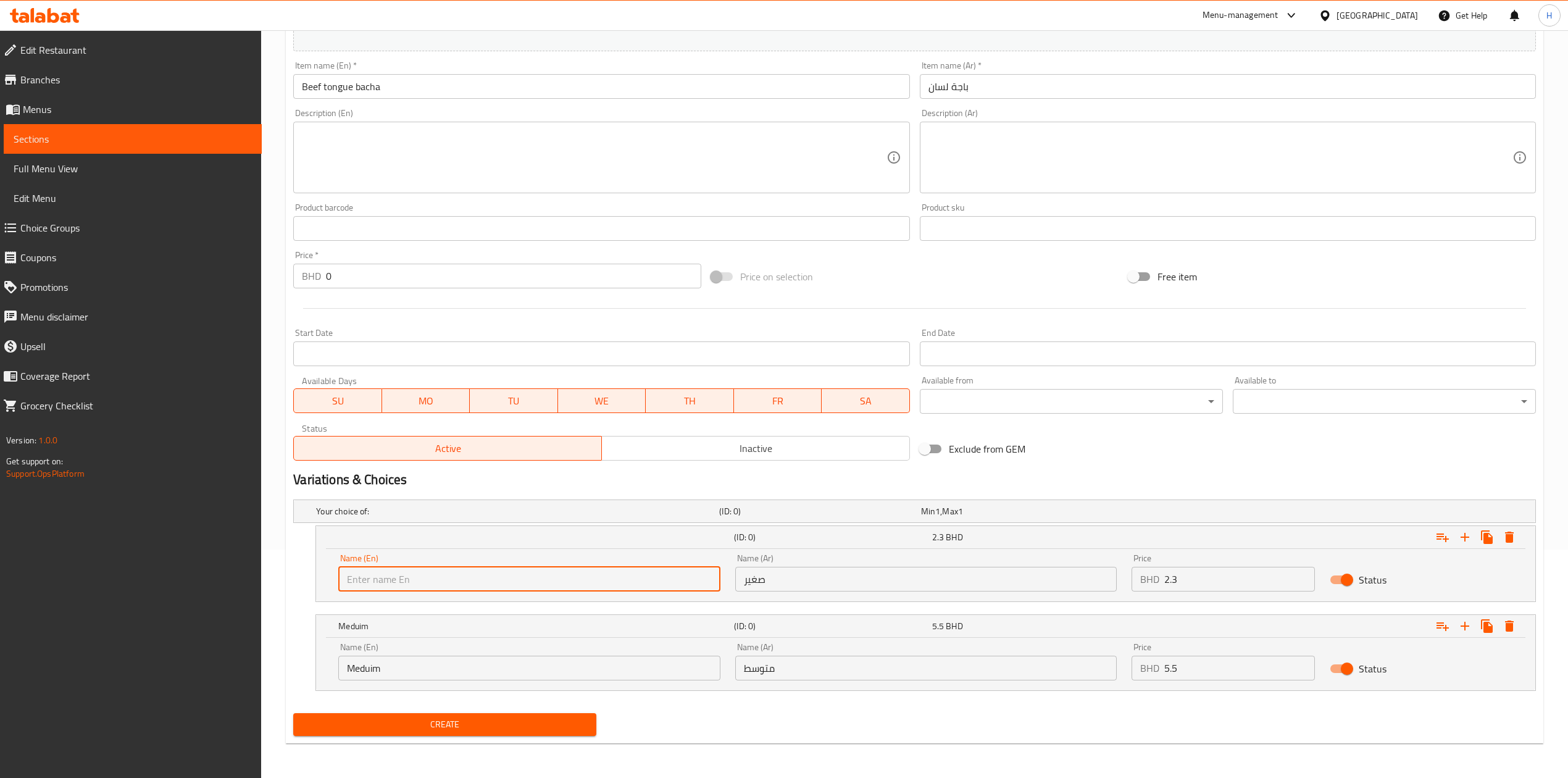
click at [803, 579] on input "صغير" at bounding box center [925, 579] width 381 height 25
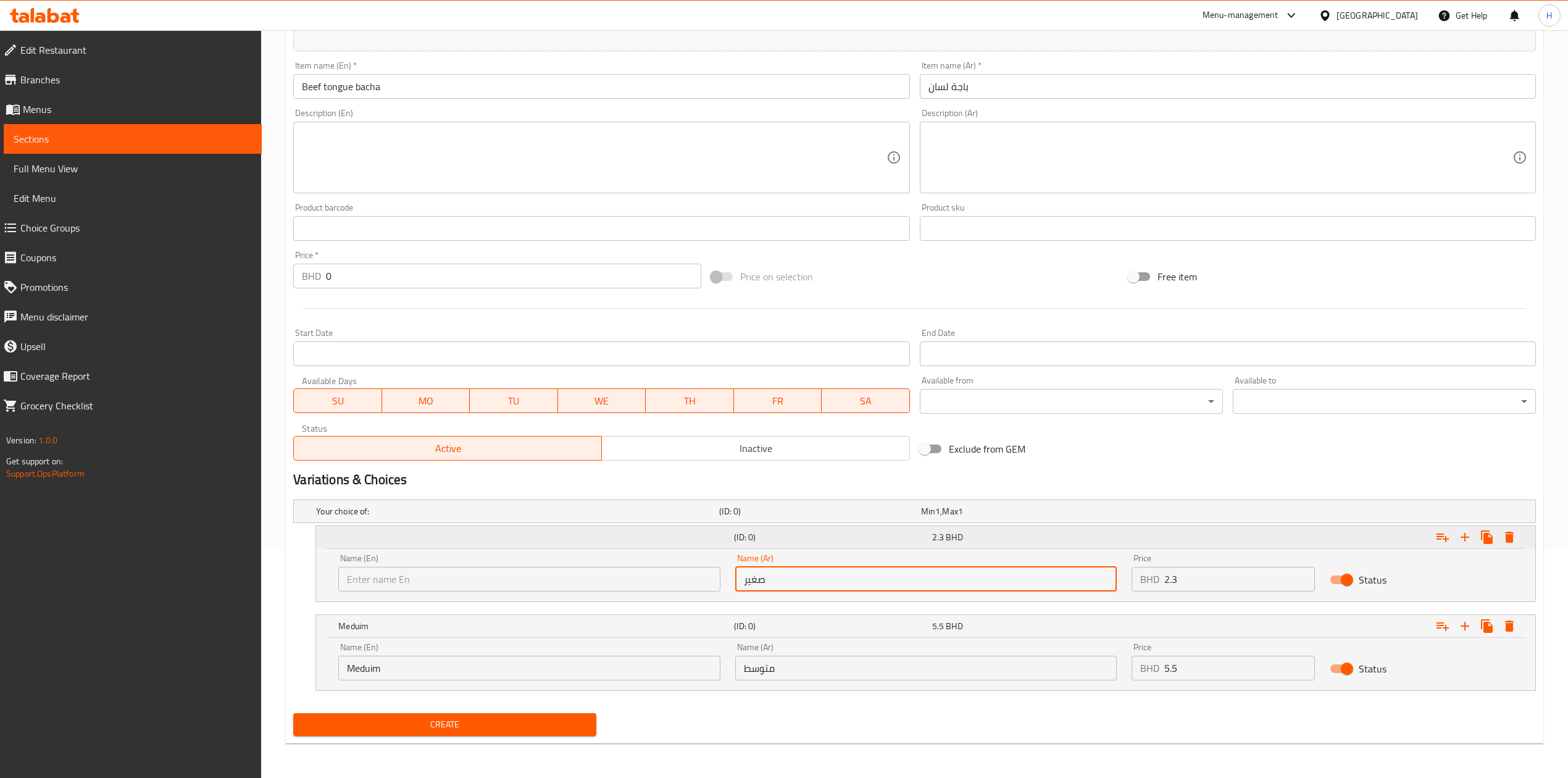
type input "صغير"
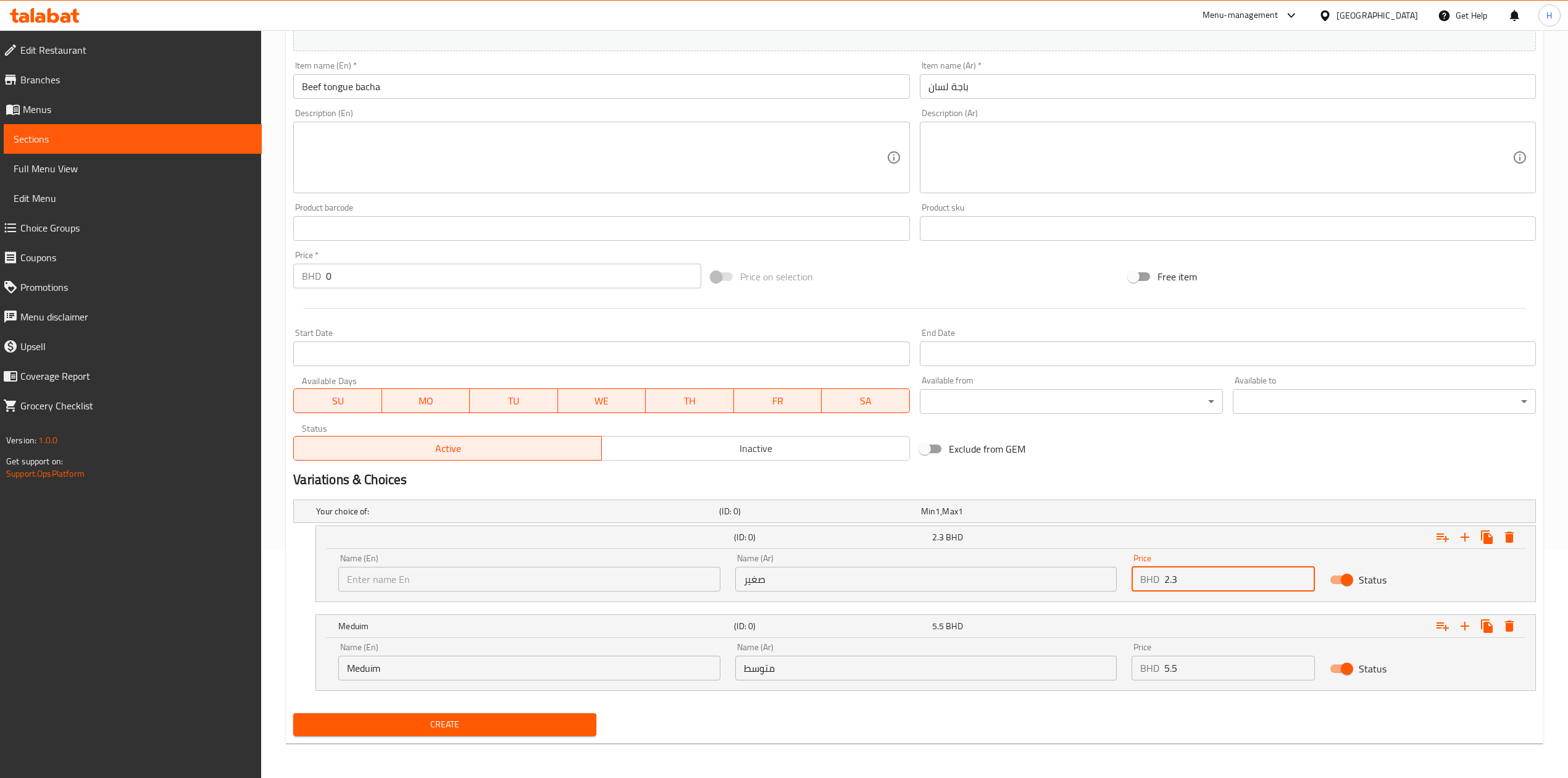
drag, startPoint x: 1208, startPoint y: 576, endPoint x: 1027, endPoint y: 581, distance: 181.1
click at [1027, 581] on div "Name (En) Name (En) Name (Ar) صغير Name (Ar) Price BHD 2.3 Price Status" at bounding box center [925, 572] width 1190 height 52
type input "0"
click at [1207, 580] on input "number" at bounding box center [1240, 579] width 151 height 25
click at [1206, 578] on input "number" at bounding box center [1240, 579] width 151 height 25
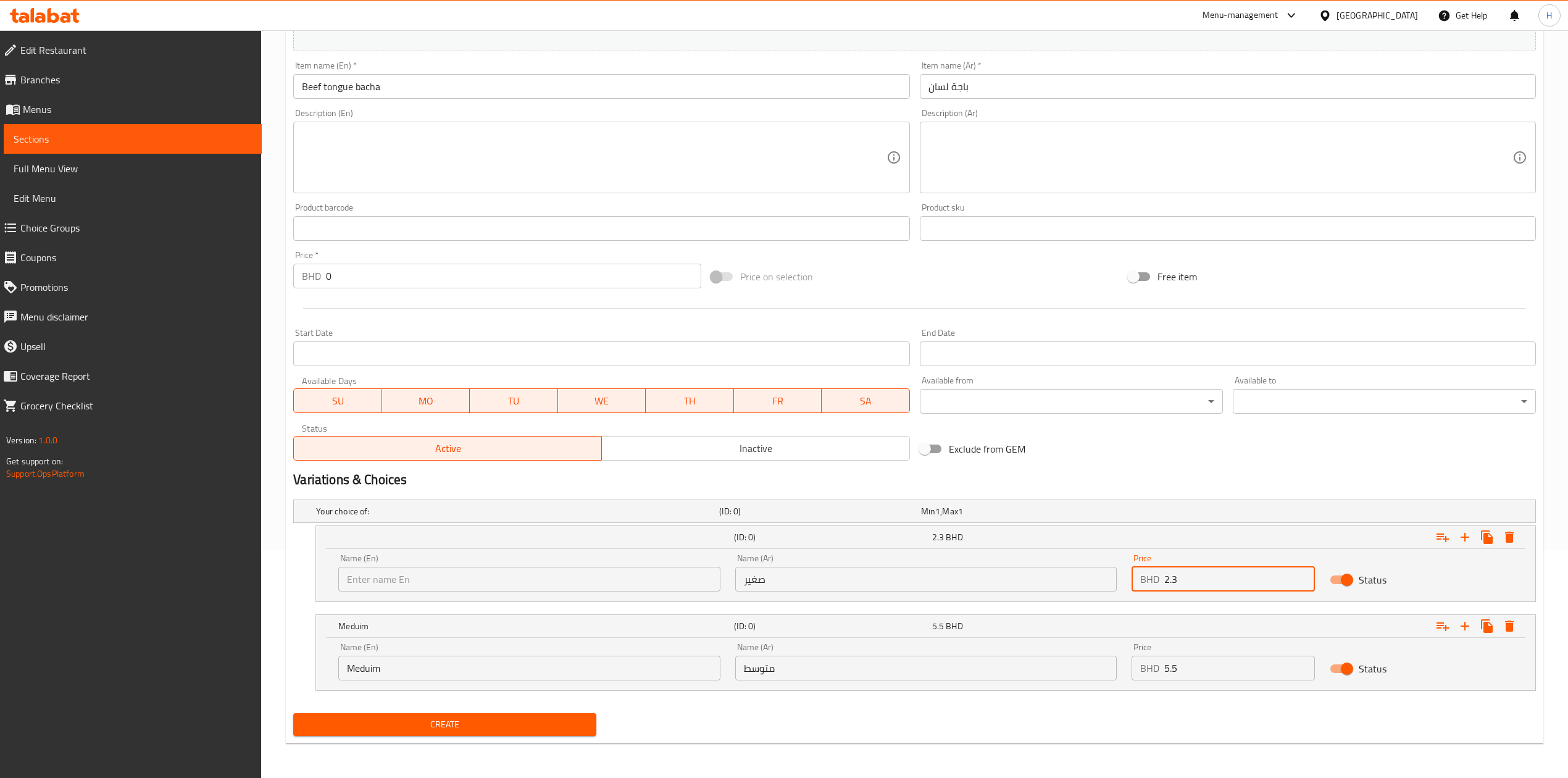
type input "2.3"
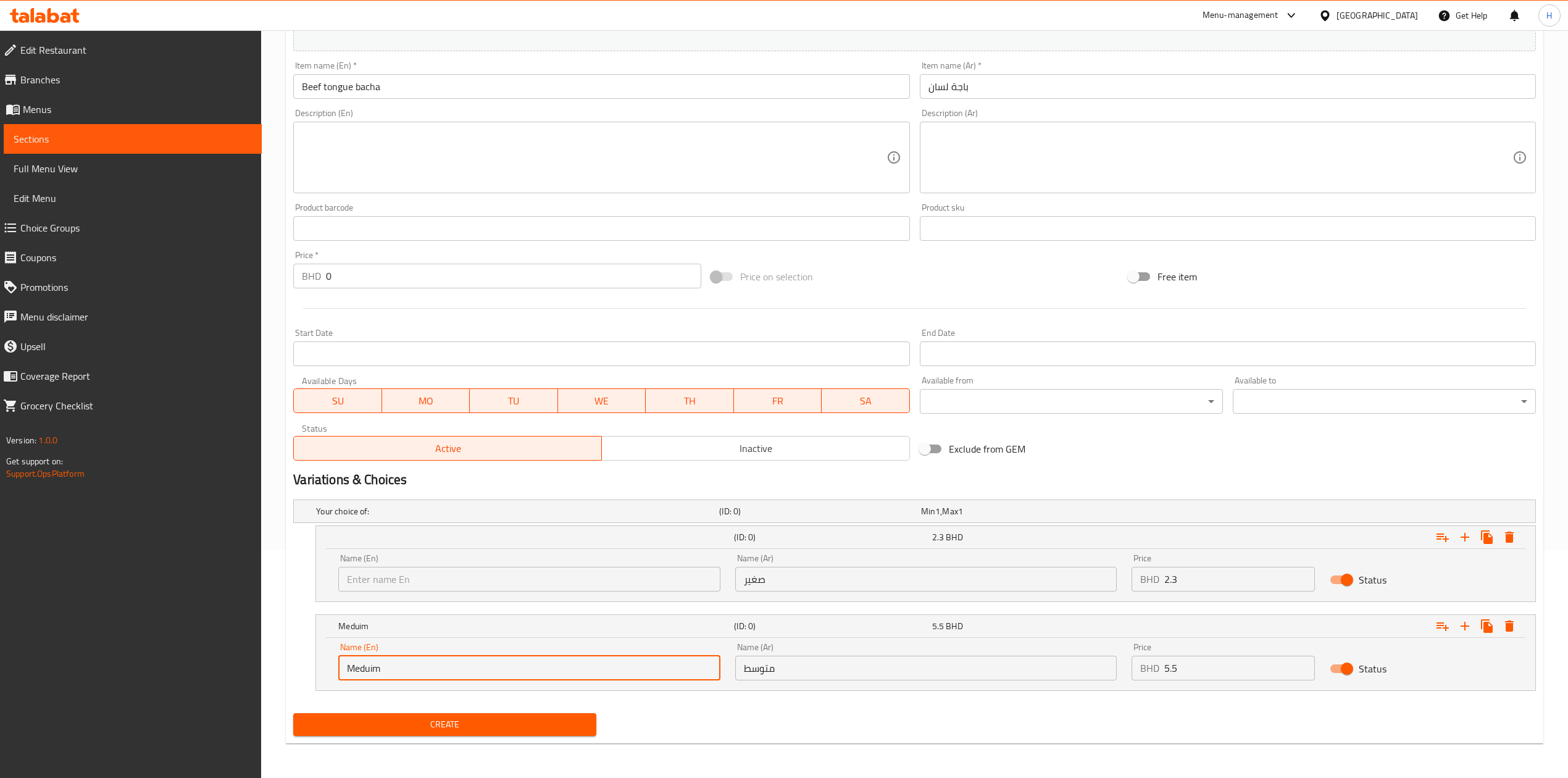
click at [440, 672] on input "Meduim" at bounding box center [529, 667] width 381 height 25
click at [605, 569] on input "text" at bounding box center [529, 579] width 381 height 25
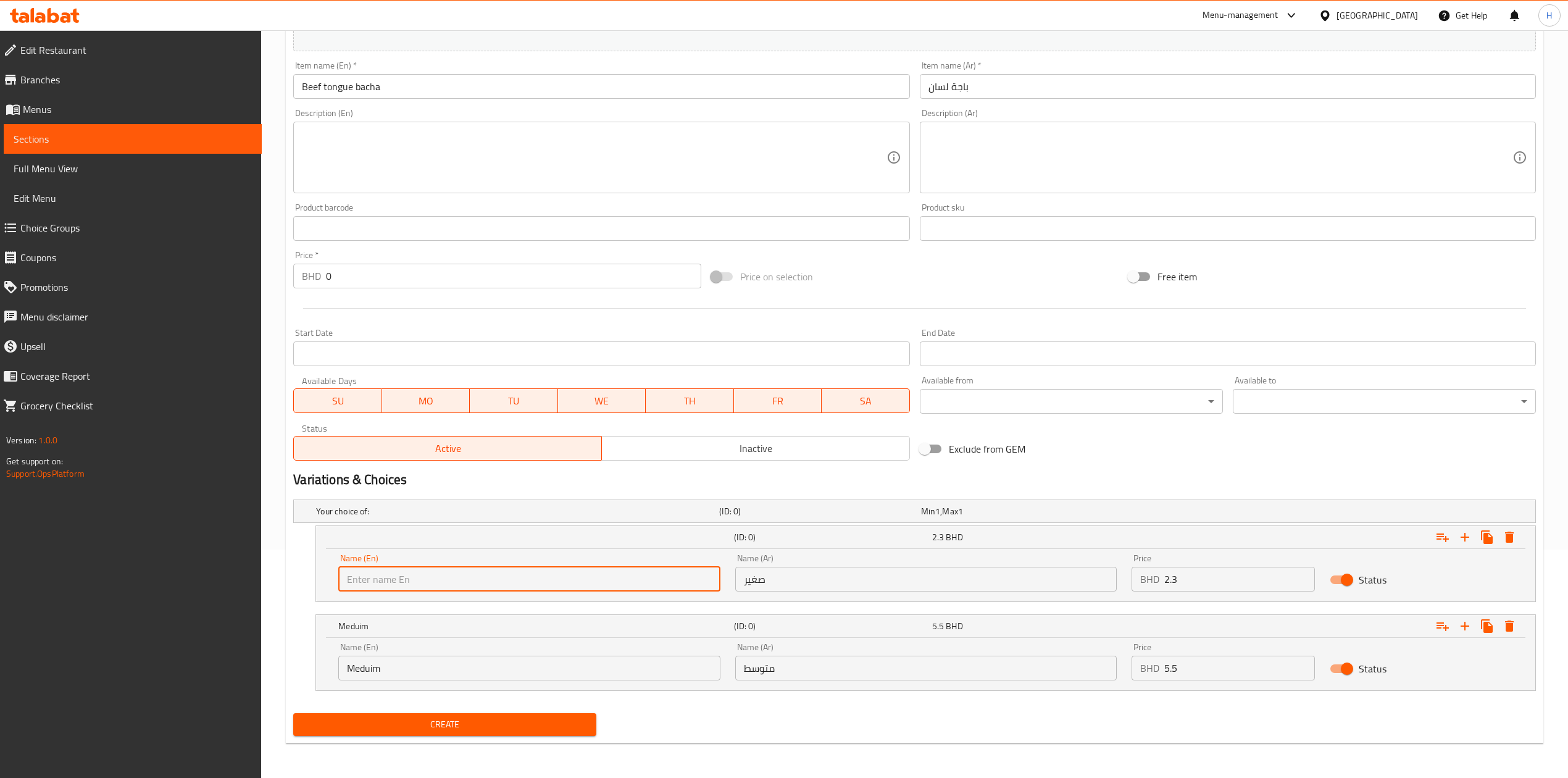
type input "small"
click at [471, 663] on input "Meduim" at bounding box center [529, 667] width 381 height 25
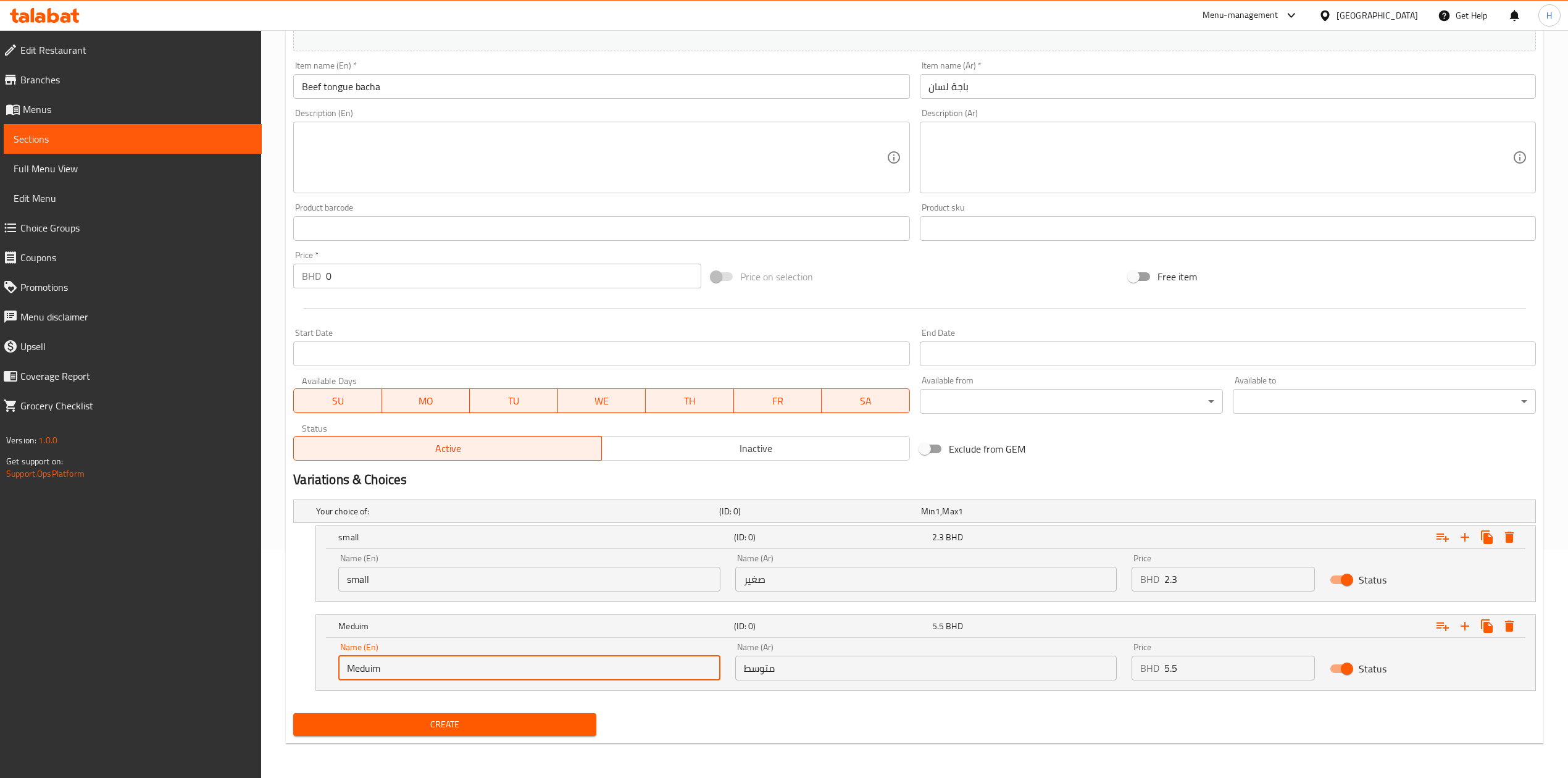
click at [471, 663] on input "Meduim" at bounding box center [529, 667] width 381 height 25
type input "Choice"
click at [471, 663] on input "text" at bounding box center [529, 667] width 381 height 25
type input "Meduim"
click at [883, 677] on input "متوسط" at bounding box center [925, 667] width 381 height 25
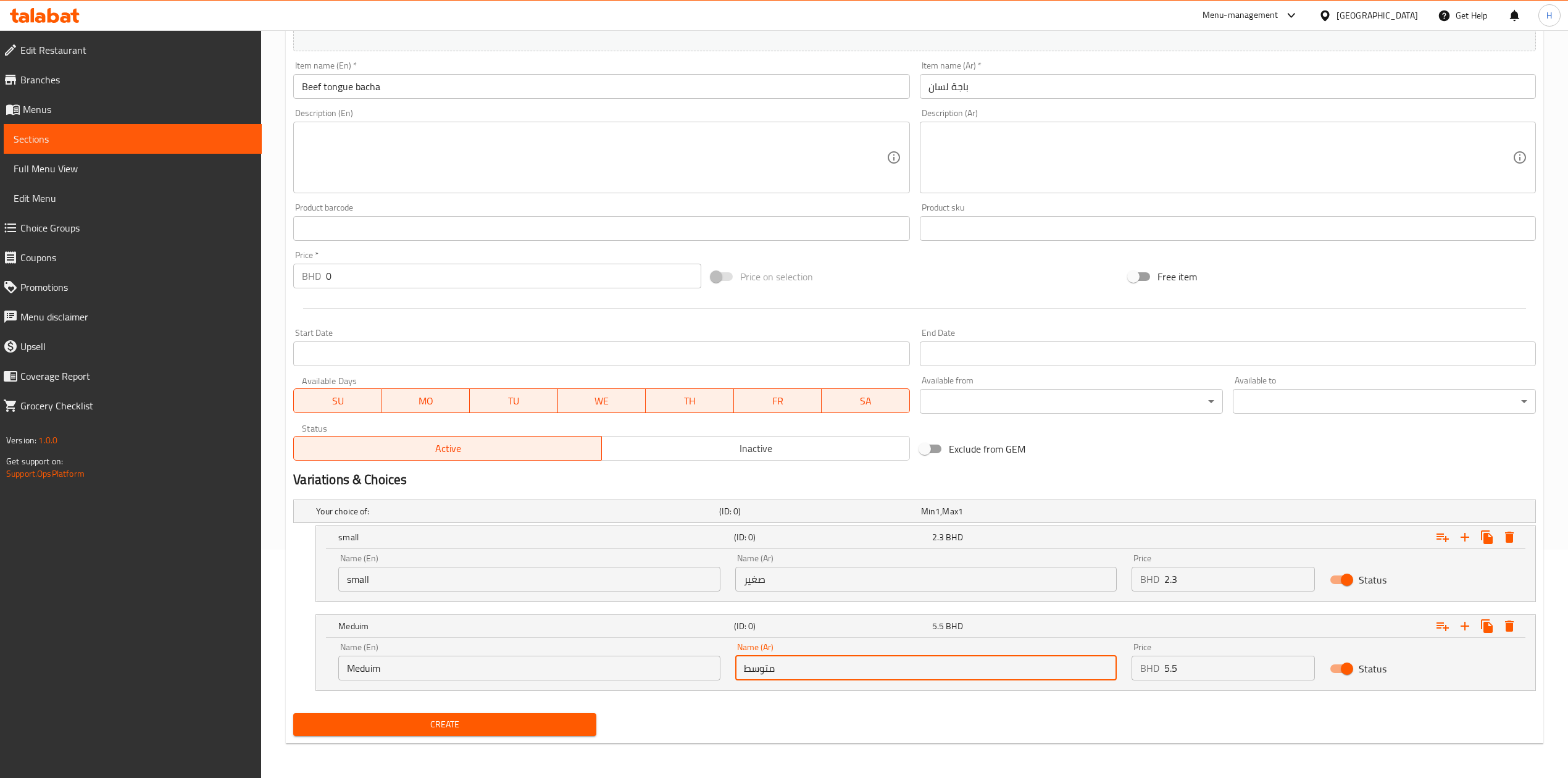
type input "متوسط"
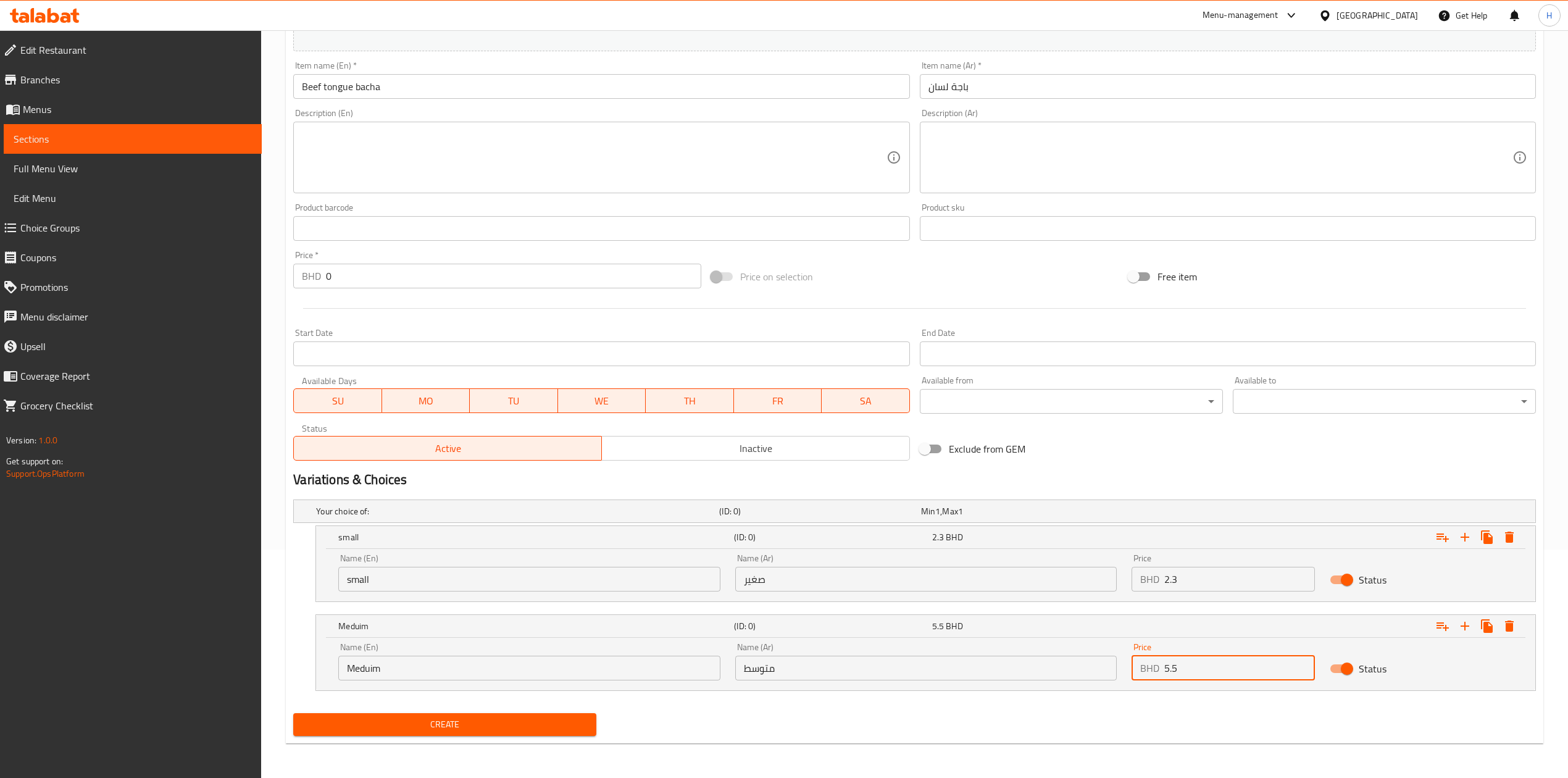
drag, startPoint x: 1087, startPoint y: 662, endPoint x: 980, endPoint y: 667, distance: 107.1
click at [980, 667] on div "Name (En) Meduim Name (En) Name (Ar) متوسط Name (Ar) Price BHD 5.5 Price Status" at bounding box center [925, 661] width 1190 height 52
type input "0"
type input "2"
type input "3.7"
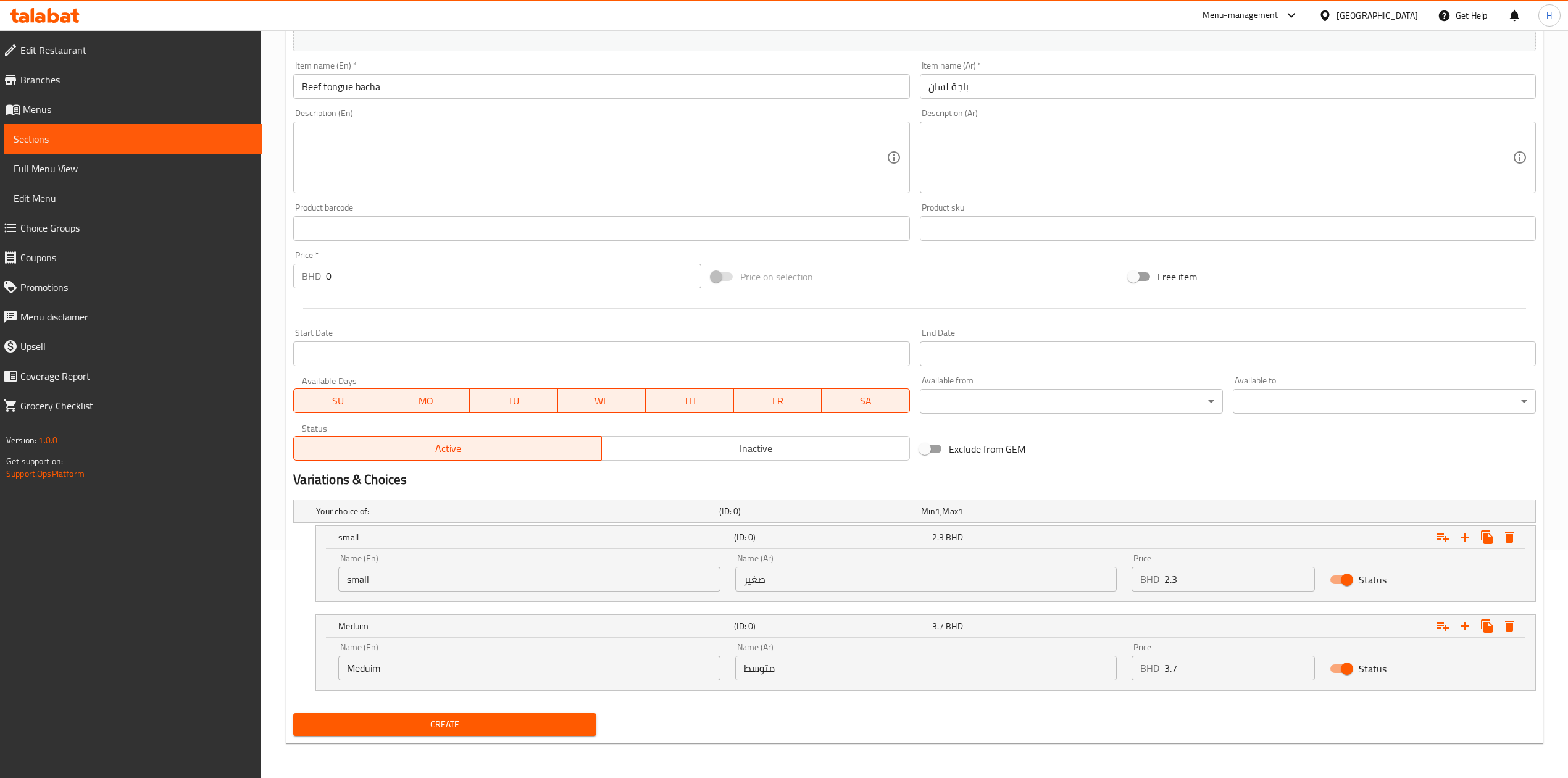
click at [521, 724] on span "Create" at bounding box center [445, 724] width 283 height 16
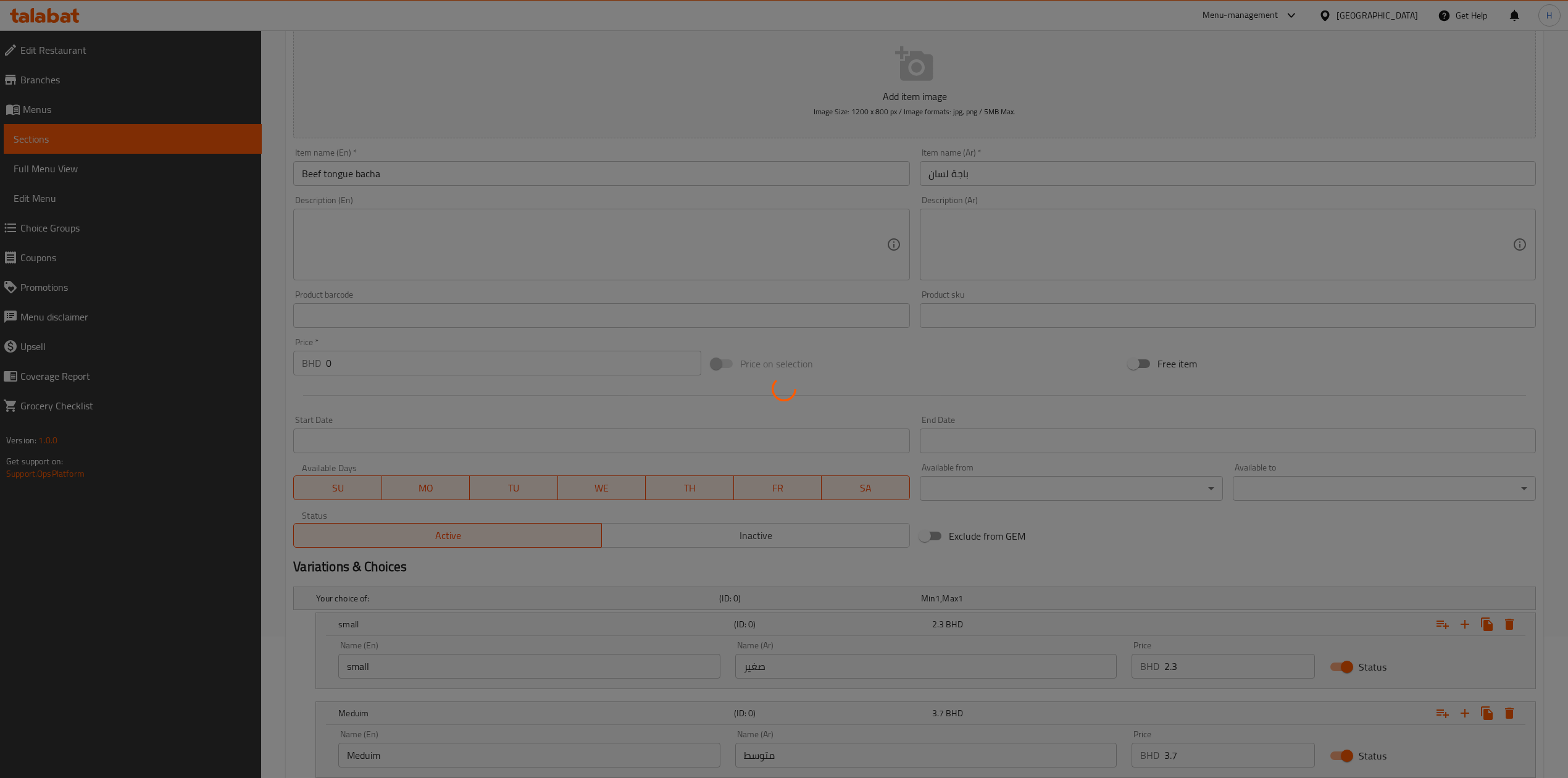
scroll to position [0, 0]
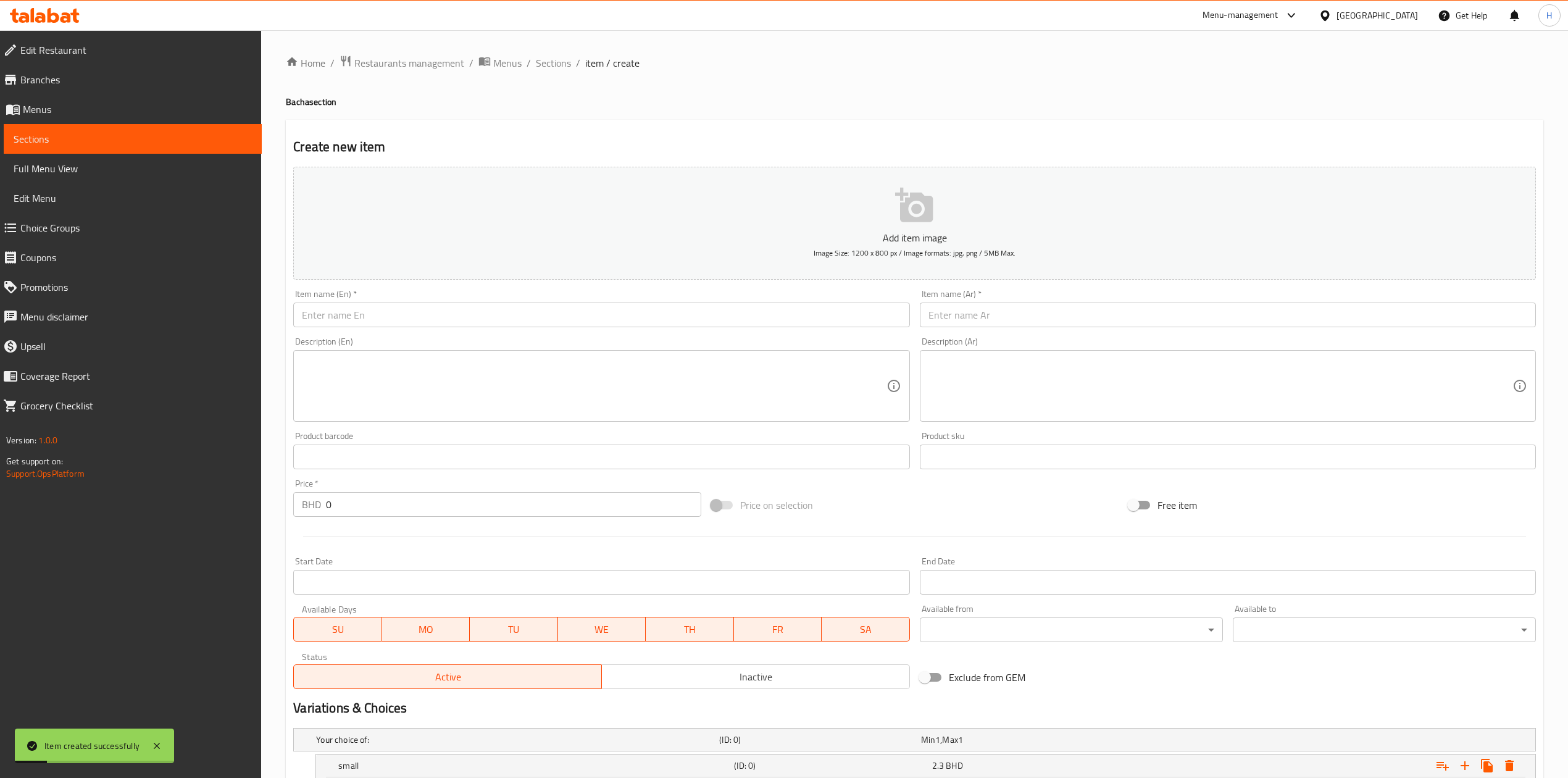
click at [371, 319] on input "text" at bounding box center [601, 314] width 616 height 25
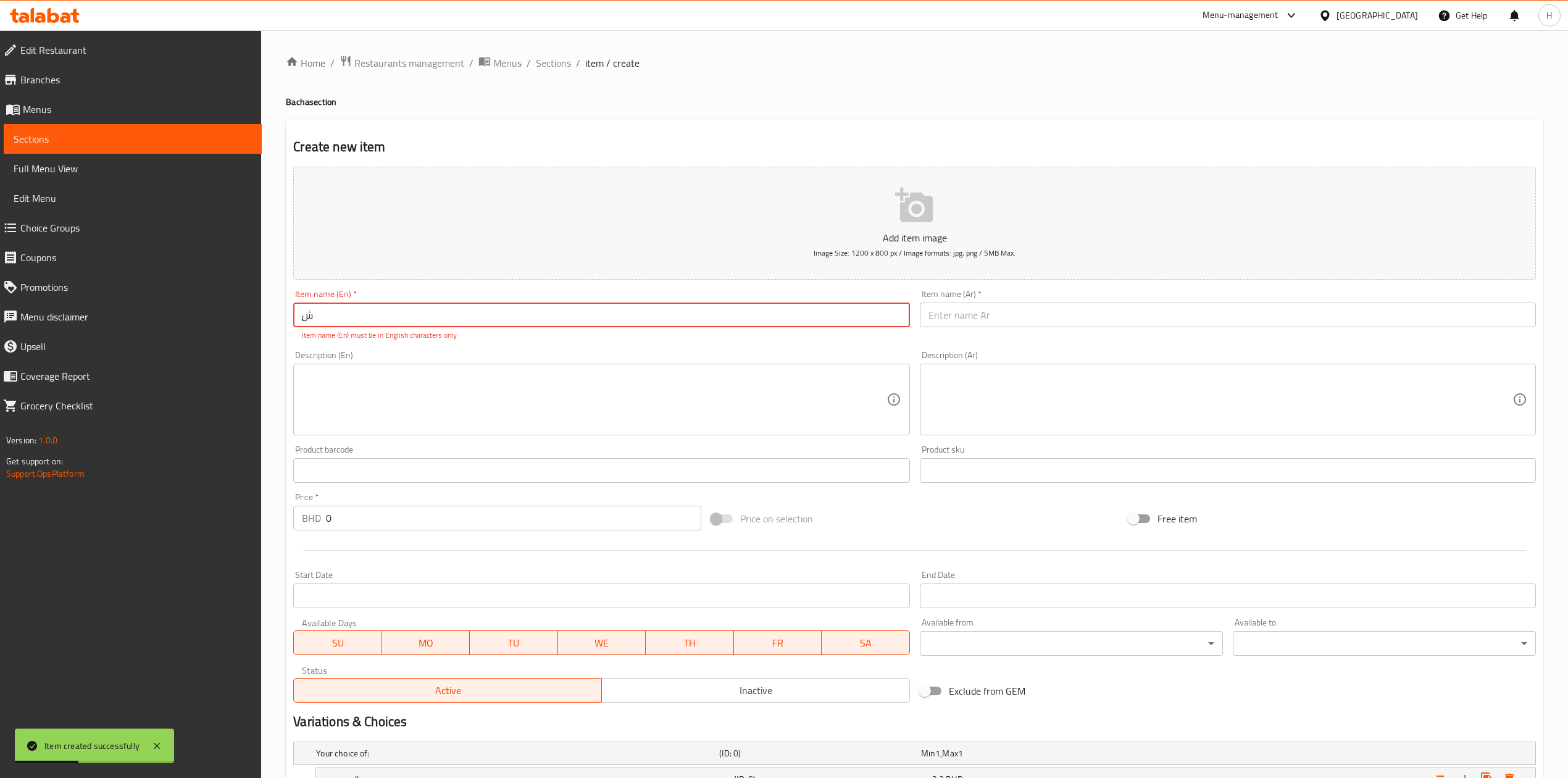
type input "ٍ"
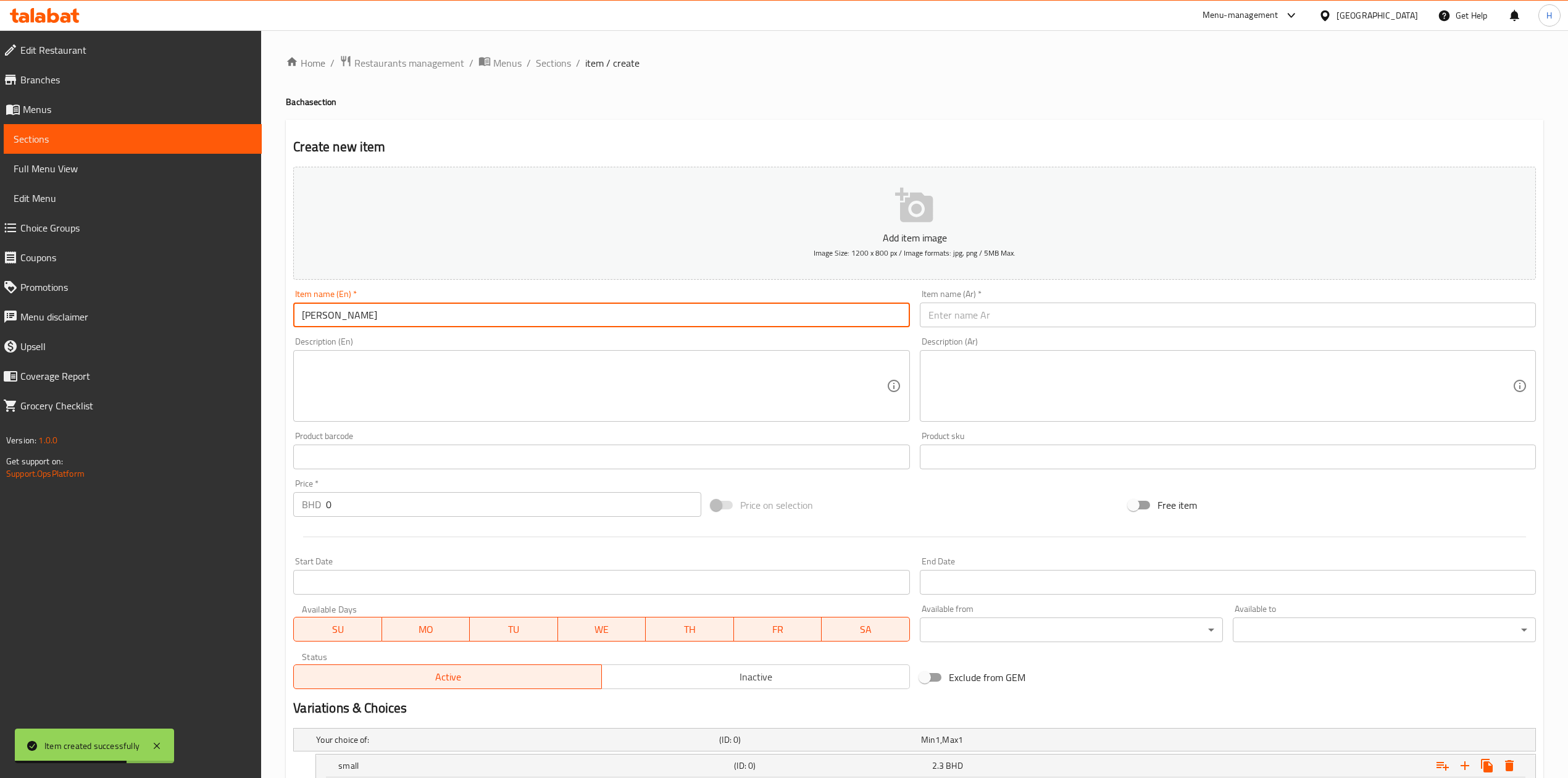
type input "[PERSON_NAME]"
click at [1193, 319] on input "text" at bounding box center [1228, 314] width 616 height 25
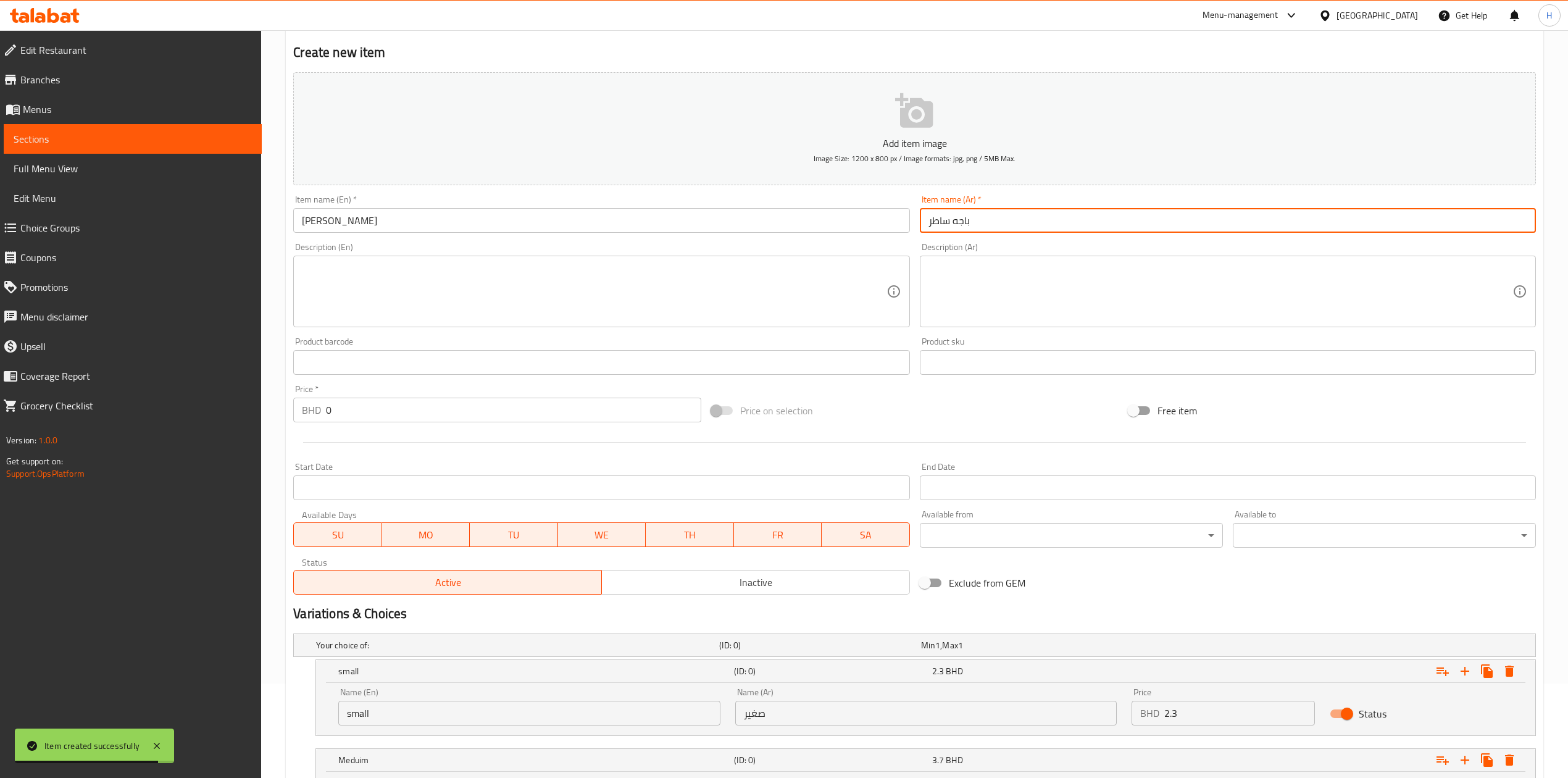
scroll to position [230, 0]
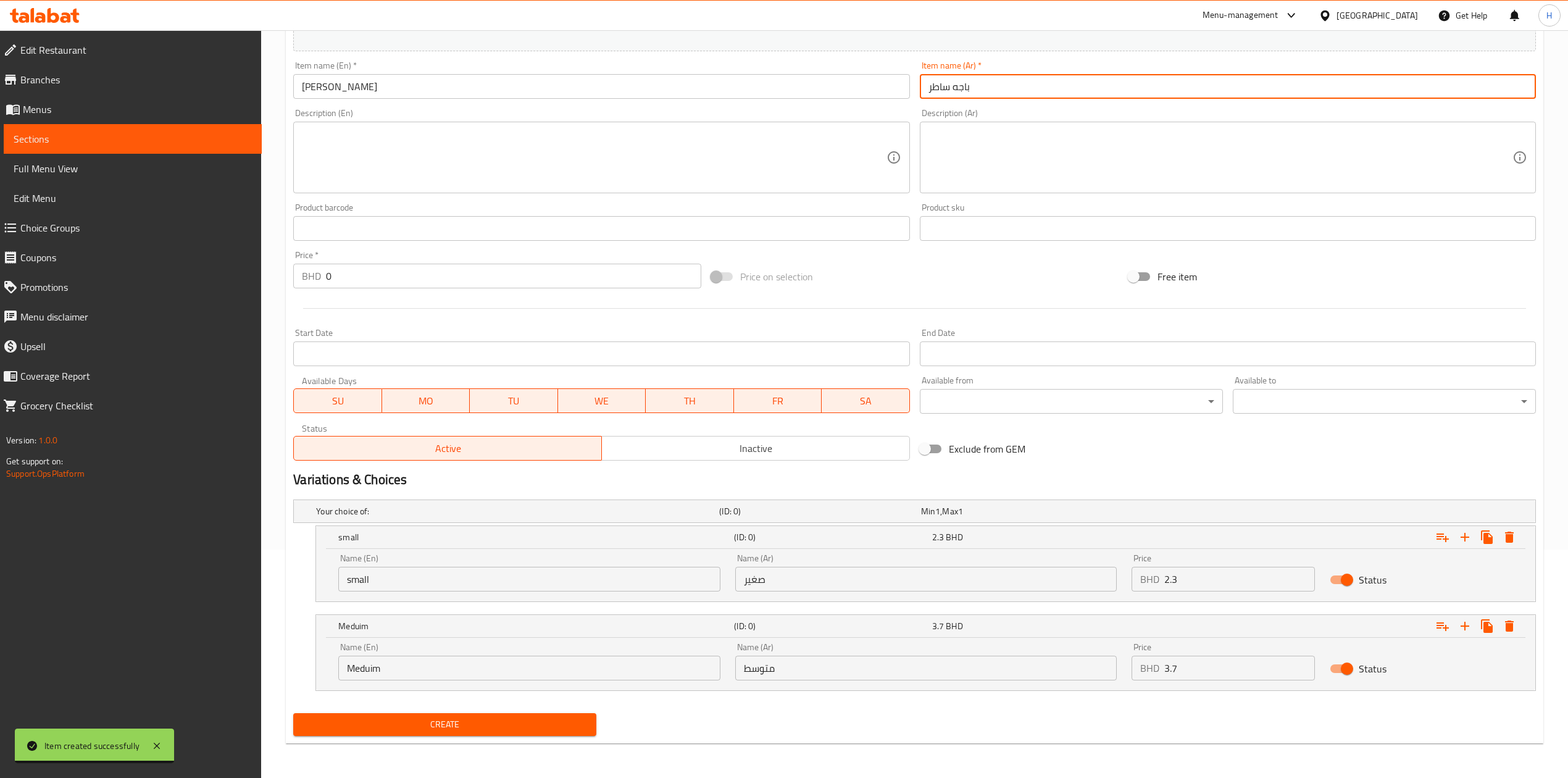
type input "باجه ساطر"
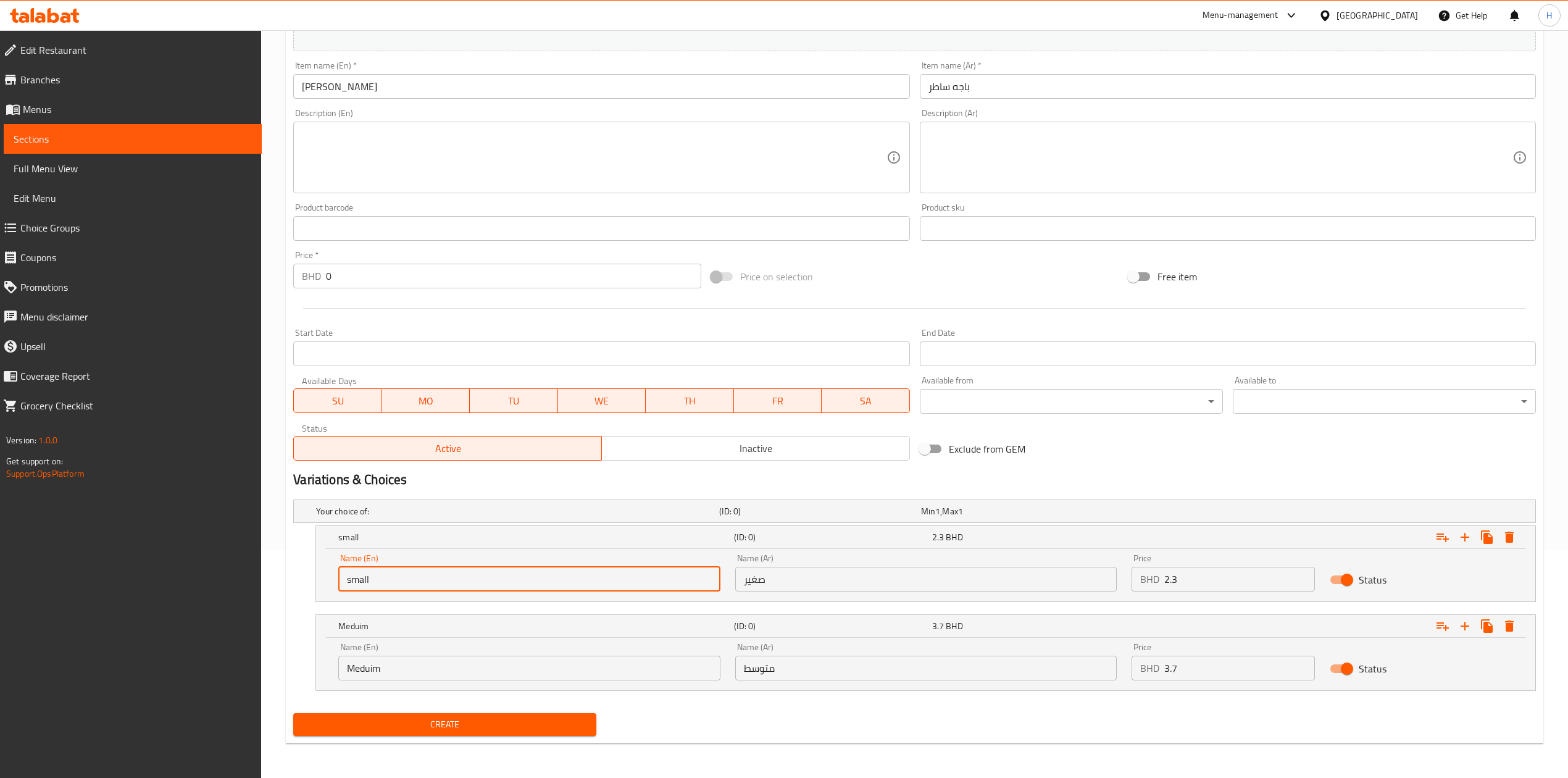
click at [514, 575] on input "small" at bounding box center [529, 579] width 381 height 25
type input "Choice"
click at [514, 575] on input "text" at bounding box center [529, 579] width 381 height 25
type input "small"
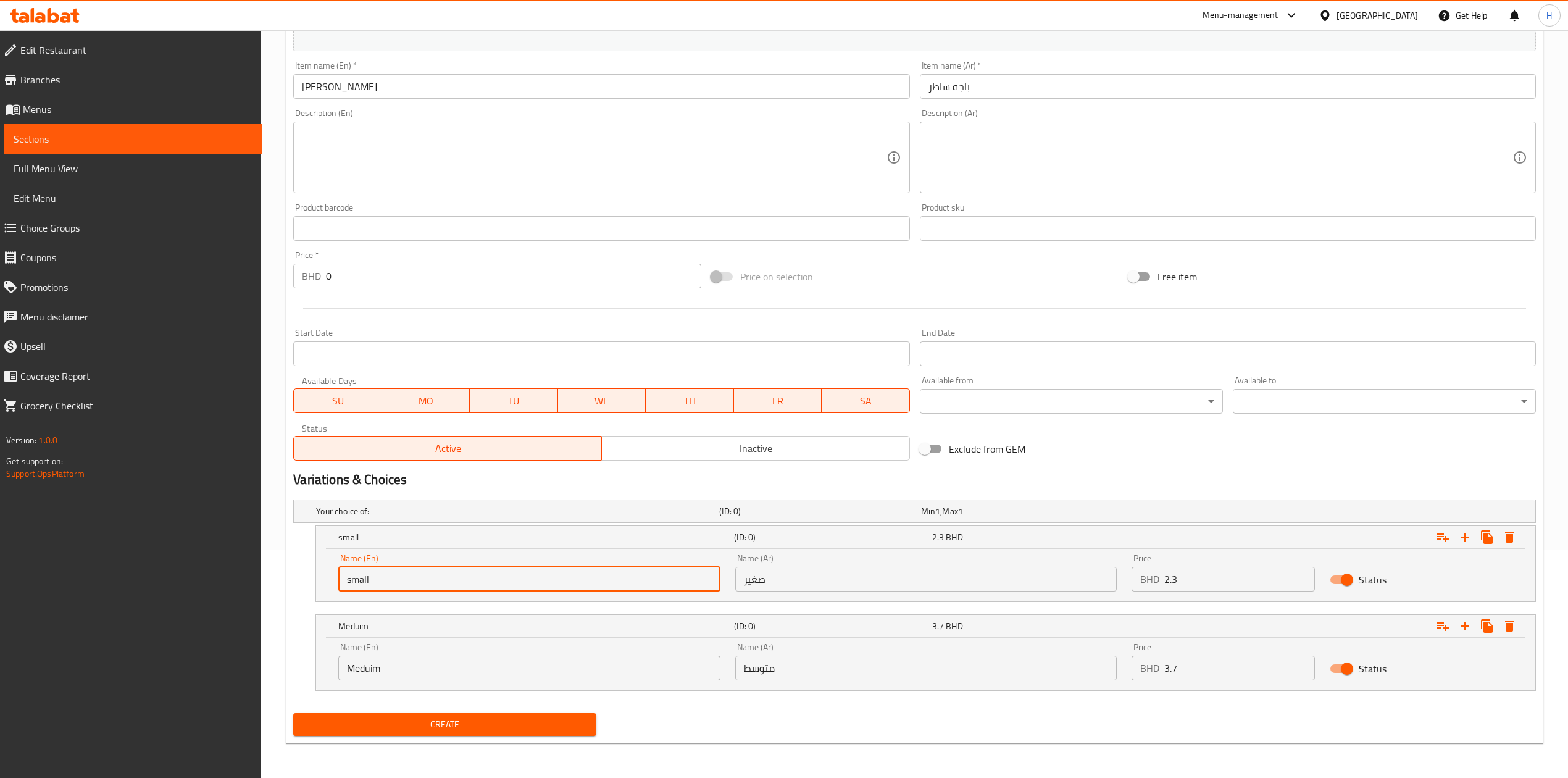
click at [924, 576] on input "صغير" at bounding box center [925, 579] width 381 height 25
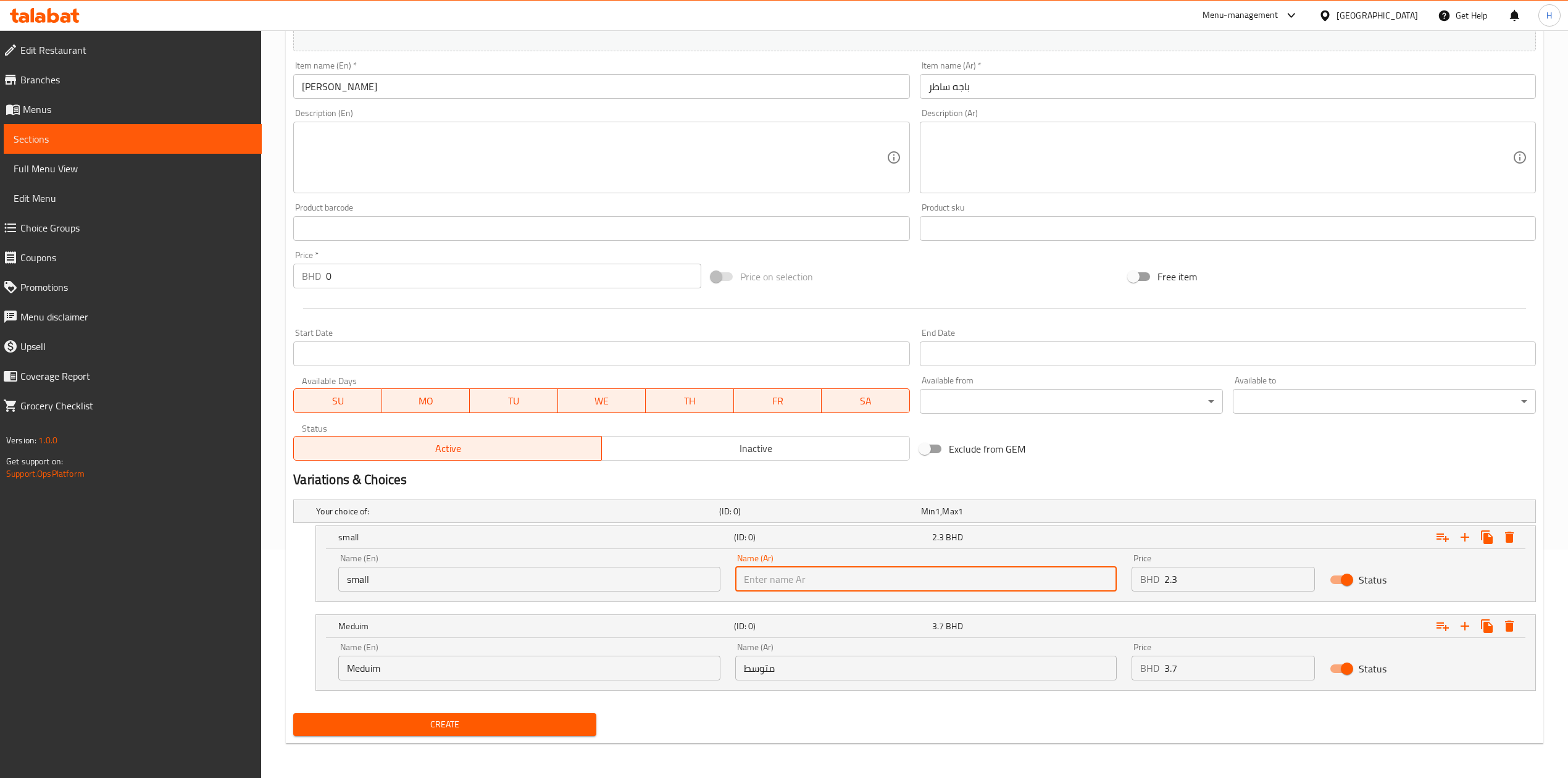
type input "صغير"
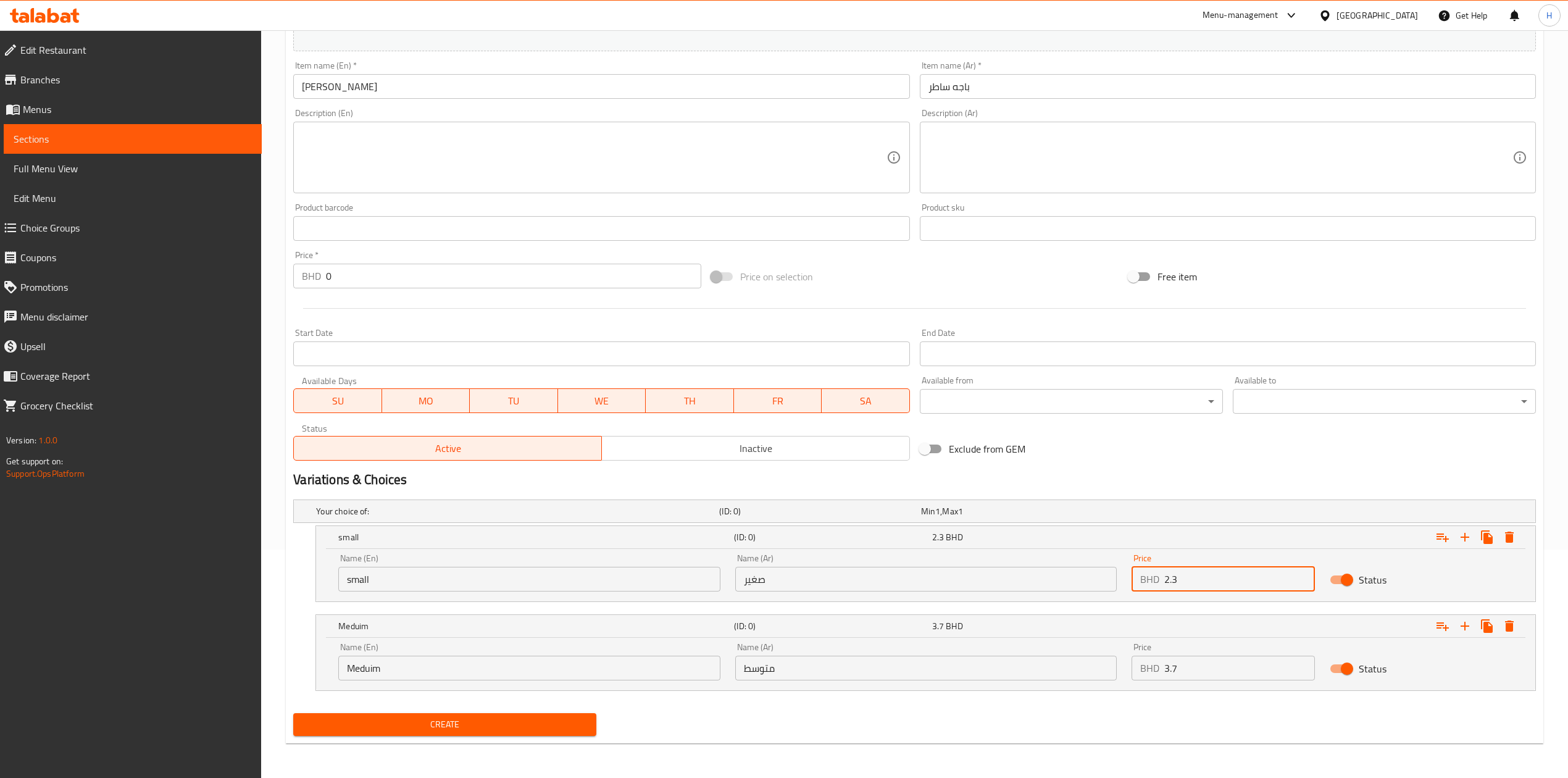
drag, startPoint x: 1228, startPoint y: 584, endPoint x: 1018, endPoint y: 596, distance: 210.3
click at [1016, 598] on div "Name (En) small Name (En) Name (Ar) صغير Name (Ar) Price BHD 2.3 Price Status" at bounding box center [925, 572] width 1190 height 52
type input "3.2"
drag, startPoint x: 1195, startPoint y: 579, endPoint x: 947, endPoint y: 578, distance: 248.0
click at [947, 578] on div "Name (En) small Name (En) Name (Ar) صغير Name (Ar) Price BHD 3.2 Price Status" at bounding box center [925, 572] width 1190 height 52
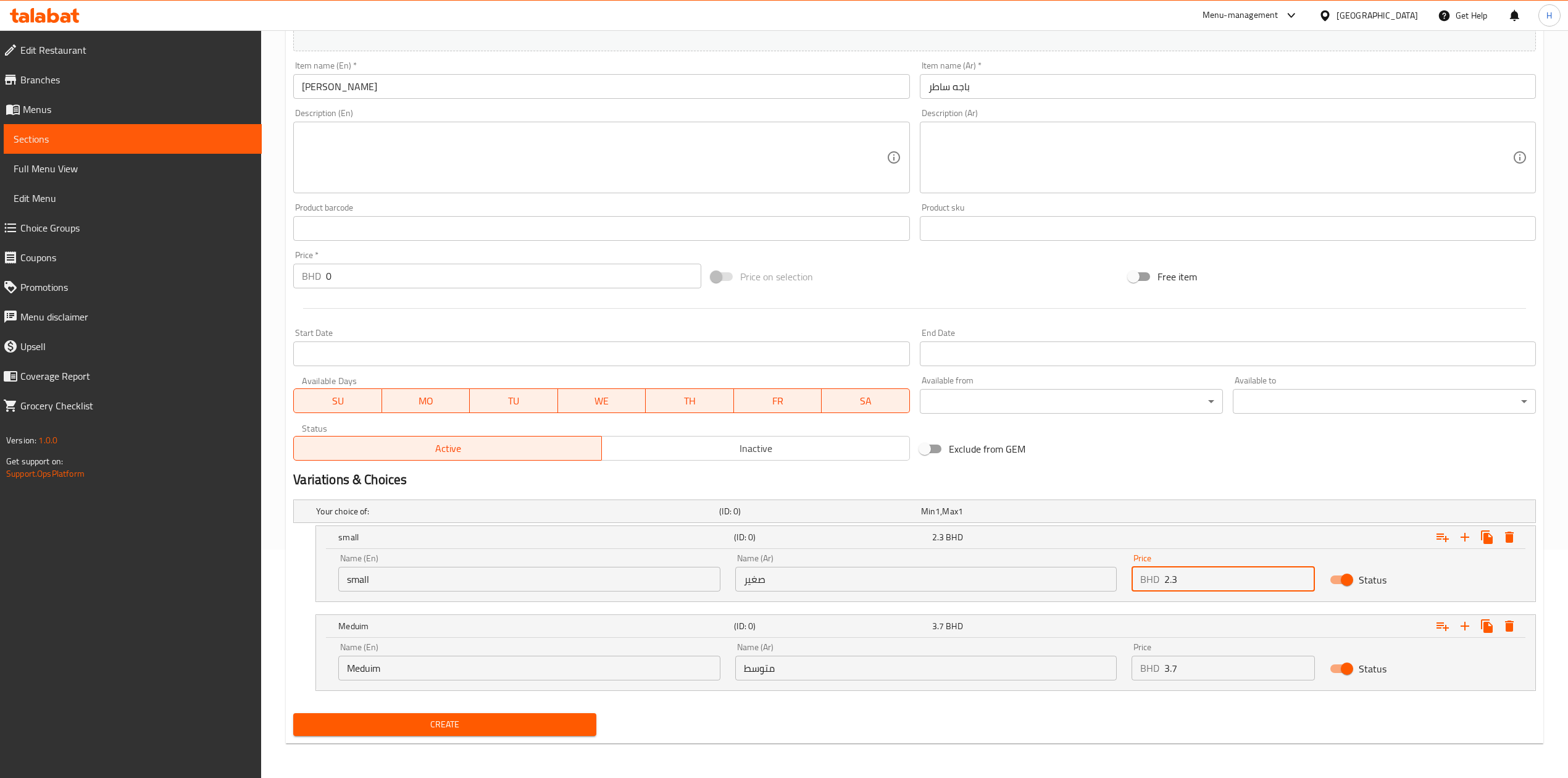
type input "2.3"
click at [413, 659] on input "Meduim" at bounding box center [529, 667] width 381 height 25
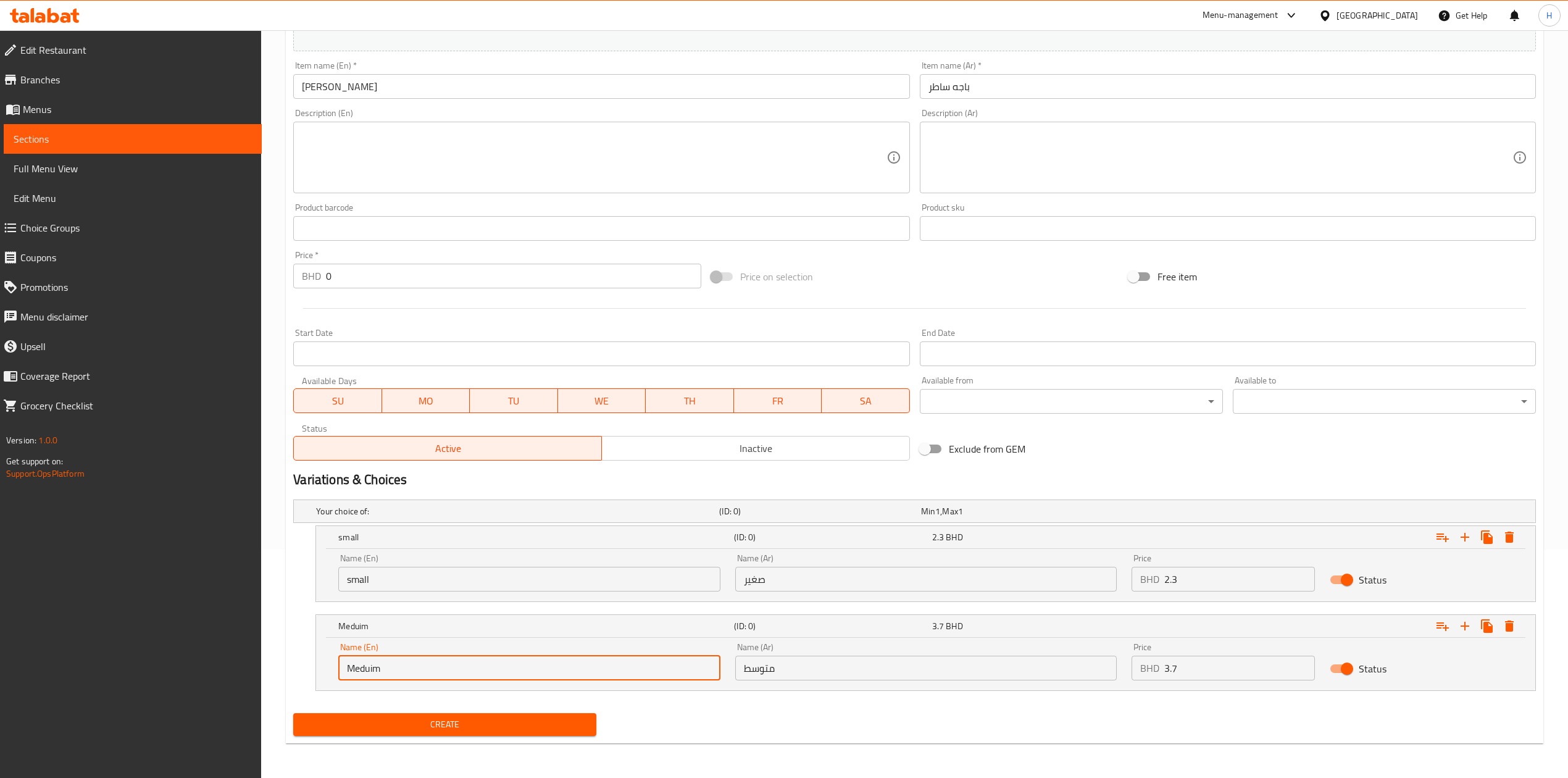
type input "Choice"
click at [413, 659] on input "text" at bounding box center [529, 667] width 381 height 25
type input "Meduim"
click at [975, 653] on div "Name (Ar) متوسط Name (Ar)" at bounding box center [925, 661] width 381 height 37
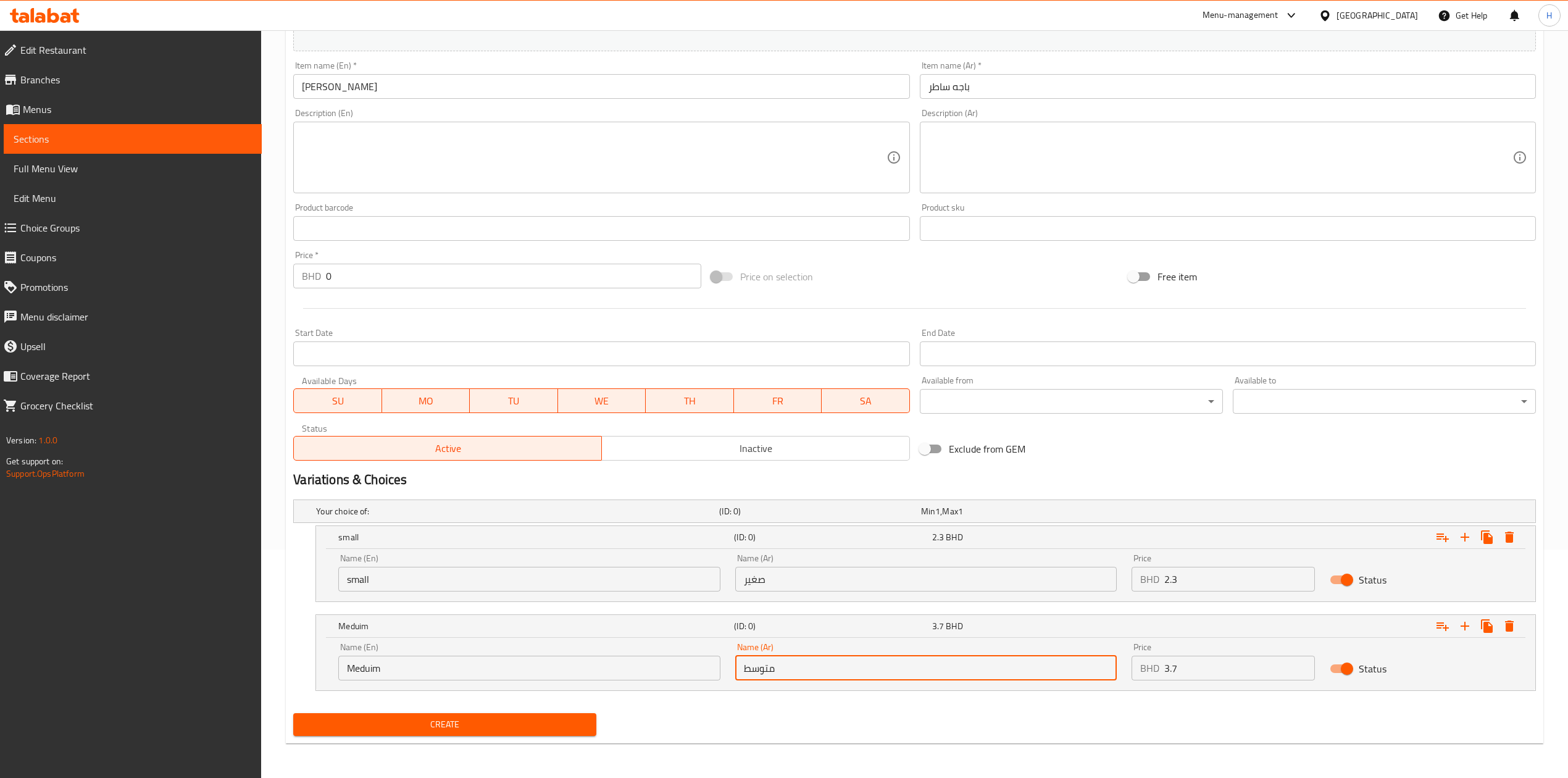
click at [992, 667] on input "متوسط" at bounding box center [925, 667] width 381 height 25
type input "متوسط"
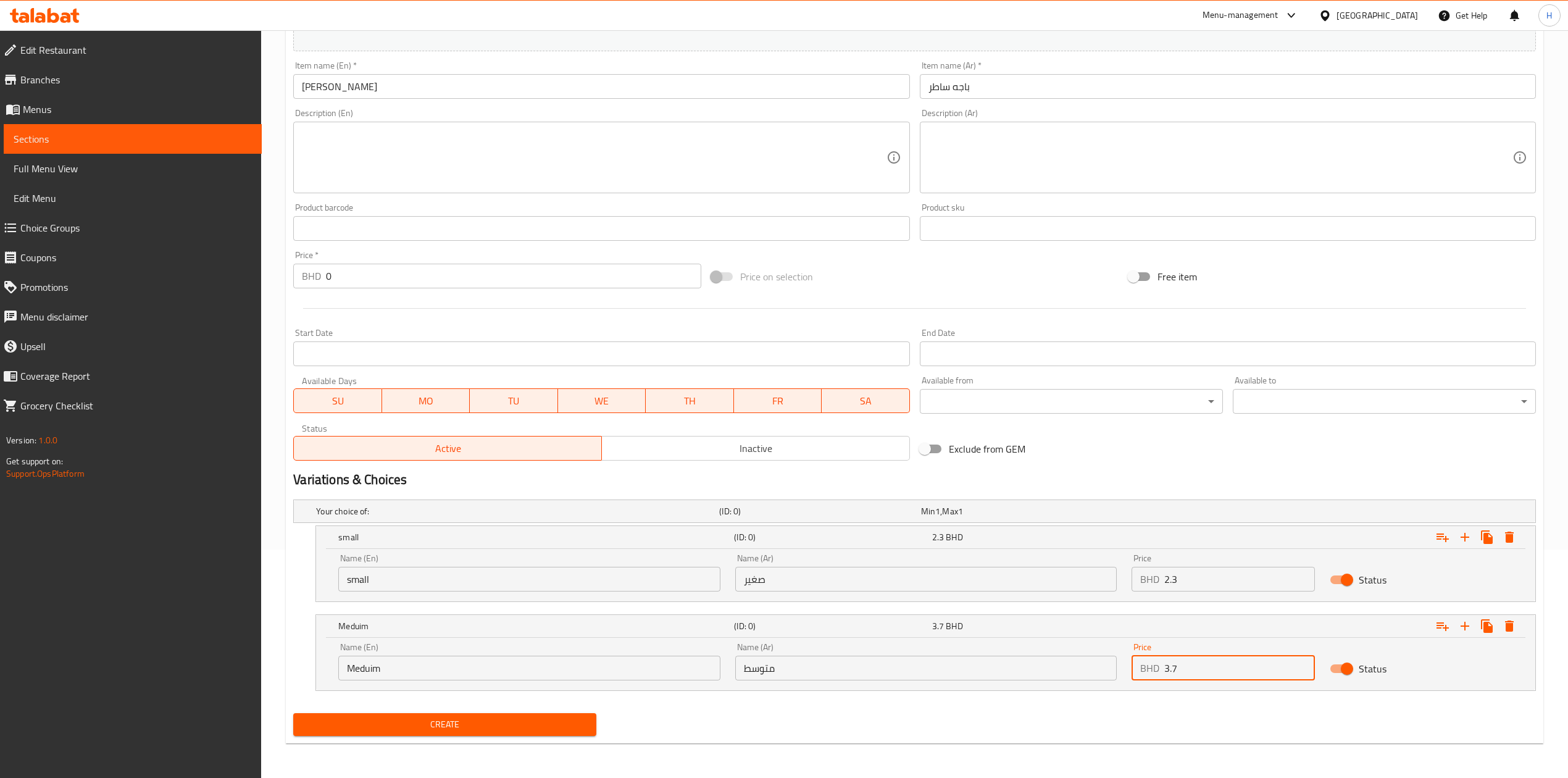
drag, startPoint x: 1215, startPoint y: 658, endPoint x: 1013, endPoint y: 688, distance: 204.2
click at [1013, 688] on div "Name (En) Meduim Name (En) Name (Ar) متوسط Name (Ar) Price BHD 3.7 Price Status" at bounding box center [925, 664] width 1219 height 52
type input "3.7"
click at [385, 720] on span "Create" at bounding box center [445, 724] width 283 height 16
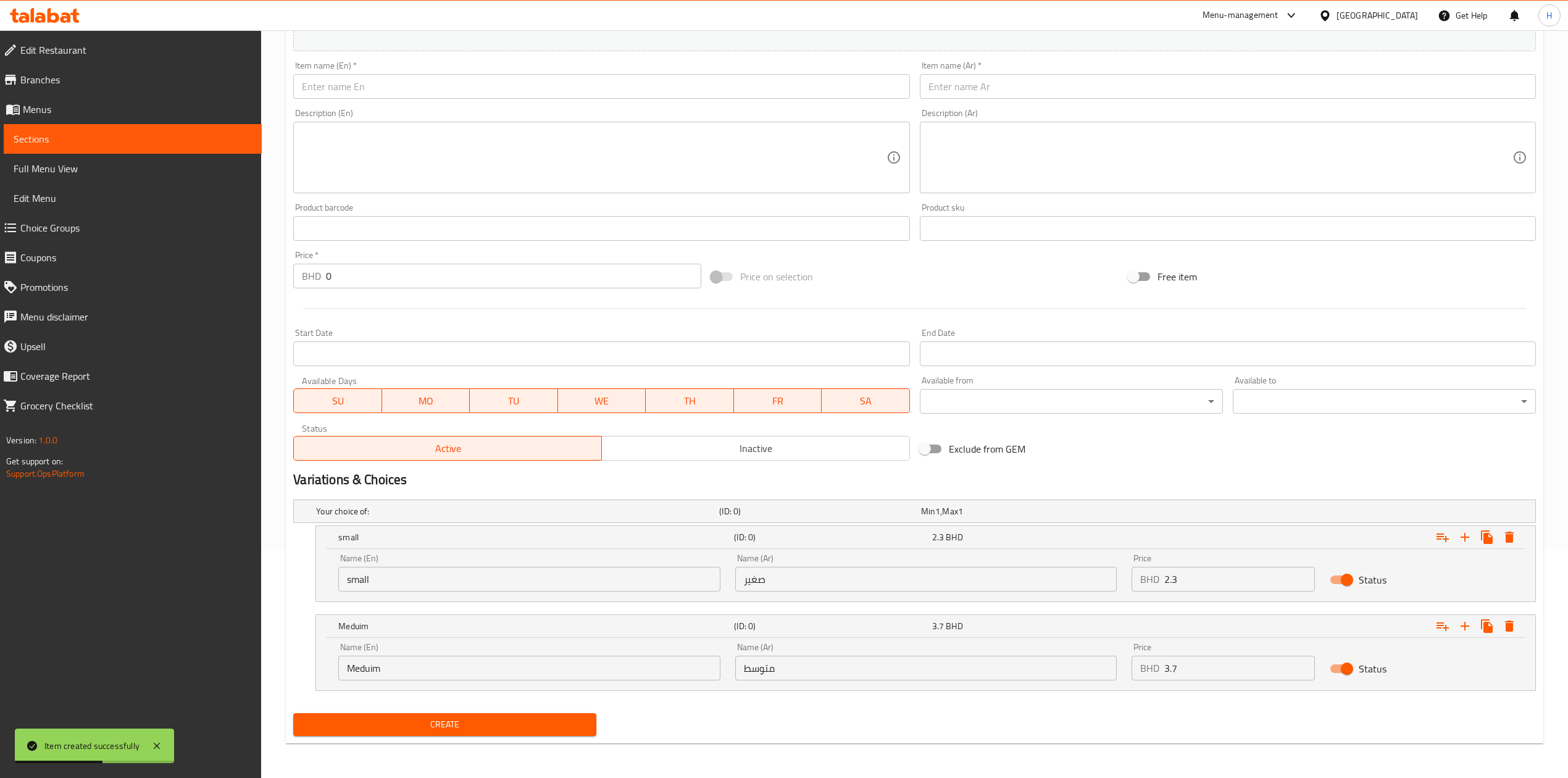
click at [50, 72] on span "Branches" at bounding box center [136, 79] width 231 height 15
